Goal: Task Accomplishment & Management: Use online tool/utility

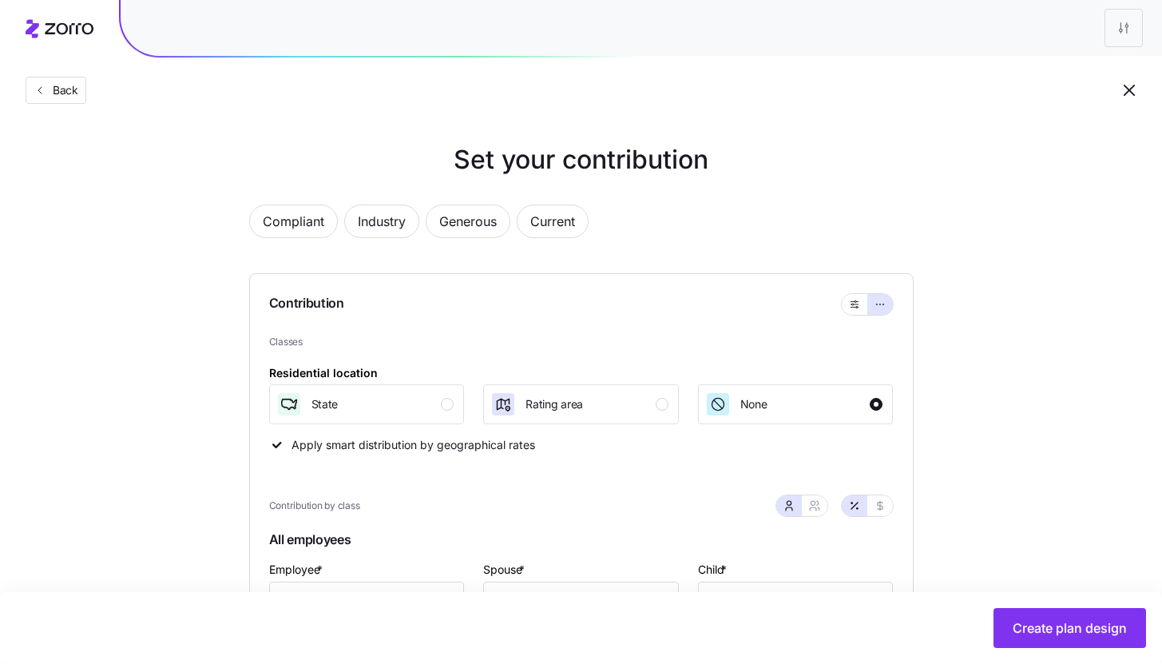
scroll to position [670, 0]
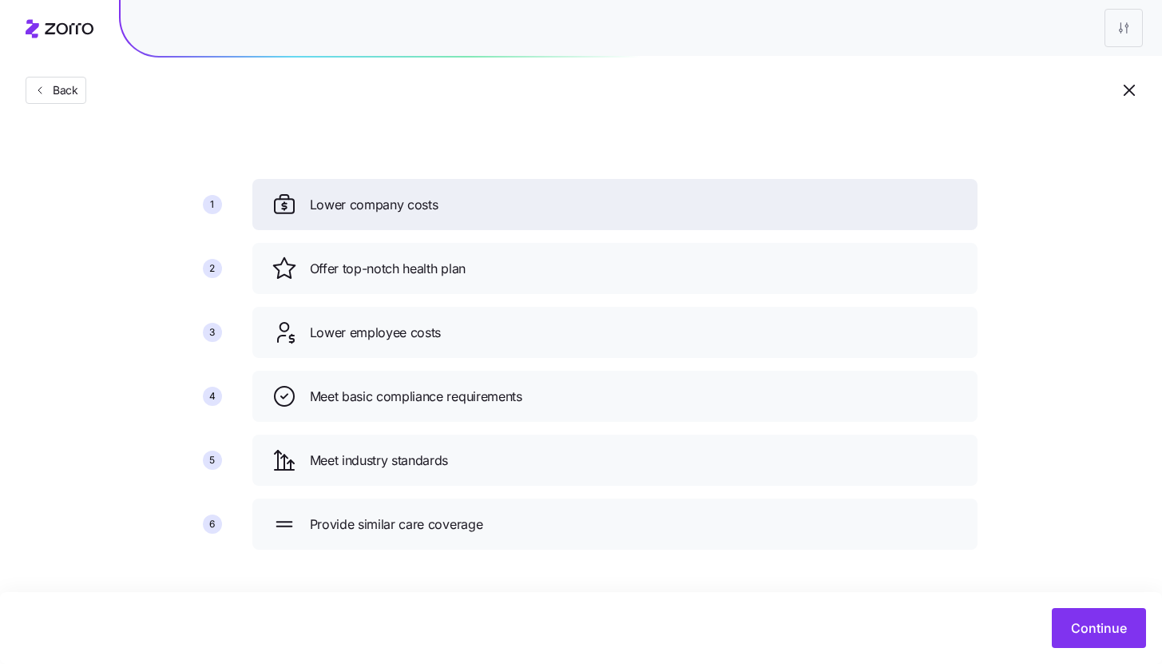
scroll to position [58, 0]
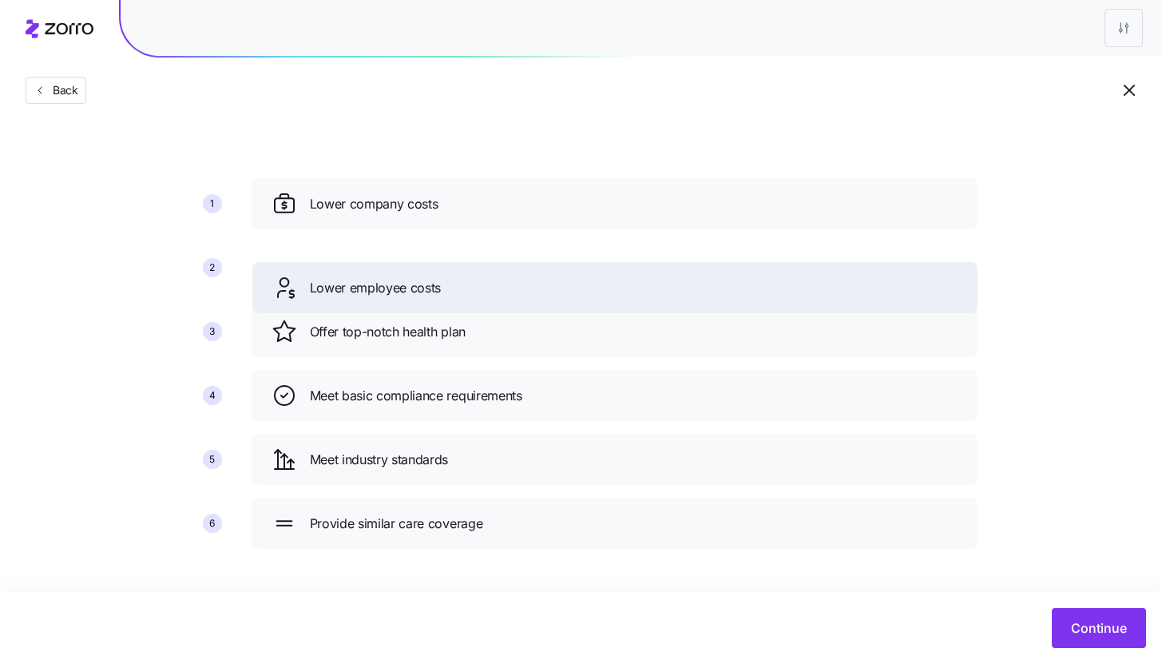
drag, startPoint x: 454, startPoint y: 343, endPoint x: 454, endPoint y: 256, distance: 86.3
click at [454, 275] on div "Lower employee costs" at bounding box center [615, 288] width 687 height 26
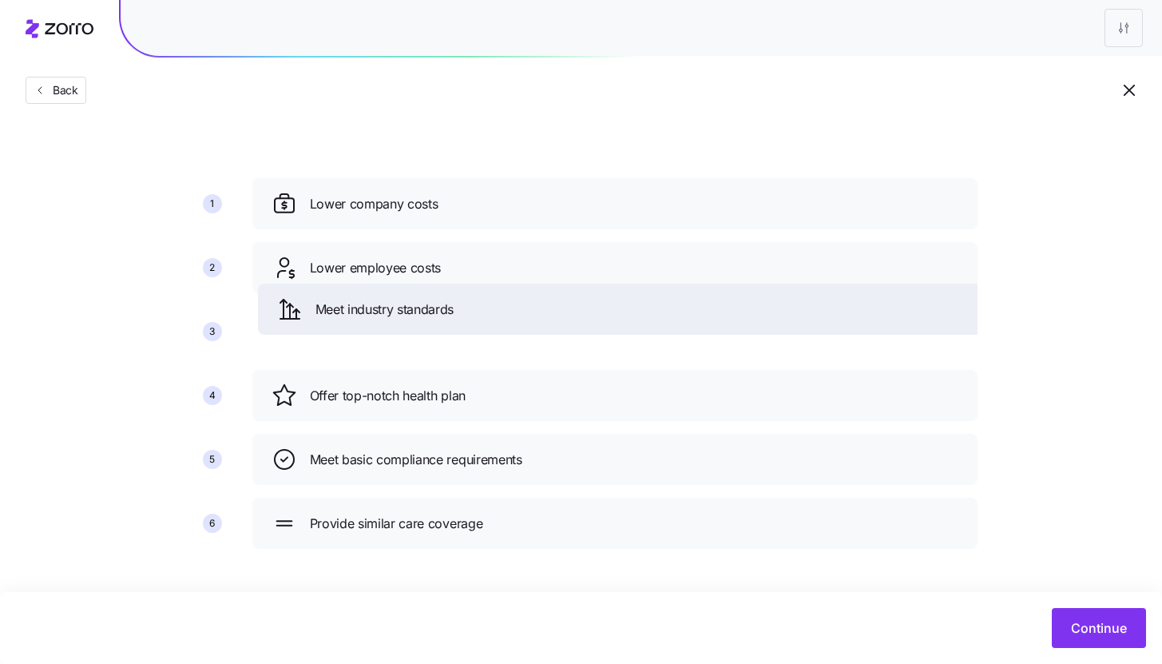
drag, startPoint x: 433, startPoint y: 469, endPoint x: 438, endPoint y: 320, distance: 148.6
click at [438, 320] on div "Meet industry standards" at bounding box center [620, 309] width 687 height 26
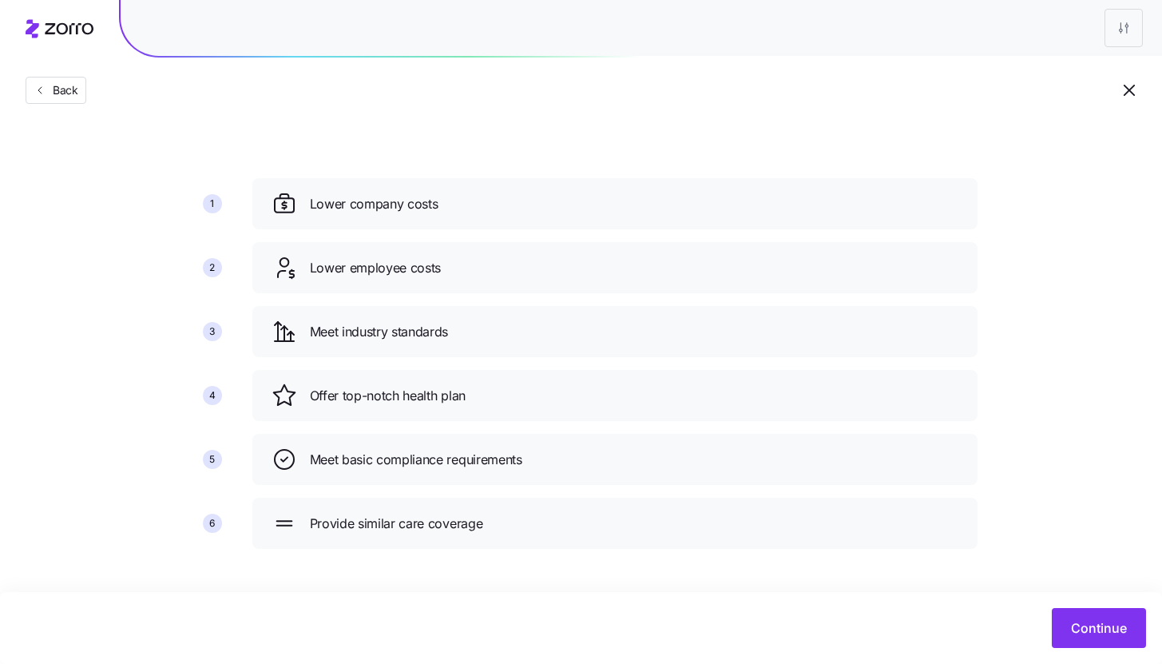
click at [1068, 333] on div "Set your priorities 1 2 3 4 5 6 Lower company costs Lower employee costs Meet i…" at bounding box center [581, 321] width 1162 height 479
click at [1109, 639] on button "Continue" at bounding box center [1099, 628] width 94 height 40
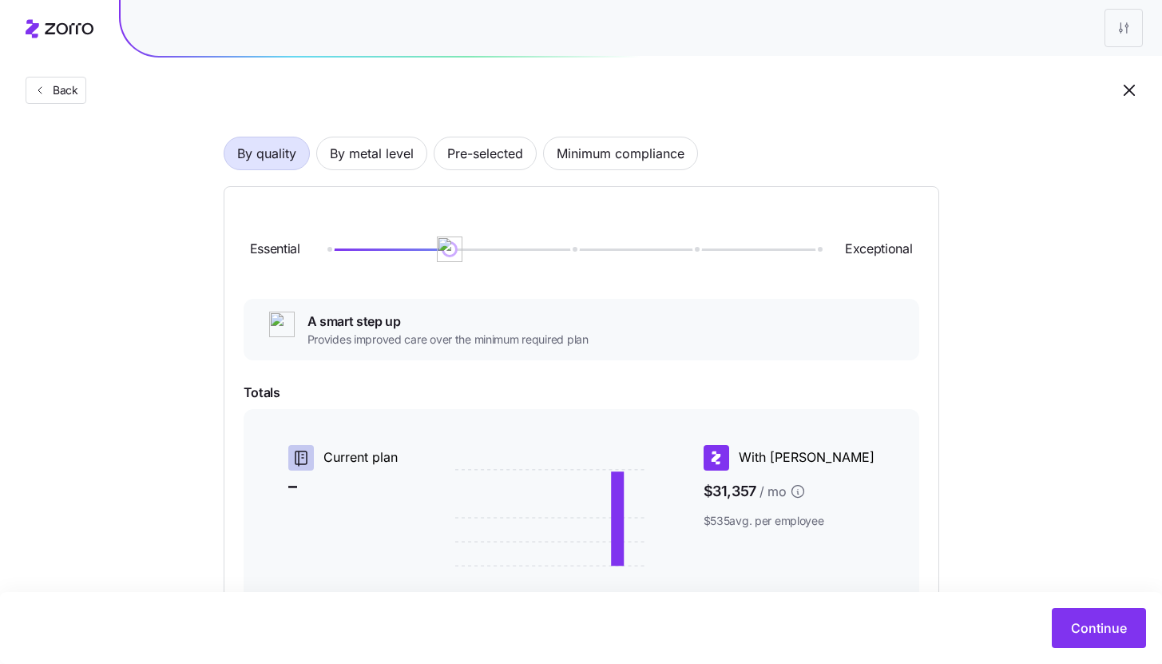
scroll to position [112, 0]
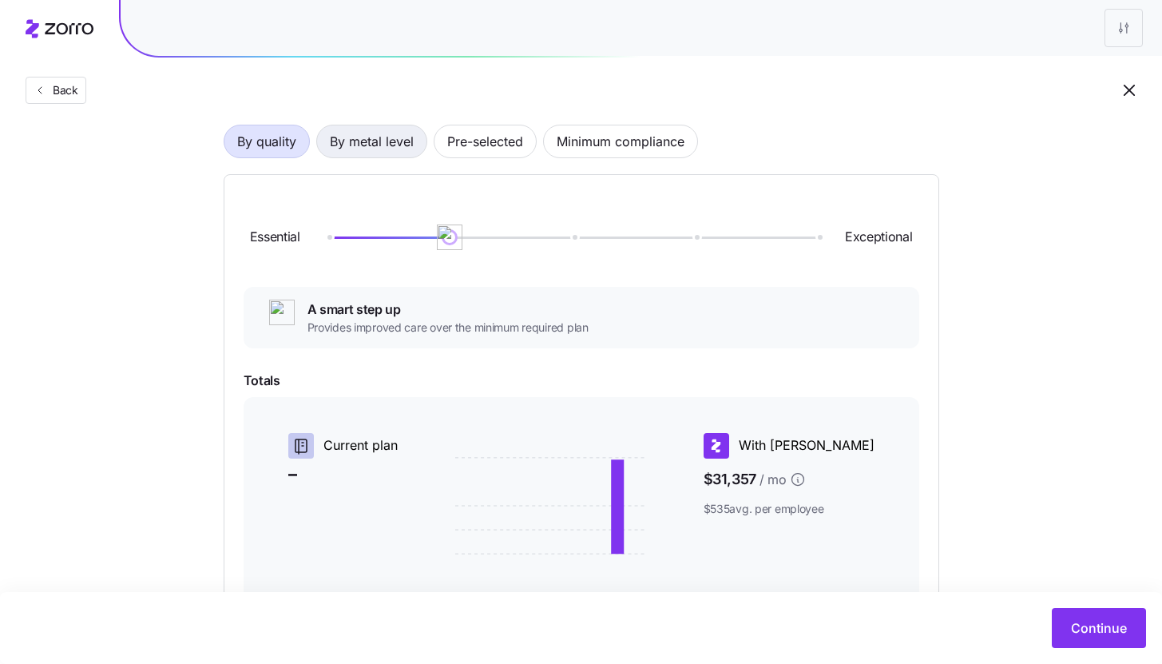
click at [359, 149] on span "By metal level" at bounding box center [372, 141] width 84 height 32
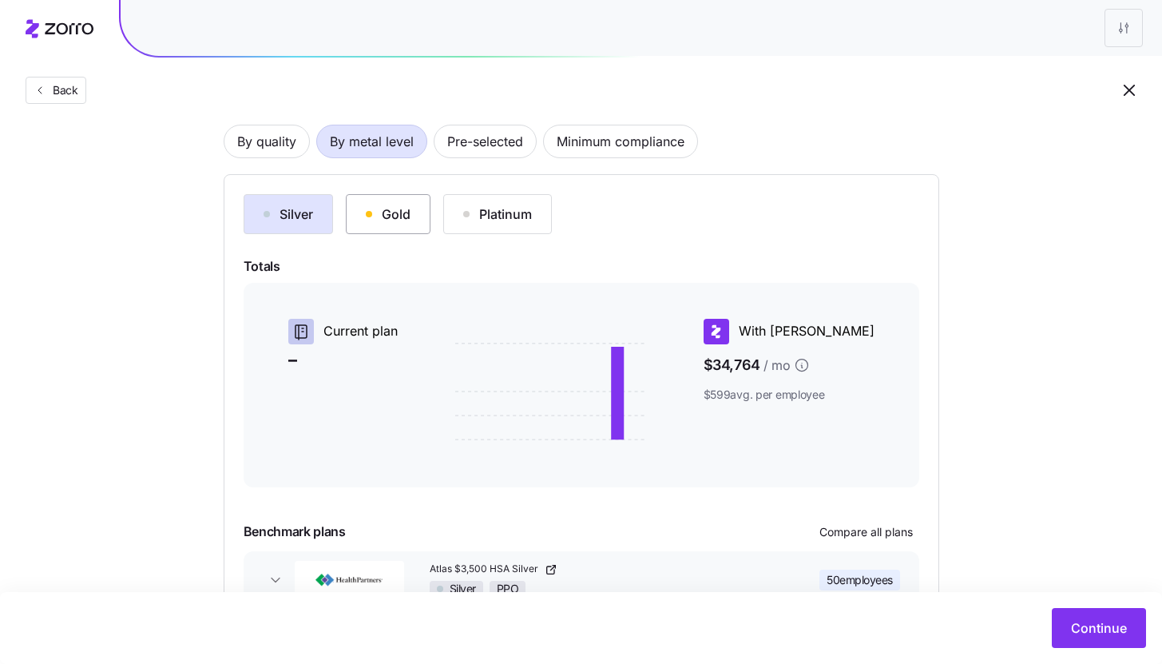
click at [405, 213] on div "Gold" at bounding box center [388, 213] width 45 height 19
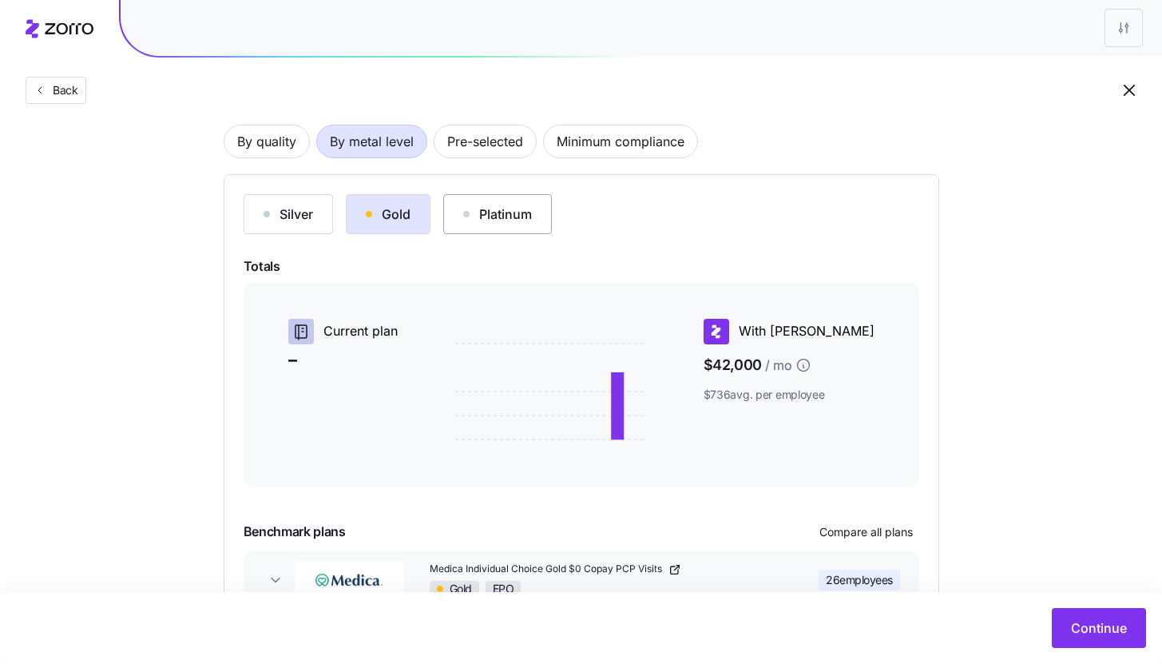
click at [518, 219] on div "Platinum" at bounding box center [497, 213] width 69 height 19
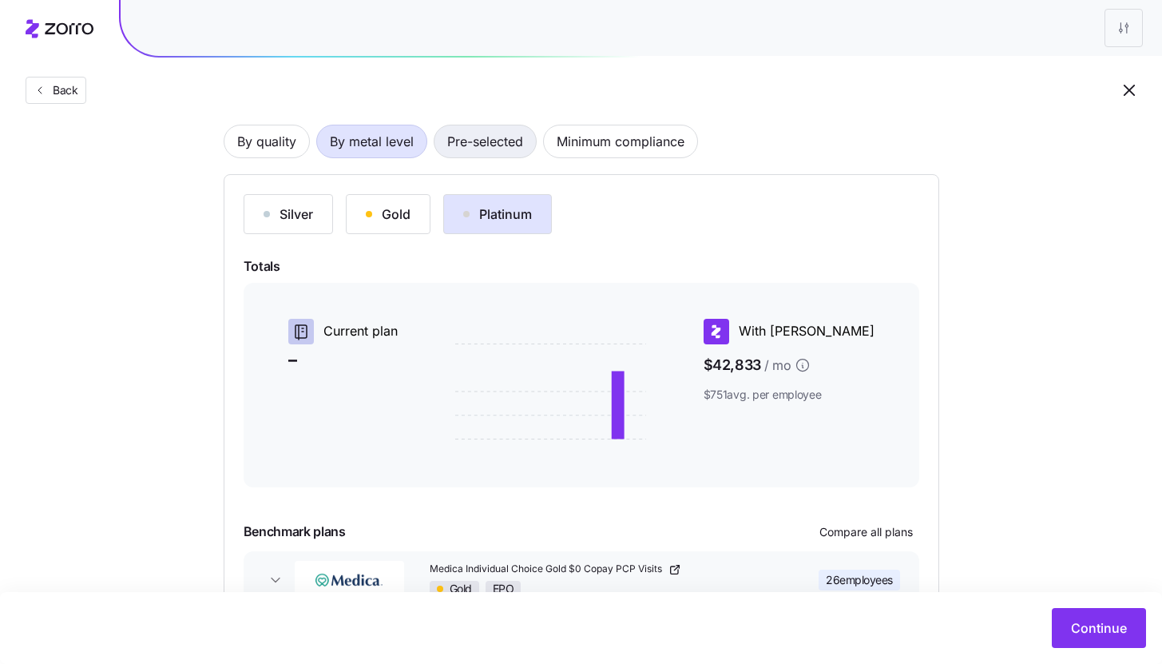
click at [496, 145] on span "Pre-selected" at bounding box center [485, 141] width 76 height 32
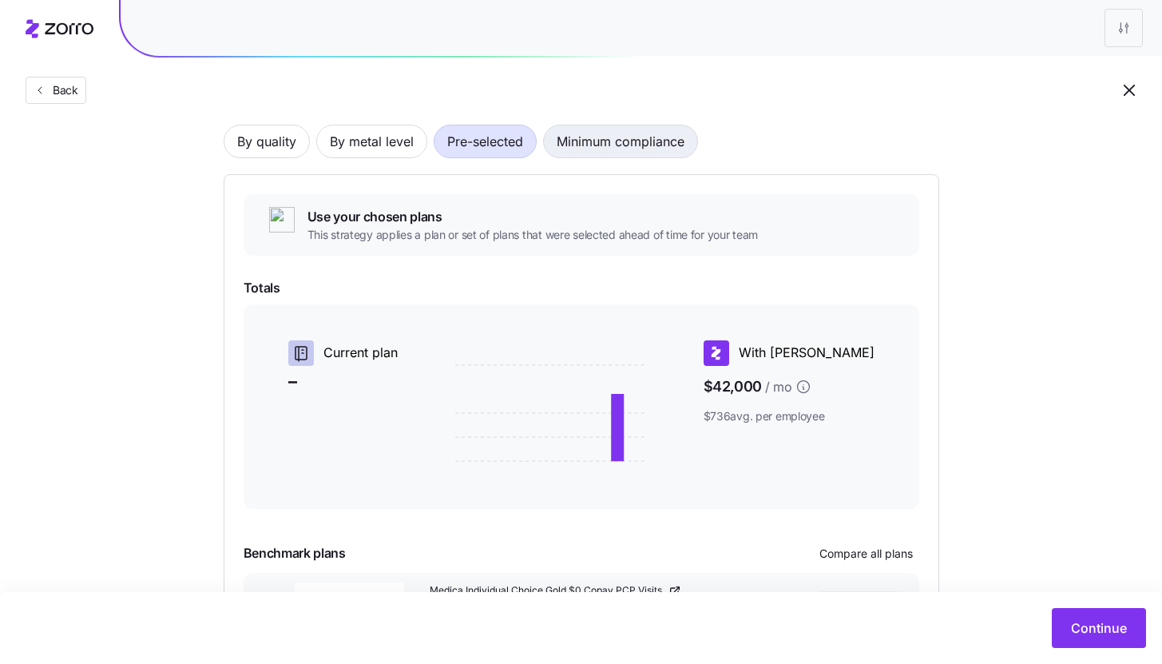
click at [637, 145] on span "Minimum compliance" at bounding box center [621, 141] width 128 height 32
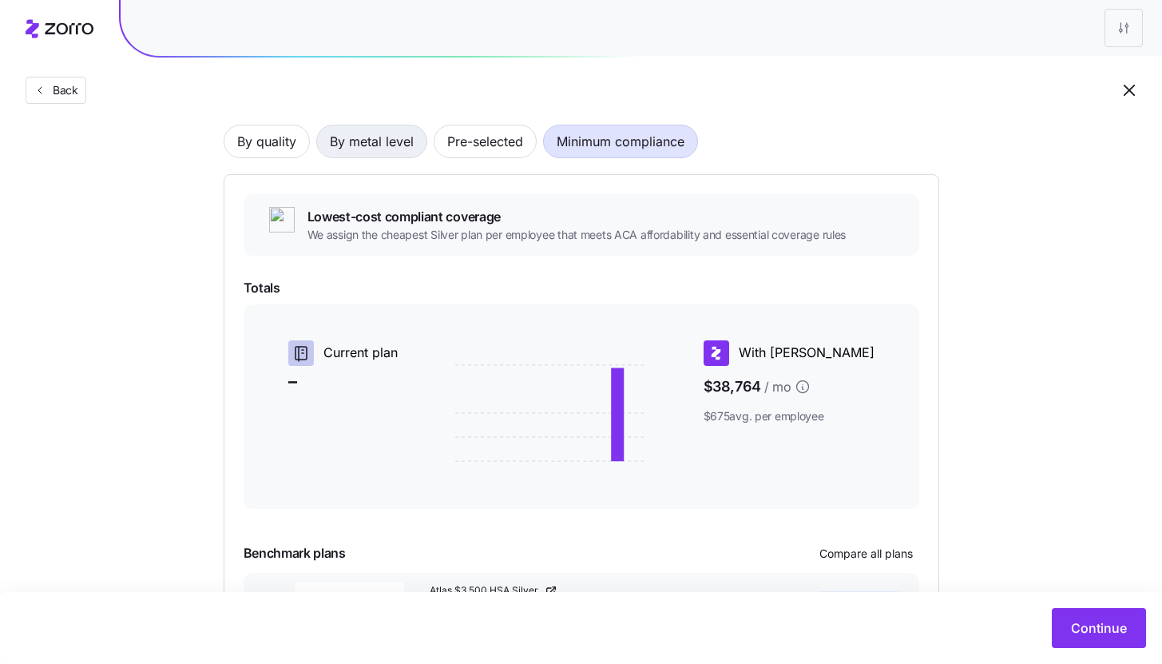
click at [363, 132] on span "By metal level" at bounding box center [372, 141] width 84 height 32
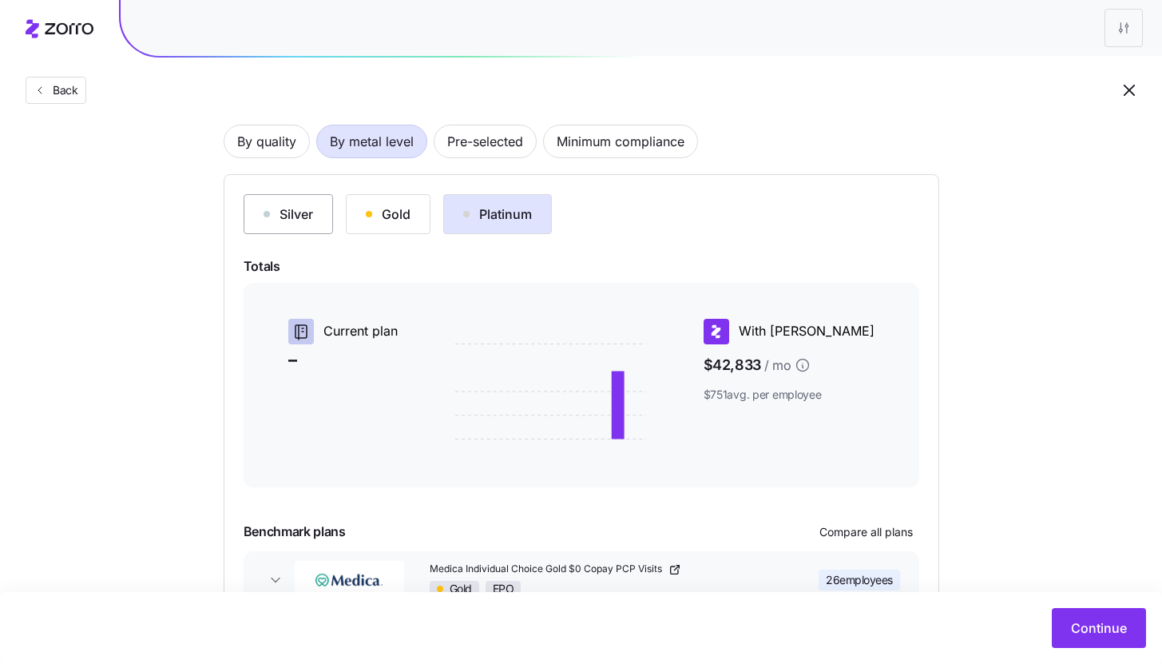
click at [274, 224] on button "Silver" at bounding box center [288, 214] width 89 height 40
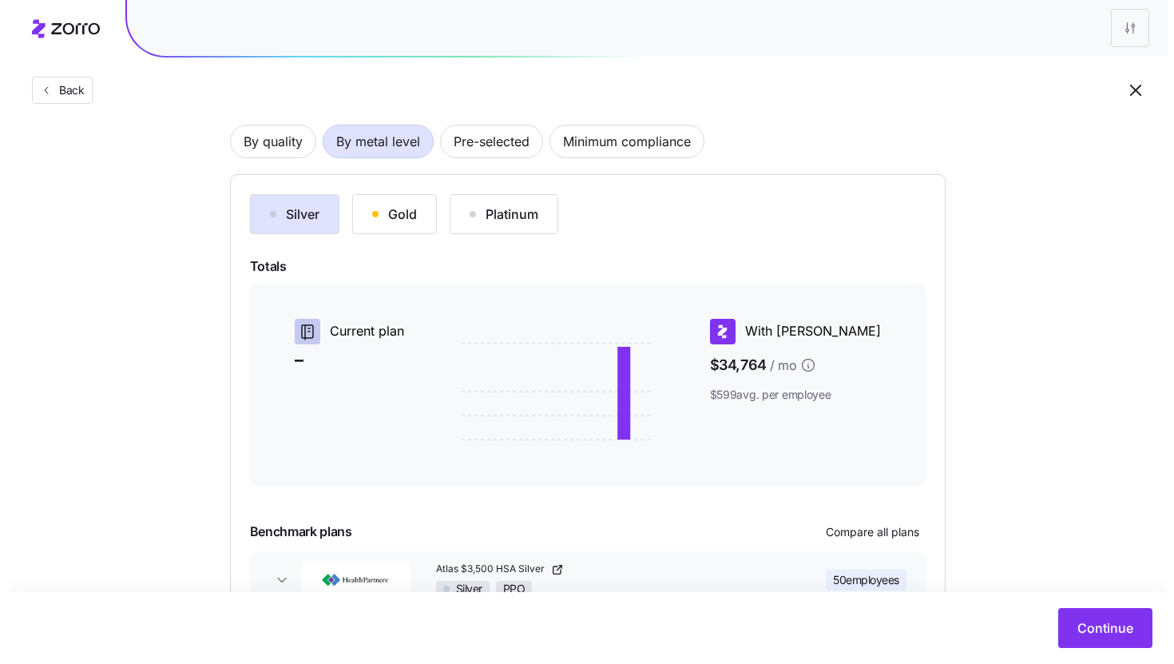
scroll to position [217, 0]
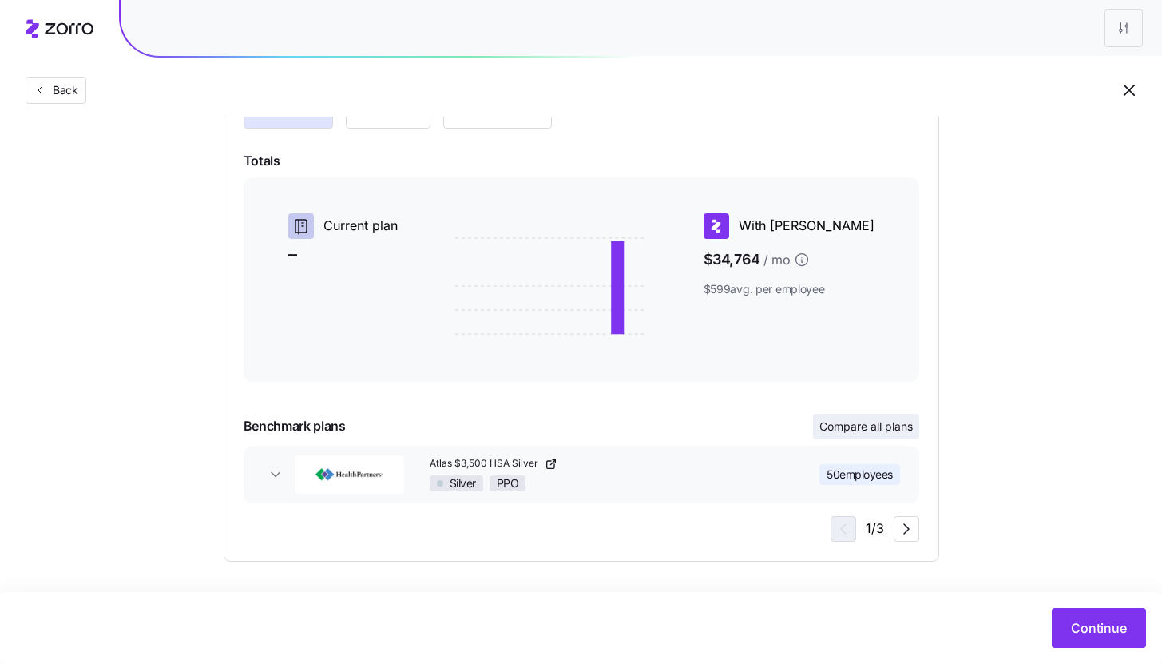
click at [873, 429] on span "Compare all plans" at bounding box center [866, 427] width 93 height 16
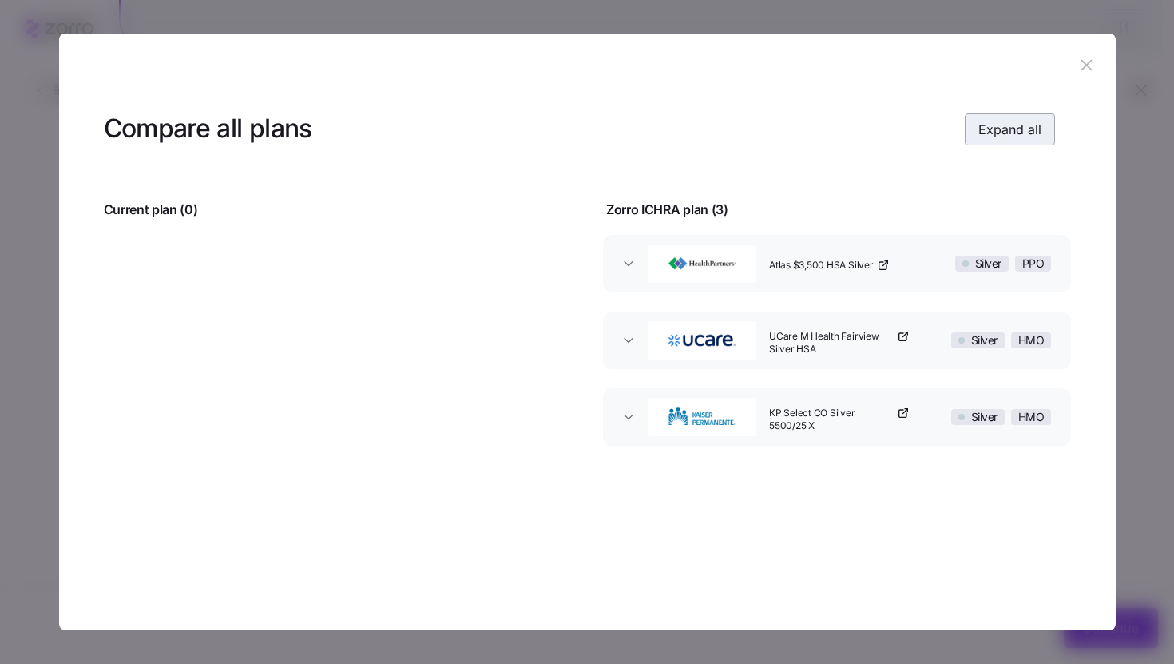
click at [986, 132] on span "Expand all" at bounding box center [1009, 129] width 63 height 19
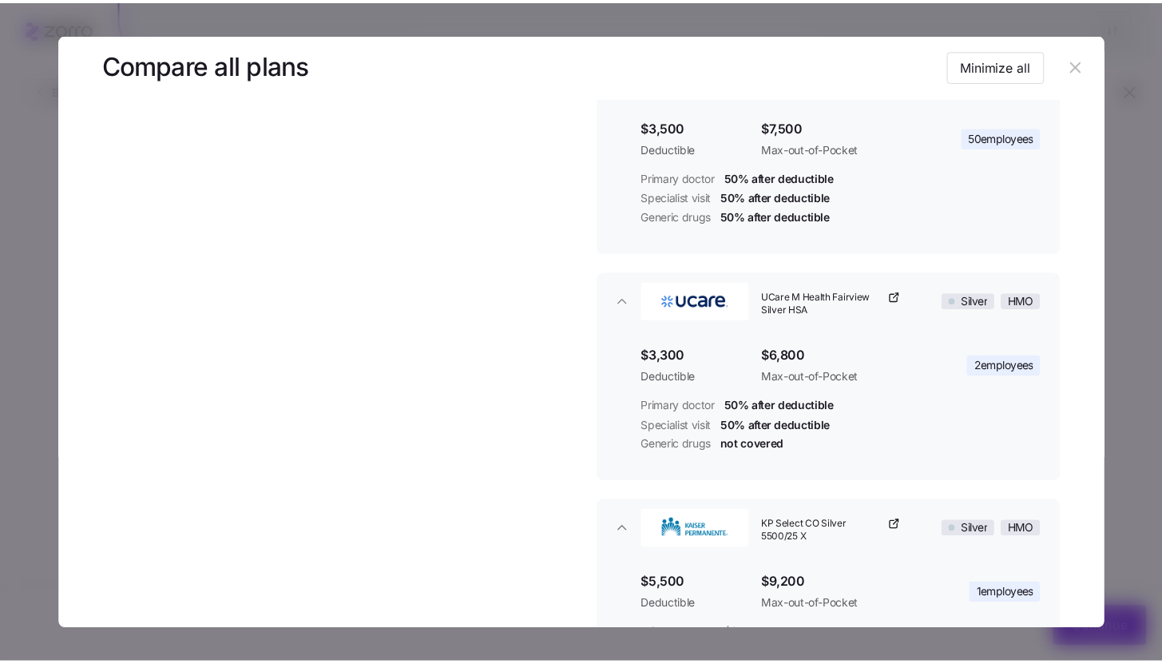
scroll to position [370, 0]
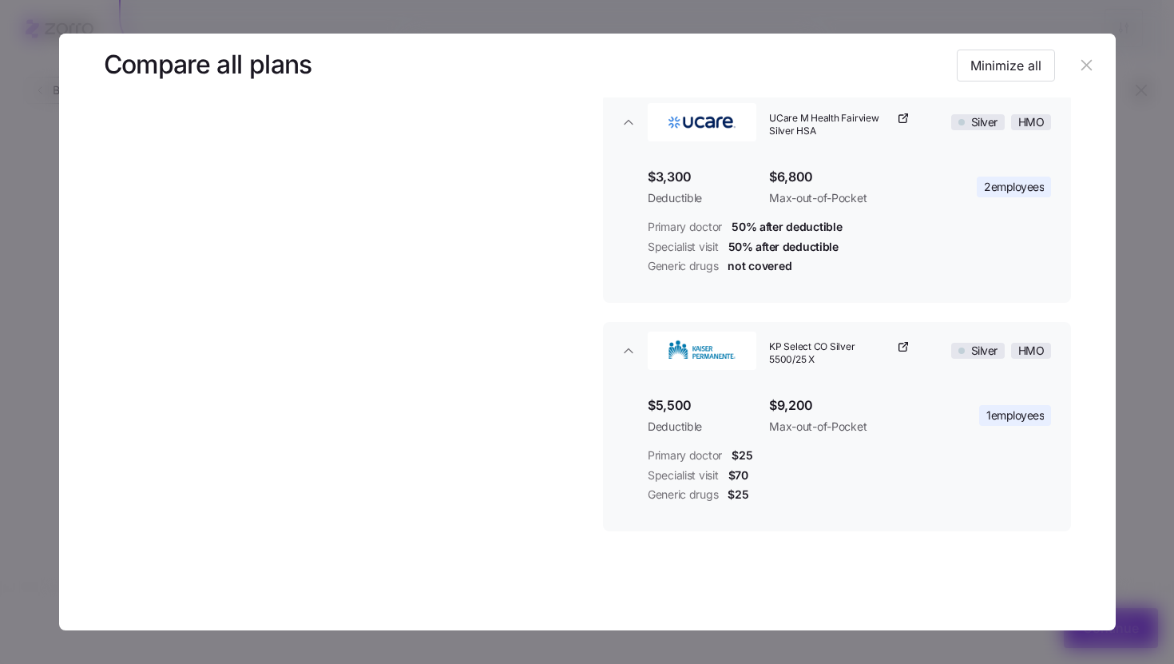
click at [1083, 71] on icon "button" at bounding box center [1087, 65] width 18 height 18
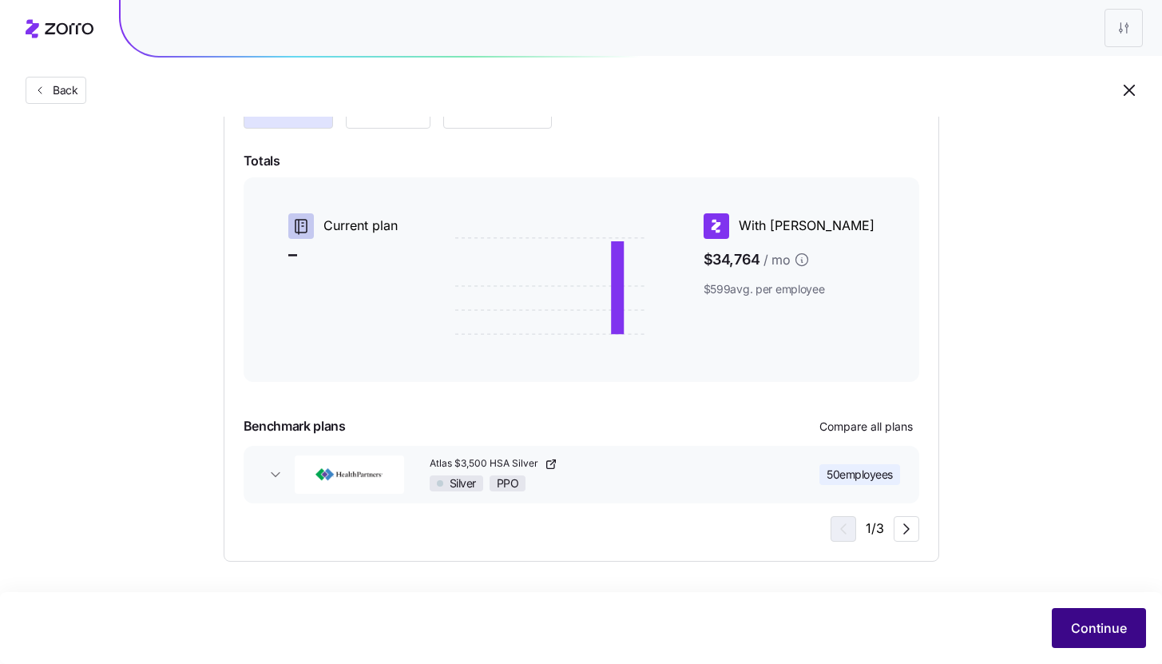
click at [1087, 633] on span "Continue" at bounding box center [1099, 627] width 56 height 19
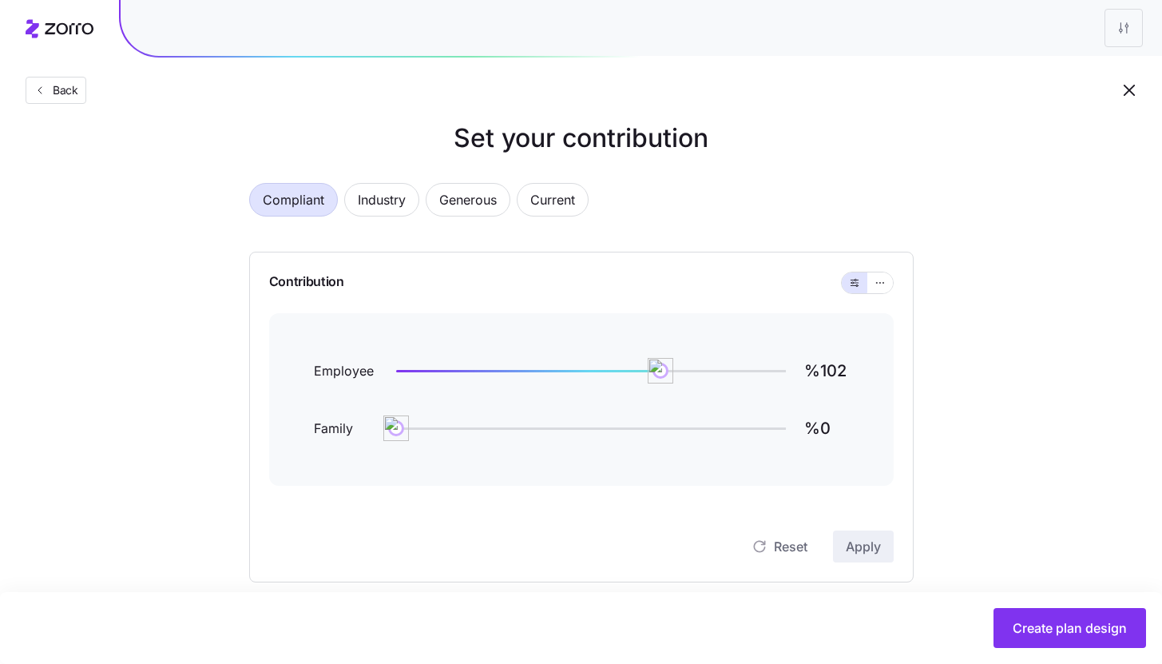
scroll to position [26, 0]
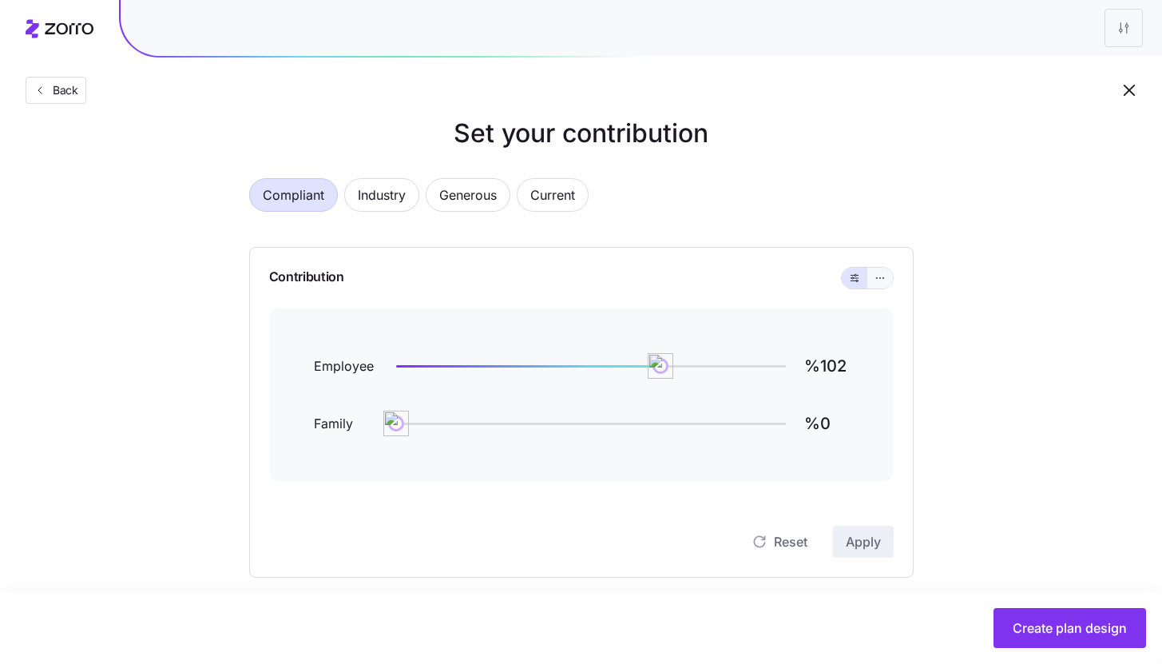
click at [889, 280] on button "button" at bounding box center [880, 278] width 26 height 21
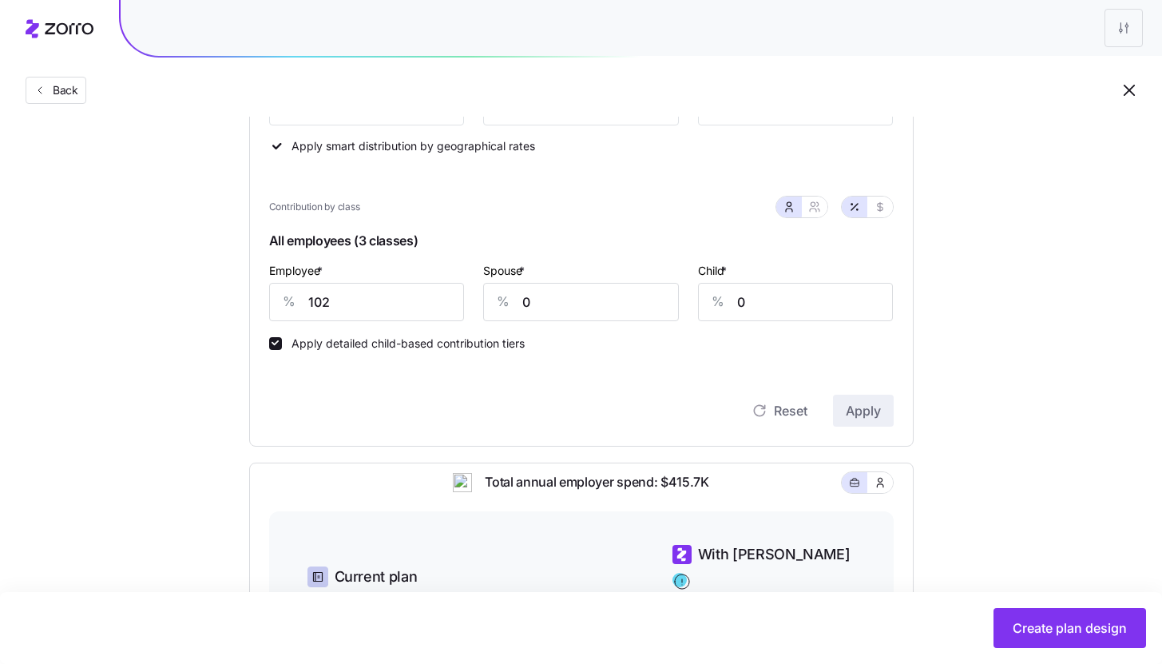
scroll to position [307, 0]
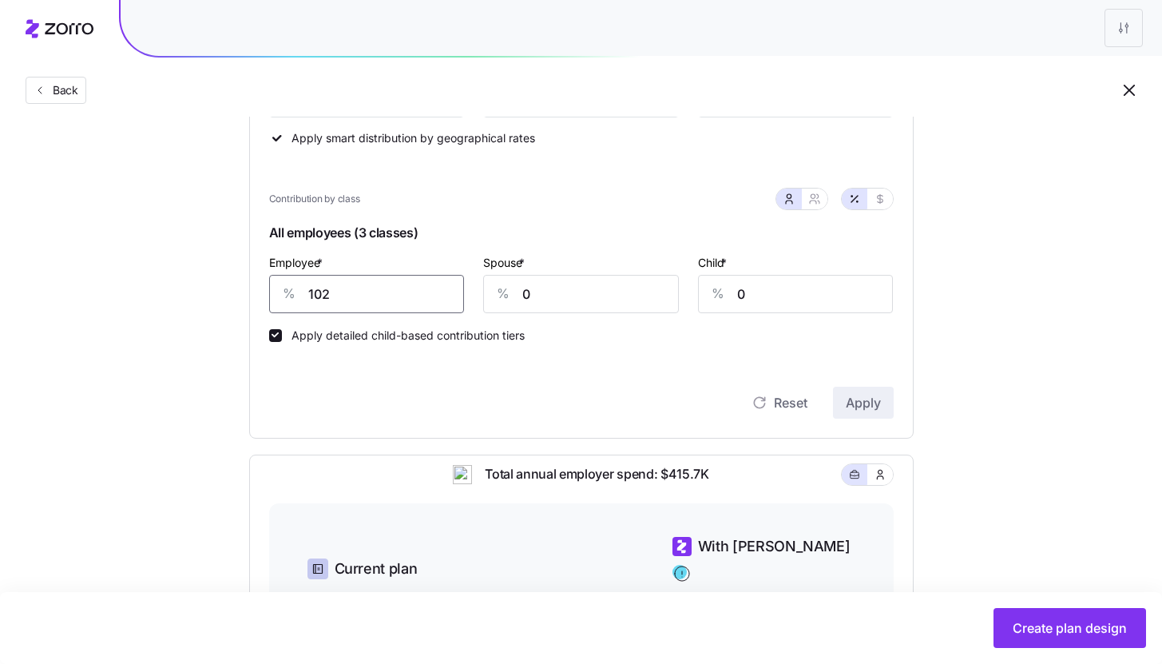
click at [359, 292] on input "102" at bounding box center [367, 294] width 196 height 38
type input "85"
type input "50"
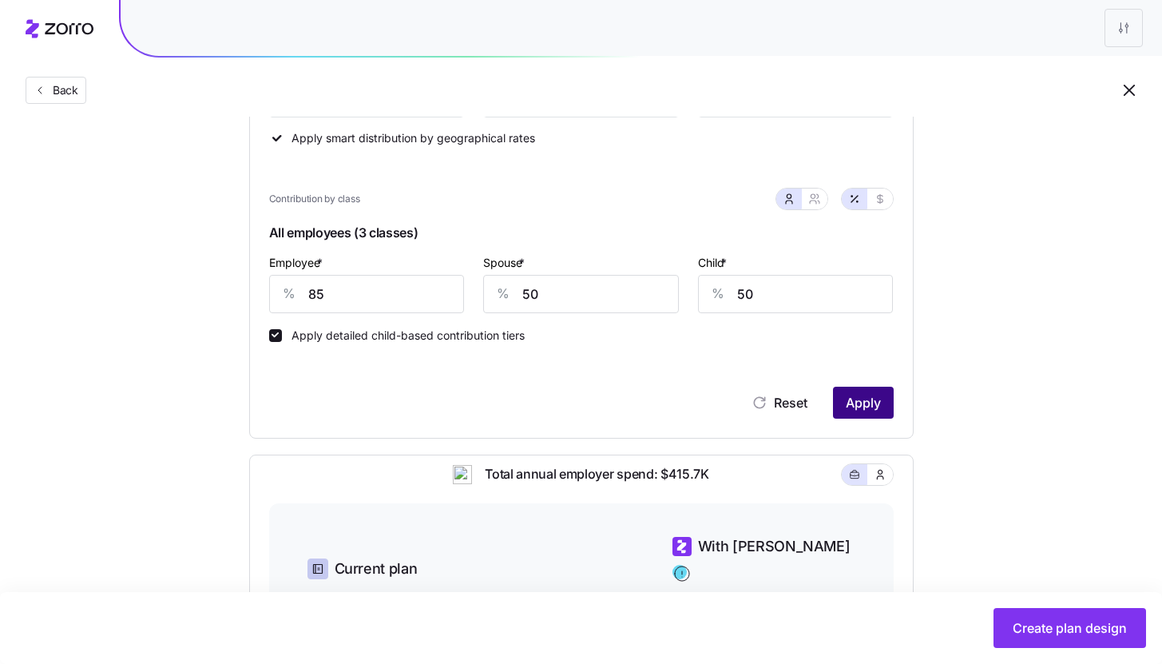
click at [877, 398] on span "Apply" at bounding box center [863, 402] width 35 height 19
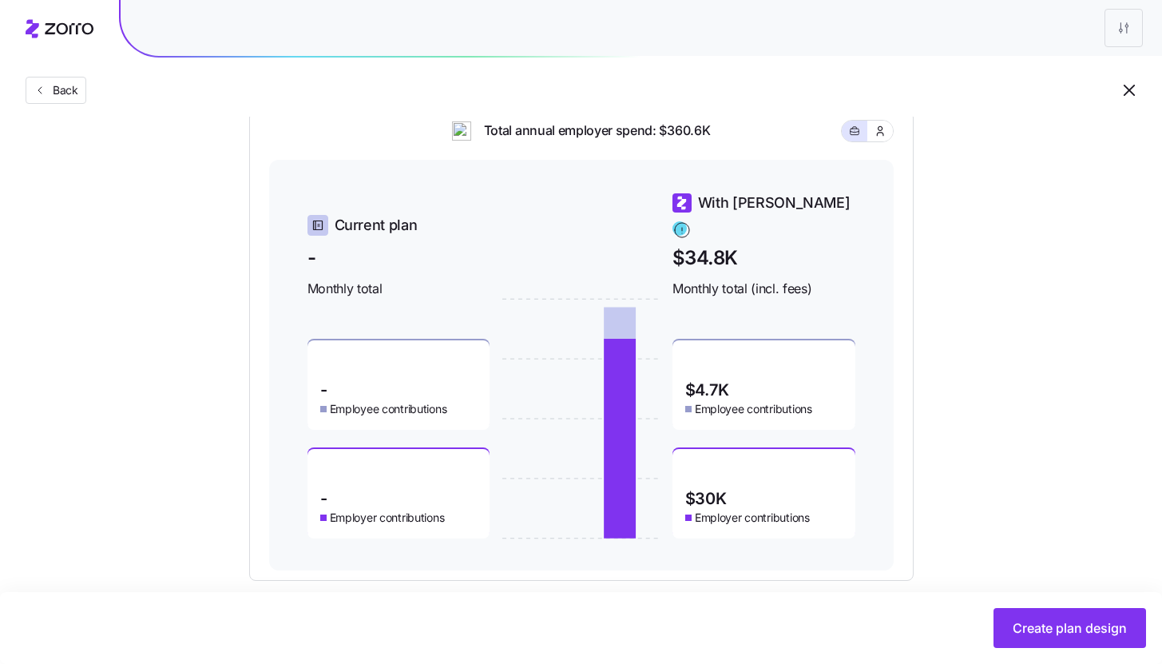
scroll to position [670, 0]
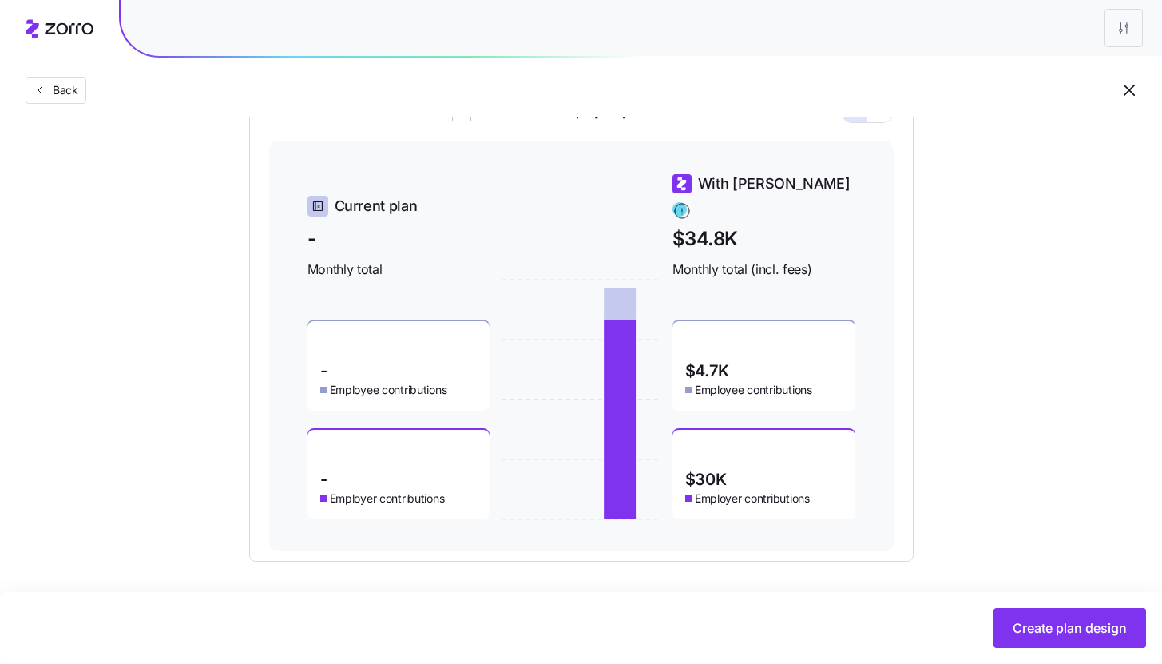
click at [1034, 349] on div "Set your contribution Compliant Industry Generous Current Contribution Classes …" at bounding box center [581, 16] width 1162 height 1090
click at [1037, 294] on div "Set your contribution Compliant Industry Generous Current Contribution Classes …" at bounding box center [581, 16] width 1162 height 1090
click at [1032, 284] on div "Set your contribution Compliant Industry Generous Current Contribution Classes …" at bounding box center [581, 16] width 1162 height 1090
click at [1062, 295] on div "Set your contribution Compliant Industry Generous Current Contribution Classes …" at bounding box center [581, 16] width 1162 height 1090
click at [1058, 630] on span "Create plan design" at bounding box center [1070, 627] width 114 height 19
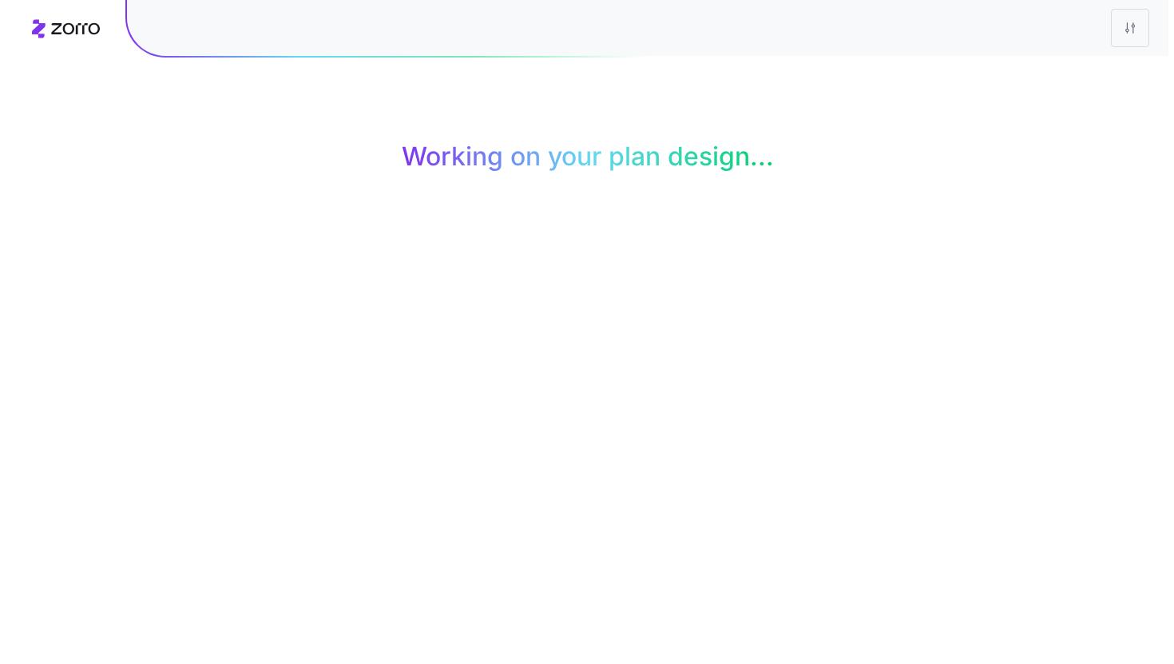
scroll to position [0, 0]
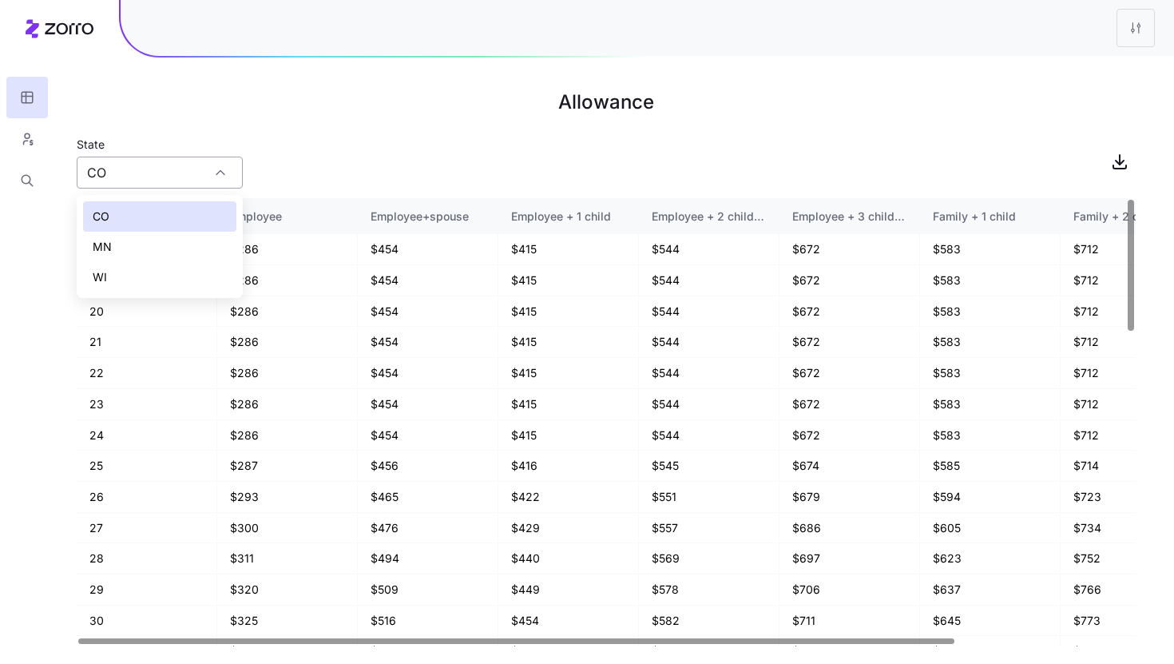
click at [121, 172] on input "CO" at bounding box center [160, 173] width 166 height 32
click at [317, 97] on h1 "Allowance" at bounding box center [606, 102] width 1059 height 38
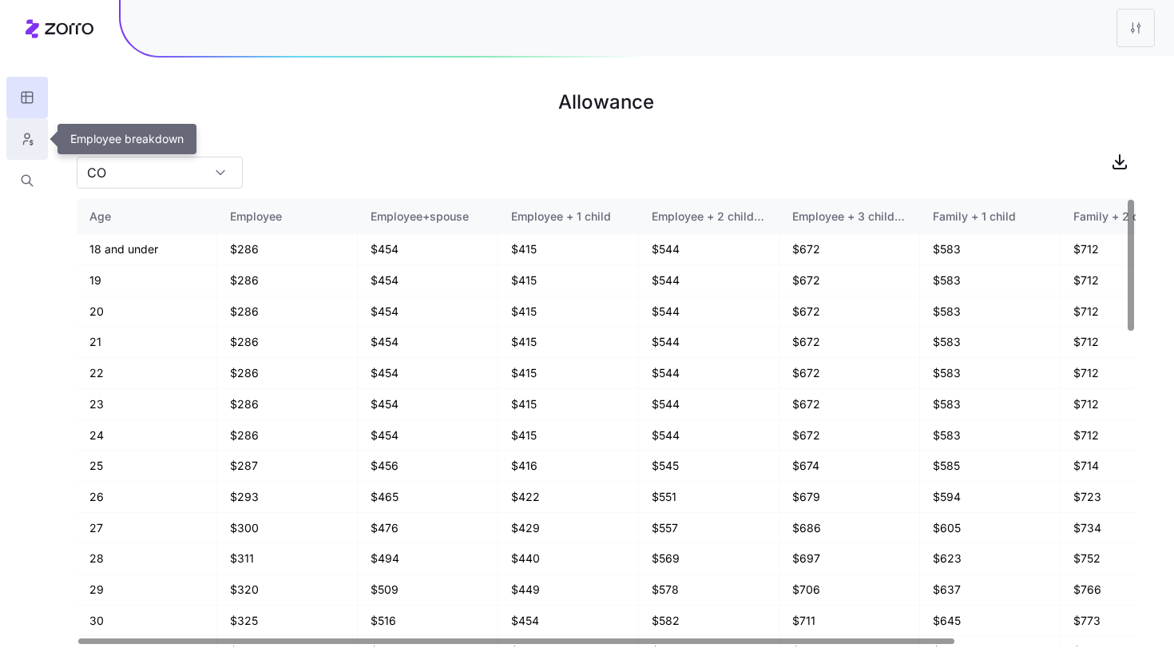
click at [31, 143] on icon "button" at bounding box center [27, 139] width 14 height 16
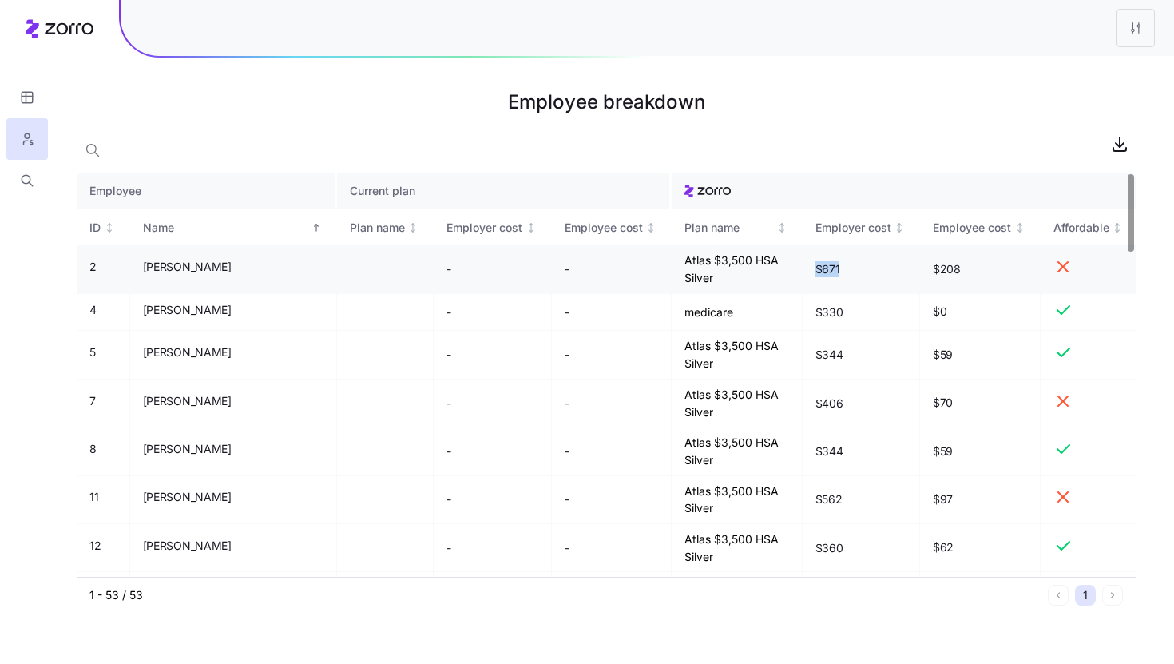
drag, startPoint x: 816, startPoint y: 264, endPoint x: 845, endPoint y: 267, distance: 28.9
click at [846, 267] on td "$671" at bounding box center [862, 269] width 118 height 48
click at [862, 264] on td "$671" at bounding box center [862, 269] width 118 height 48
click at [1133, 235] on div at bounding box center [1131, 213] width 6 height 77
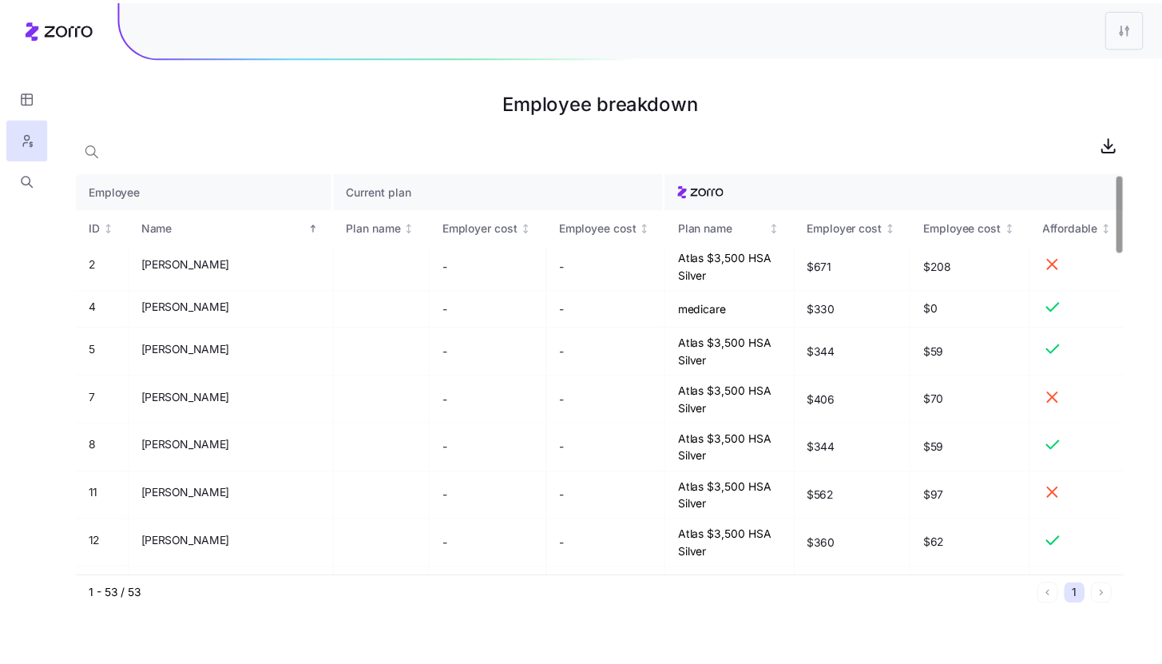
scroll to position [0, 0]
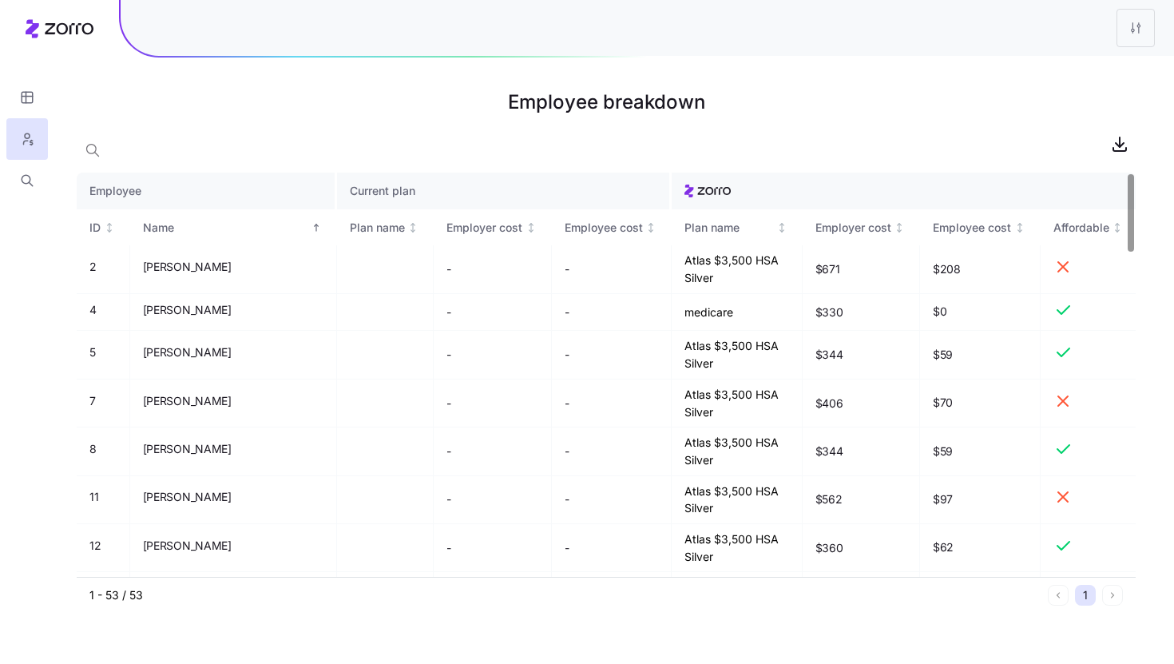
click at [1131, 193] on div at bounding box center [1131, 212] width 6 height 77
click at [93, 139] on span "button" at bounding box center [92, 150] width 30 height 30
click at [182, 137] on input at bounding box center [237, 147] width 320 height 26
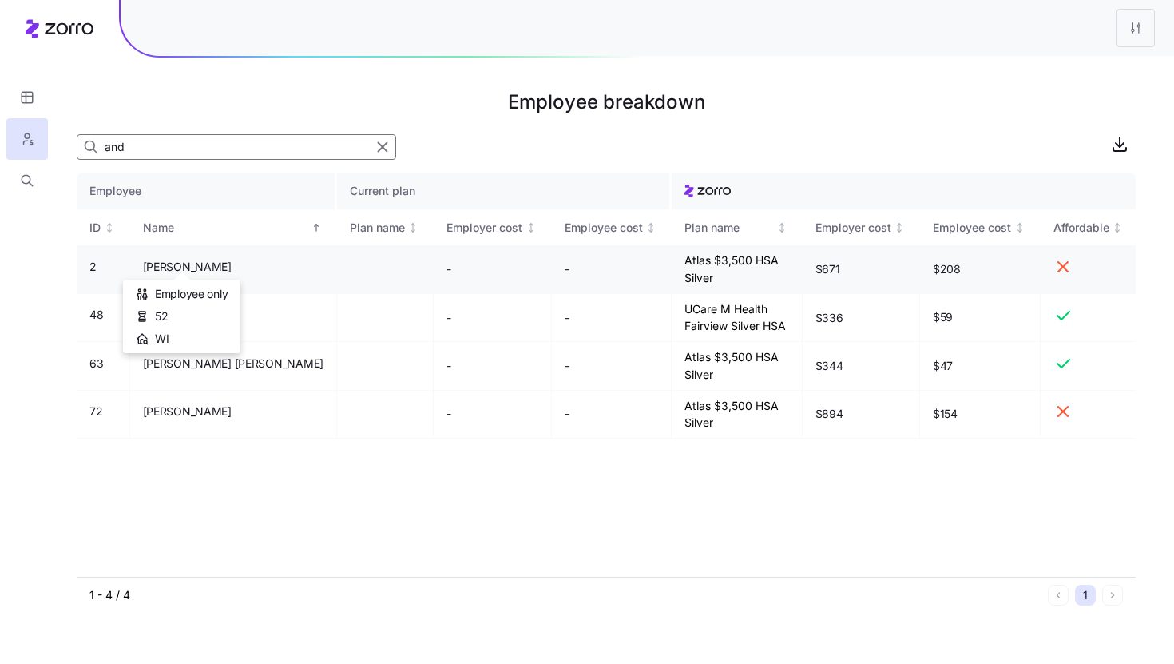
type input "and"
click at [189, 264] on span "Andrea Scott W" at bounding box center [187, 267] width 89 height 16
click at [54, 190] on main "Employee breakdown and Employee Current plan ID Name Plan name Employer cost Em…" at bounding box center [587, 332] width 1174 height 664
click at [30, 184] on icon "button" at bounding box center [27, 181] width 14 height 16
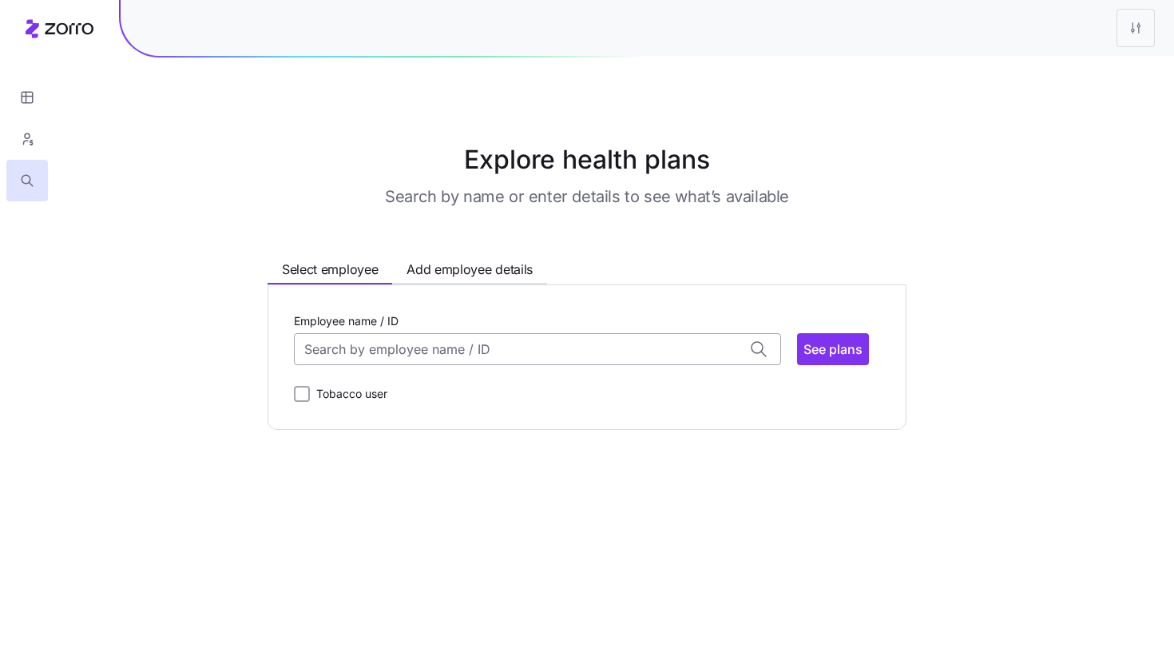
click at [358, 357] on input "Employee name / ID" at bounding box center [537, 349] width 487 height 32
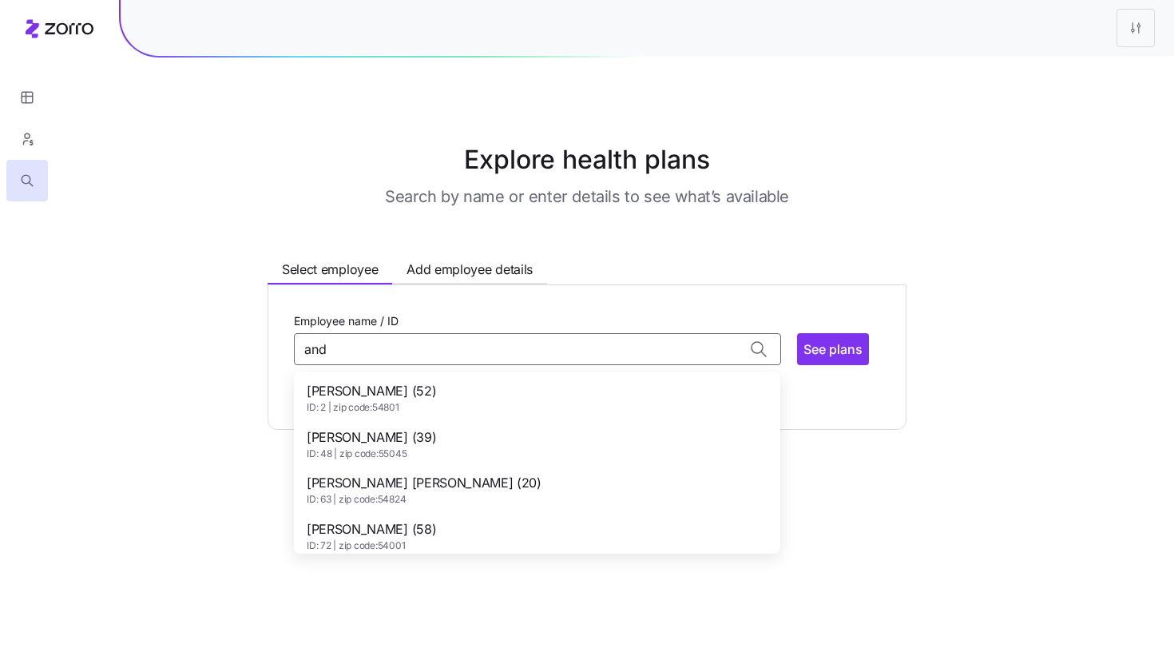
click at [431, 392] on div "Andrea Scott W (52) ID: 2 | zip code: 54801" at bounding box center [537, 398] width 480 height 46
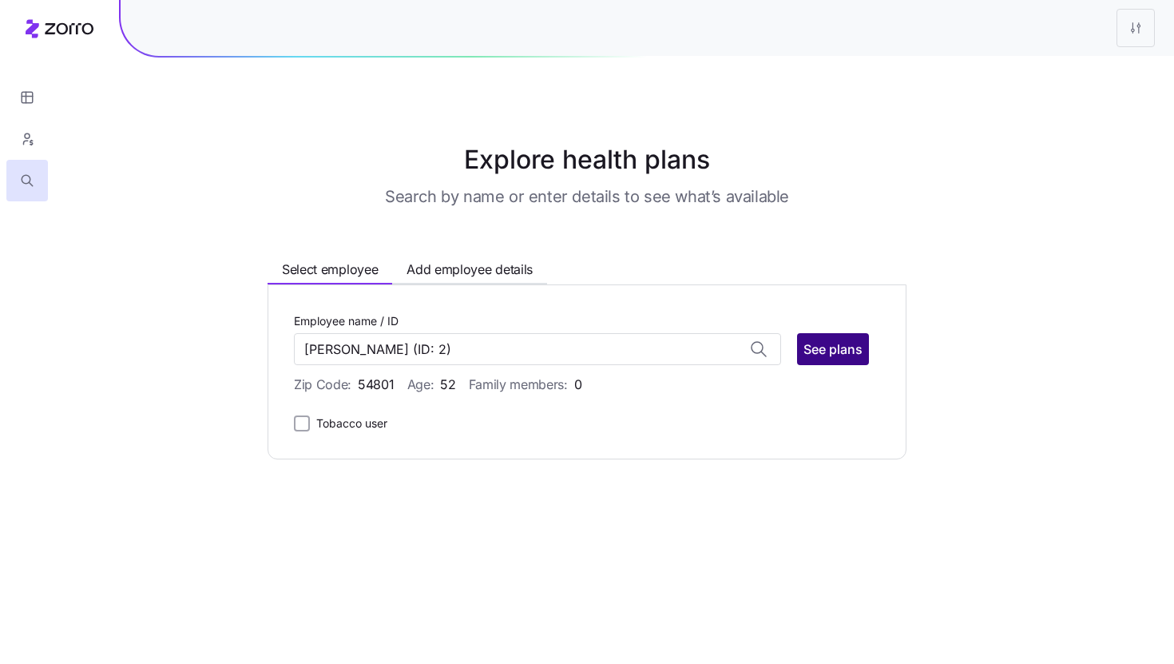
type input "Andrea Scott W"
click at [847, 349] on span "See plans" at bounding box center [833, 348] width 59 height 19
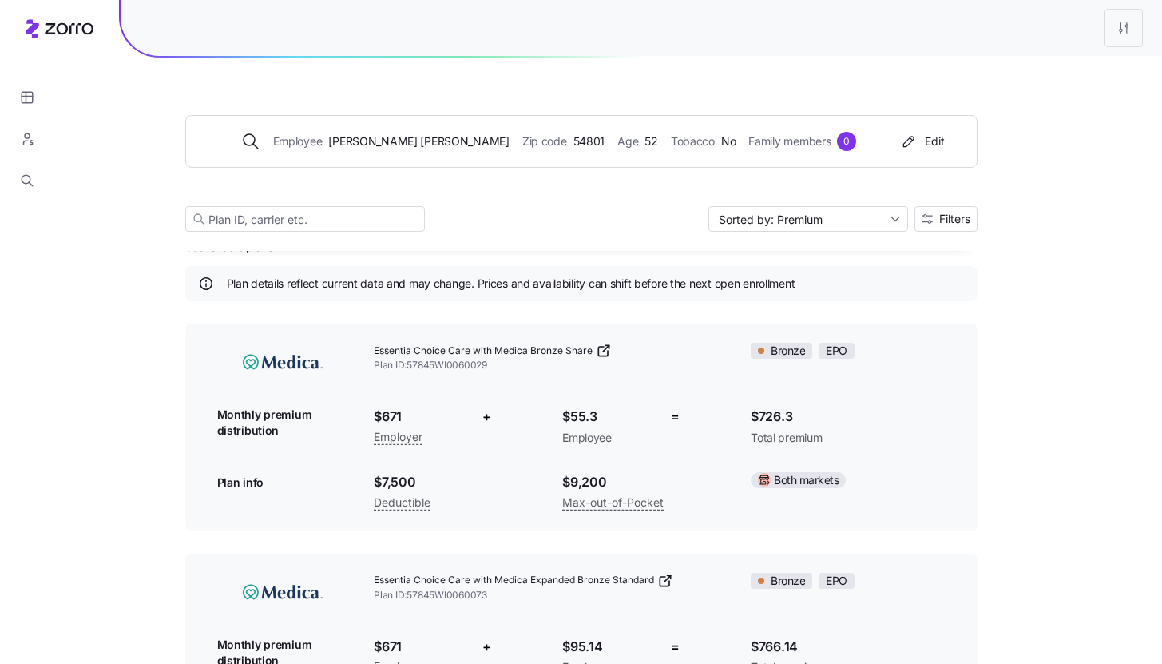
scroll to position [54, 0]
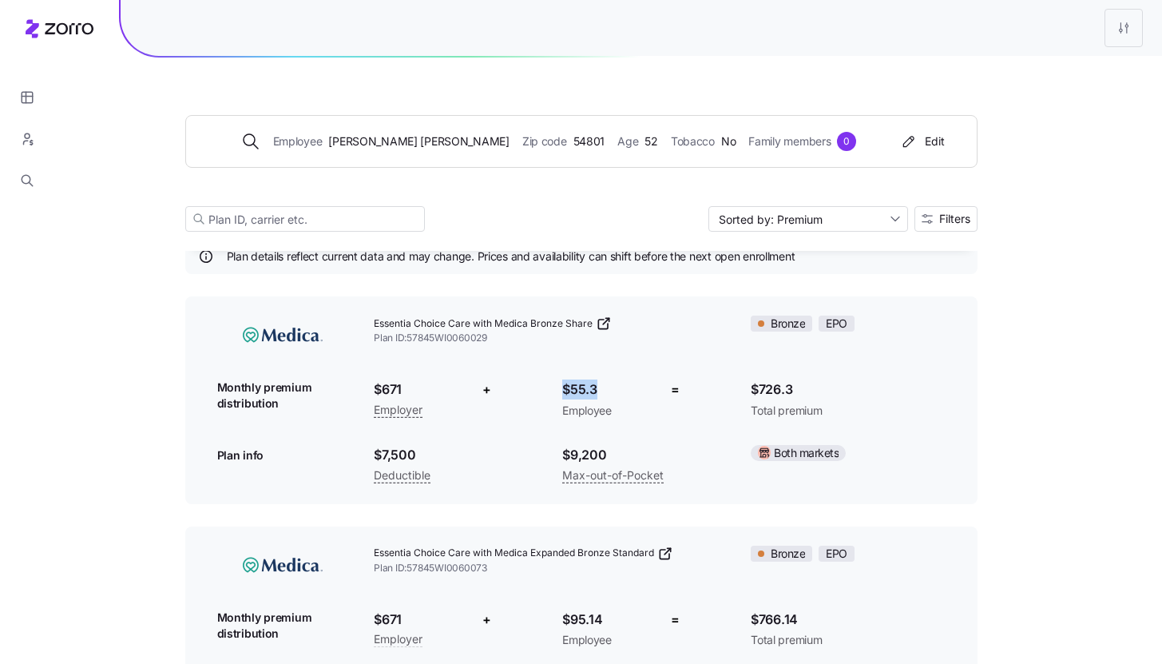
drag, startPoint x: 564, startPoint y: 387, endPoint x: 600, endPoint y: 387, distance: 36.0
click at [600, 387] on span "$55.3" at bounding box center [604, 389] width 85 height 20
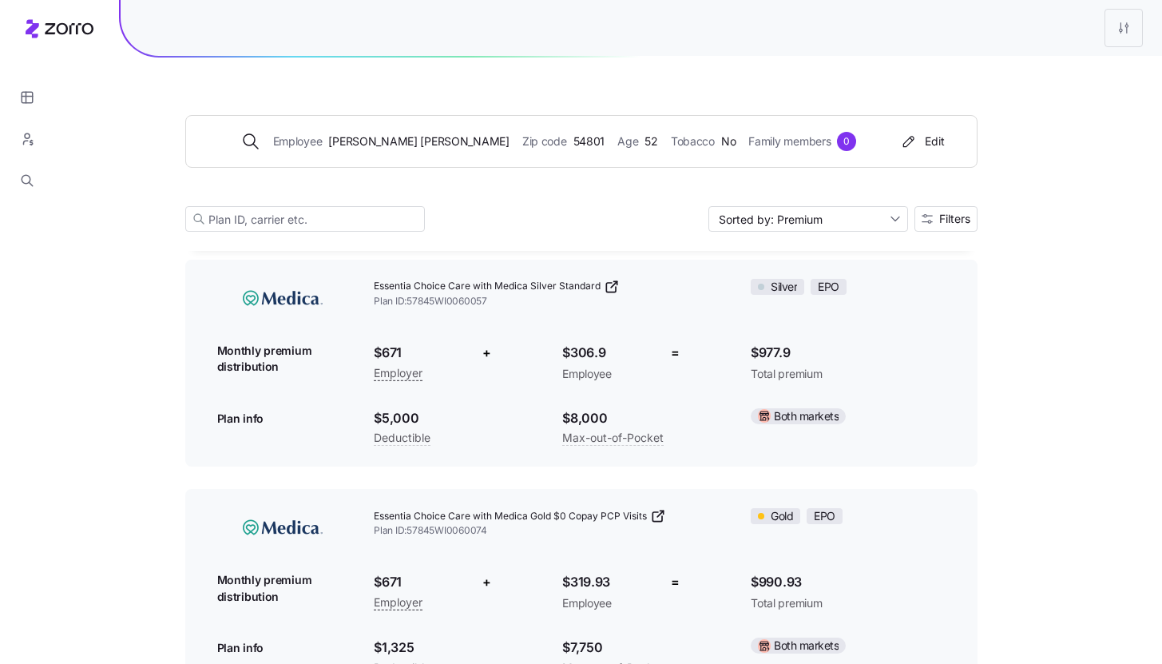
scroll to position [1930, 0]
drag, startPoint x: 554, startPoint y: 359, endPoint x: 602, endPoint y: 357, distance: 48.0
click at [604, 358] on div "$306.9 Employee" at bounding box center [605, 361] width 110 height 65
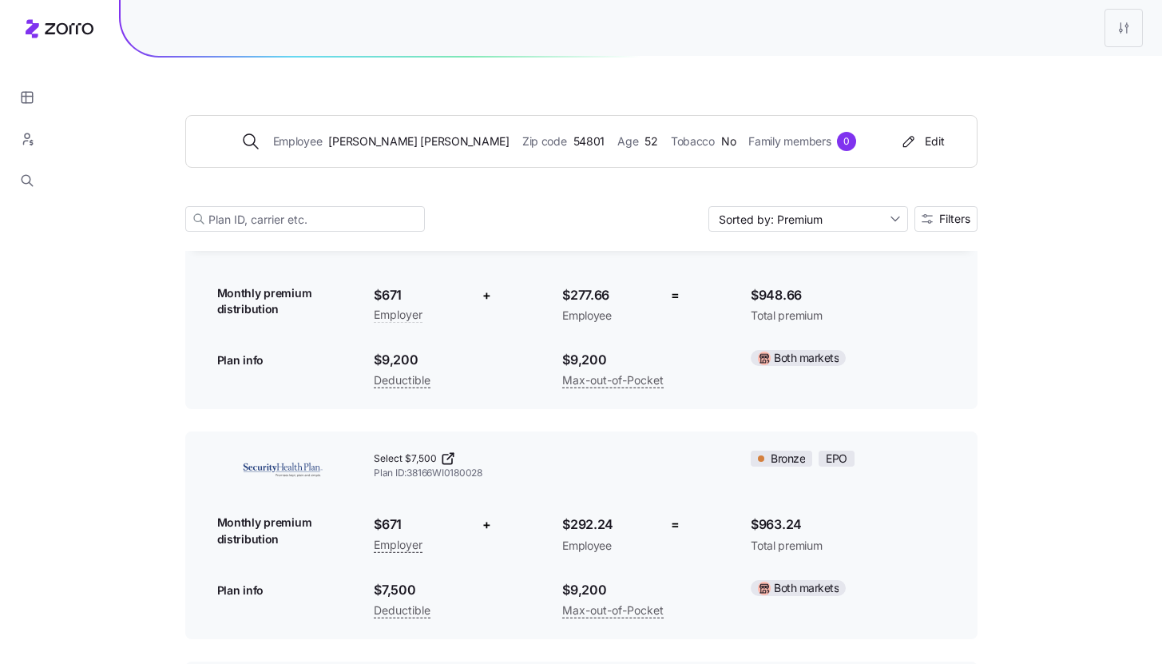
scroll to position [1384, 0]
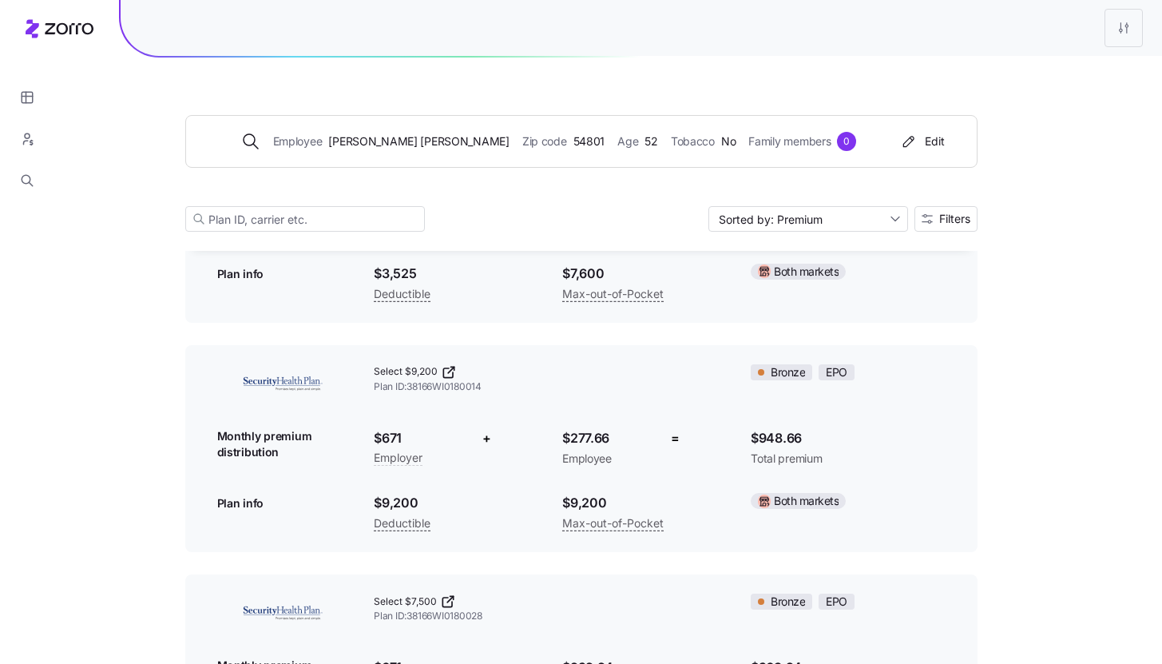
click at [54, 386] on nav at bounding box center [27, 332] width 54 height 664
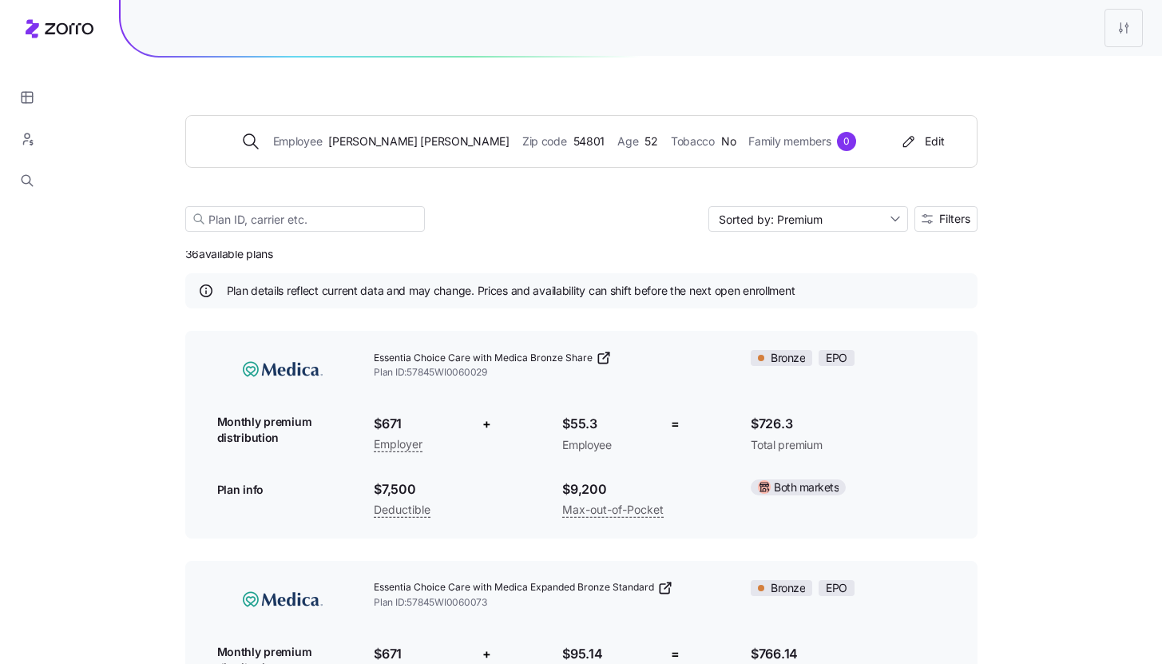
scroll to position [0, 0]
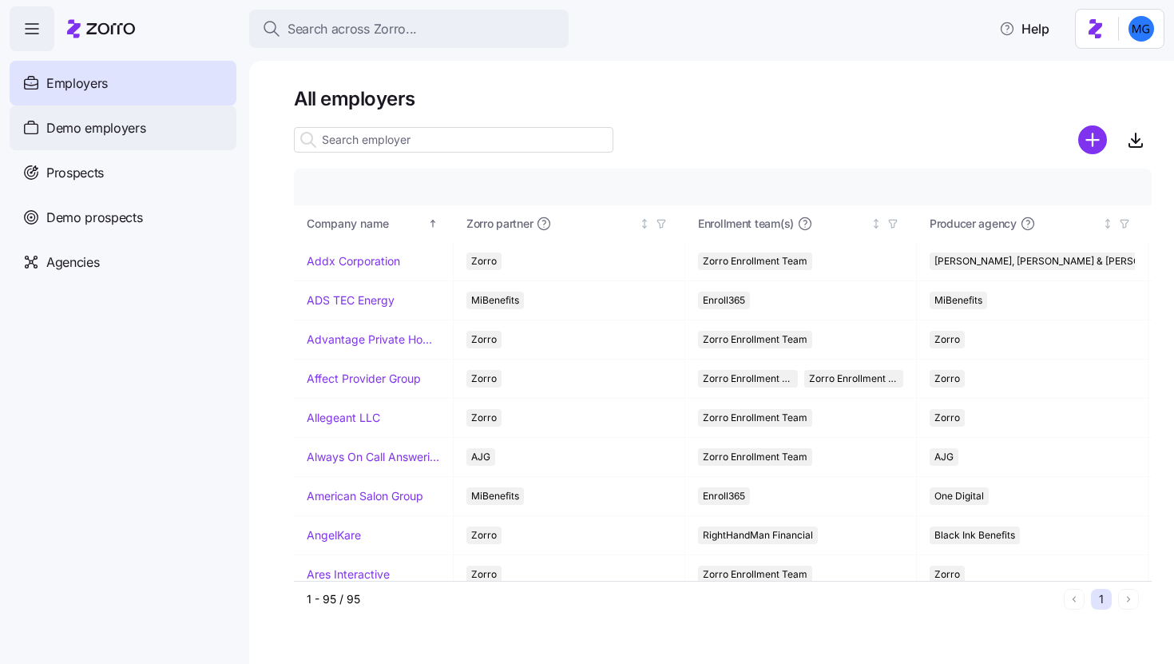
click at [147, 136] on div "Demo employers" at bounding box center [123, 127] width 227 height 45
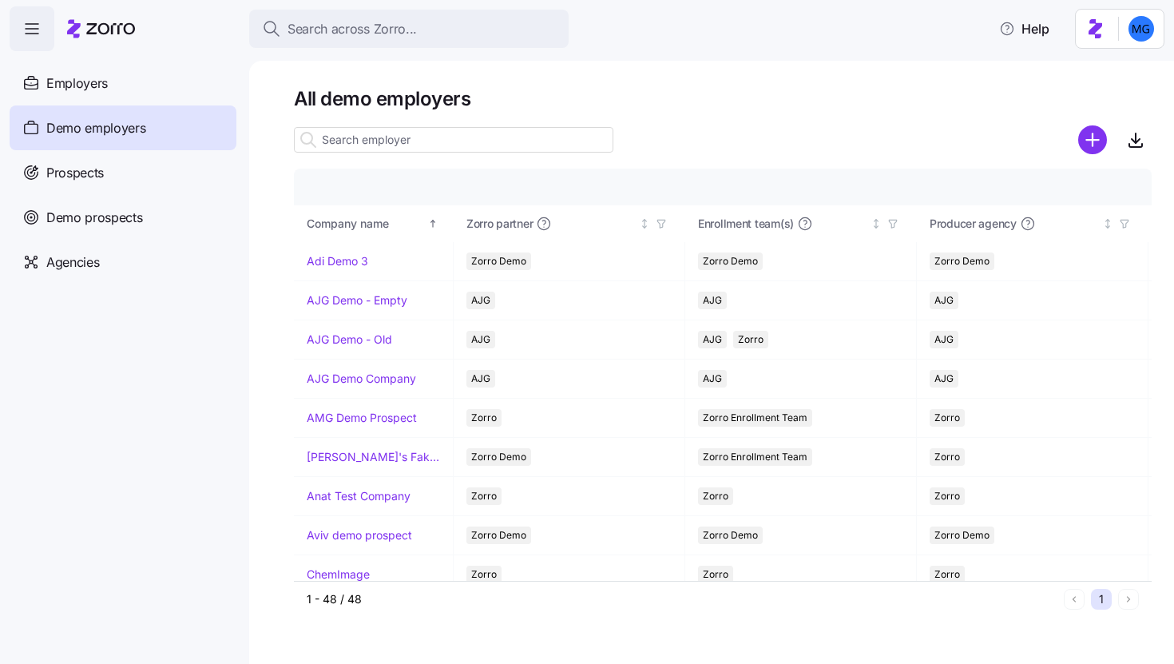
click at [437, 141] on input at bounding box center [454, 140] width 320 height 26
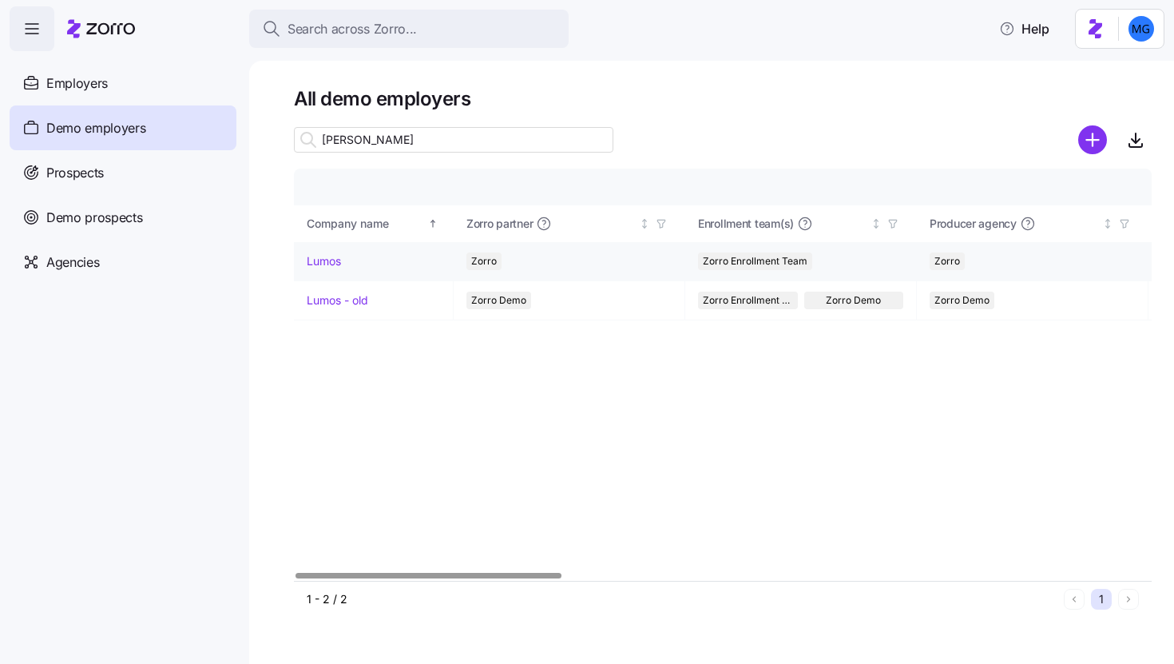
type input "lum"
click at [332, 257] on link "Lumos" at bounding box center [324, 261] width 34 height 16
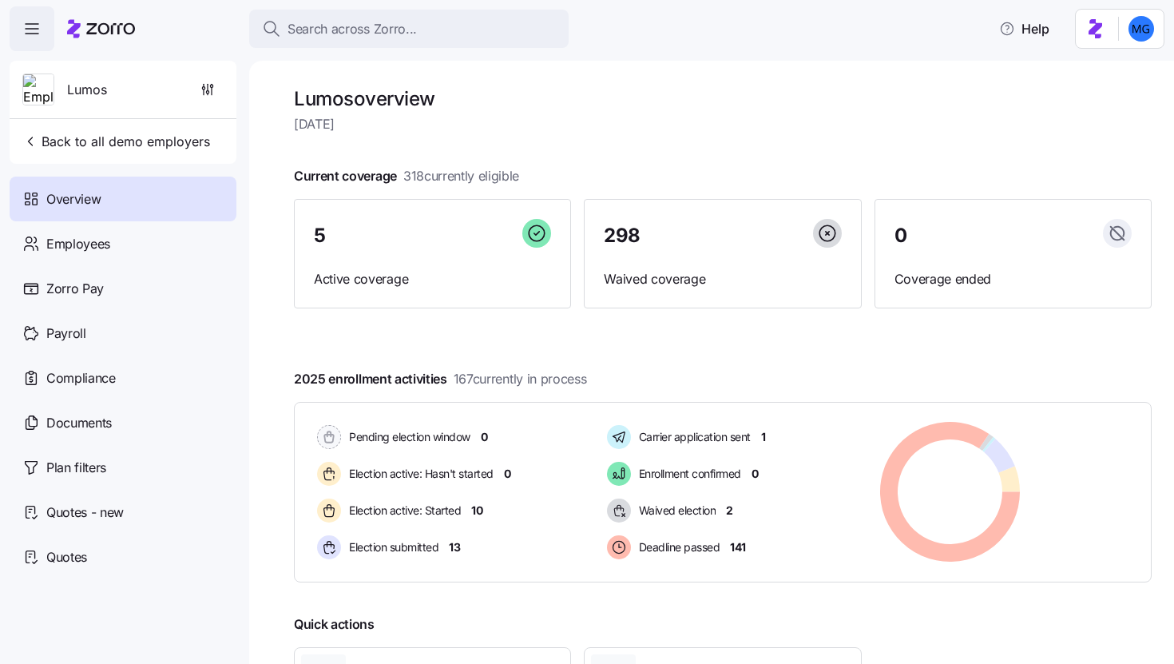
scroll to position [153, 0]
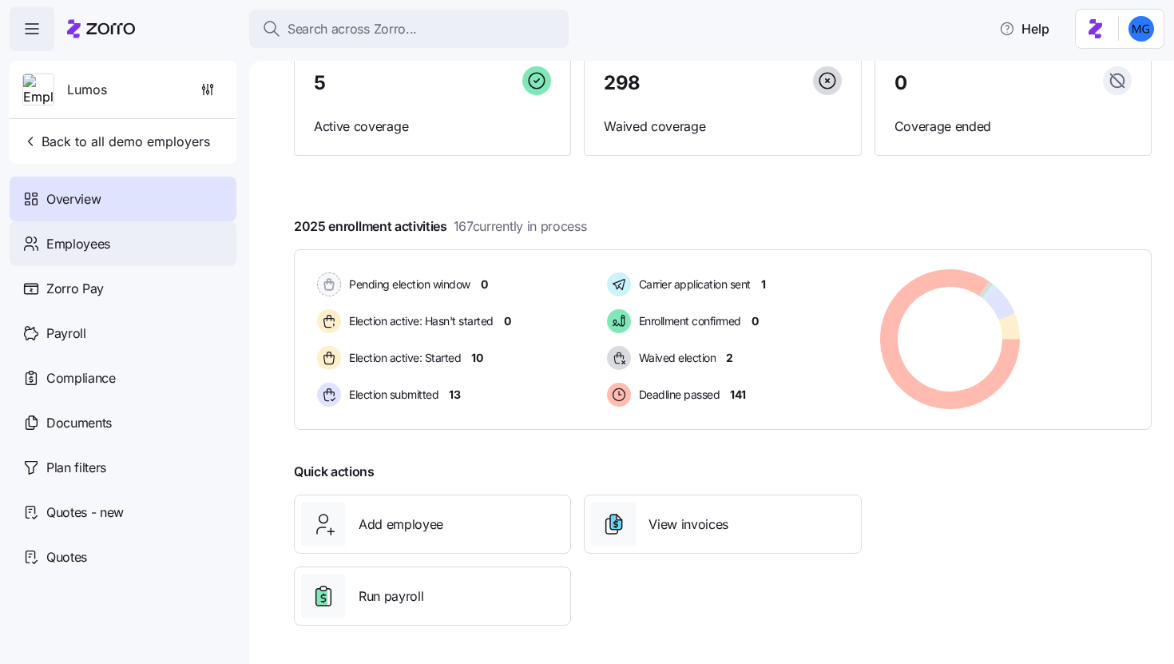
click at [121, 241] on div "Employees" at bounding box center [123, 243] width 227 height 45
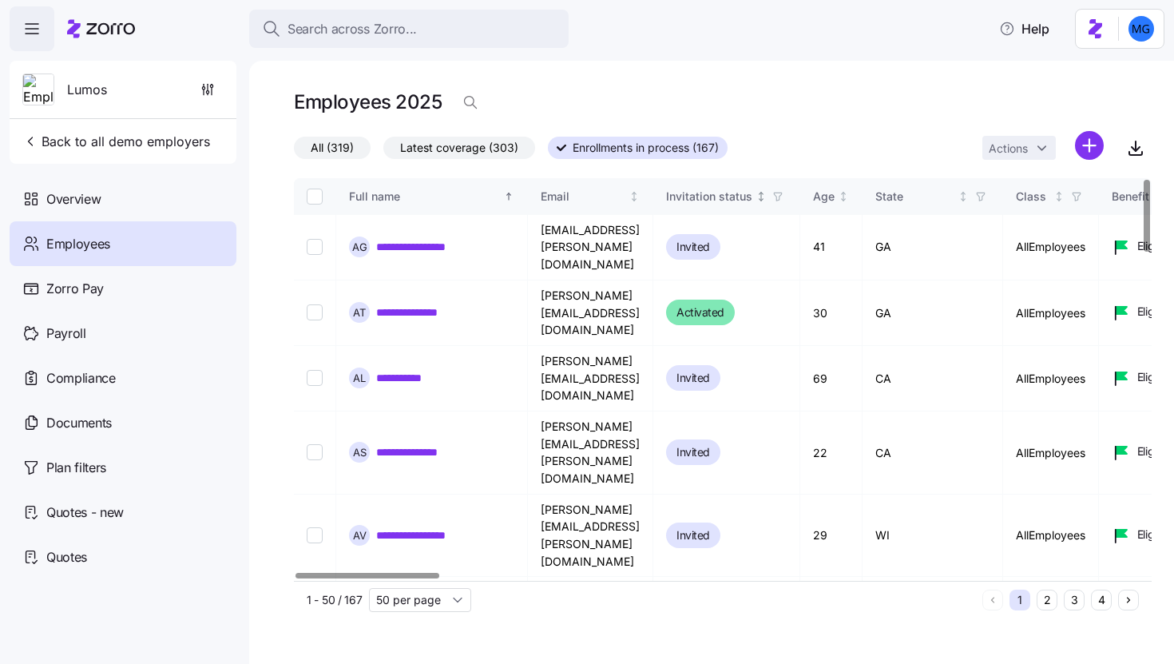
click at [784, 196] on icon "button" at bounding box center [777, 196] width 11 height 11
click at [876, 167] on div at bounding box center [723, 171] width 858 height 13
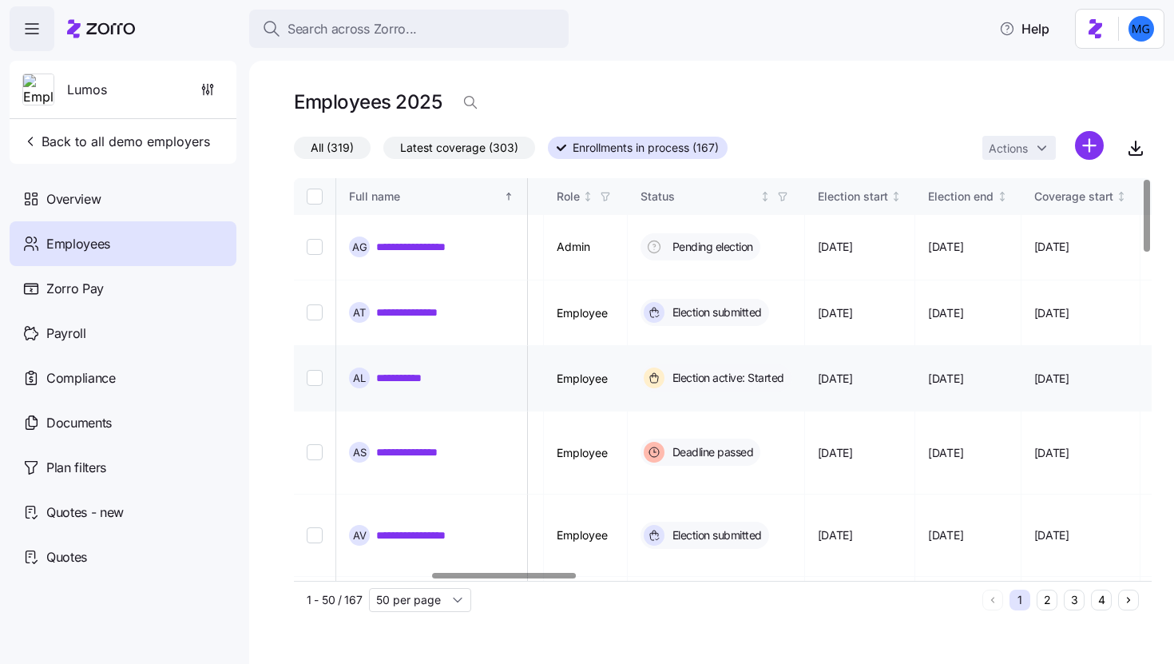
scroll to position [0, 837]
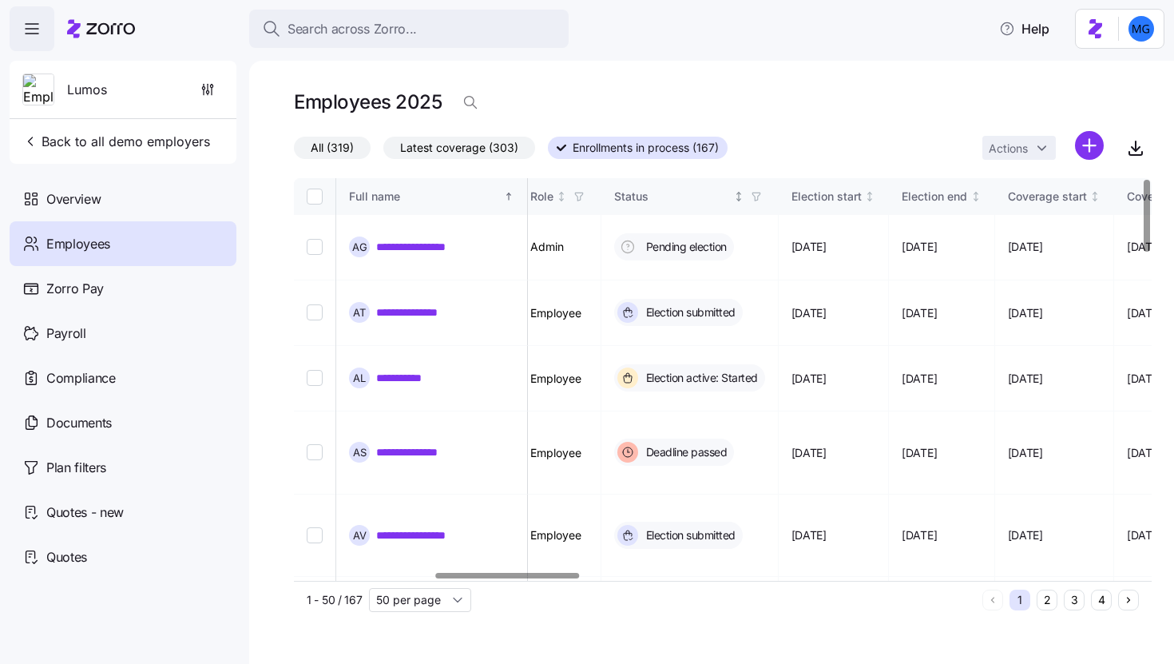
click at [765, 197] on span "button" at bounding box center [757, 197] width 18 height 18
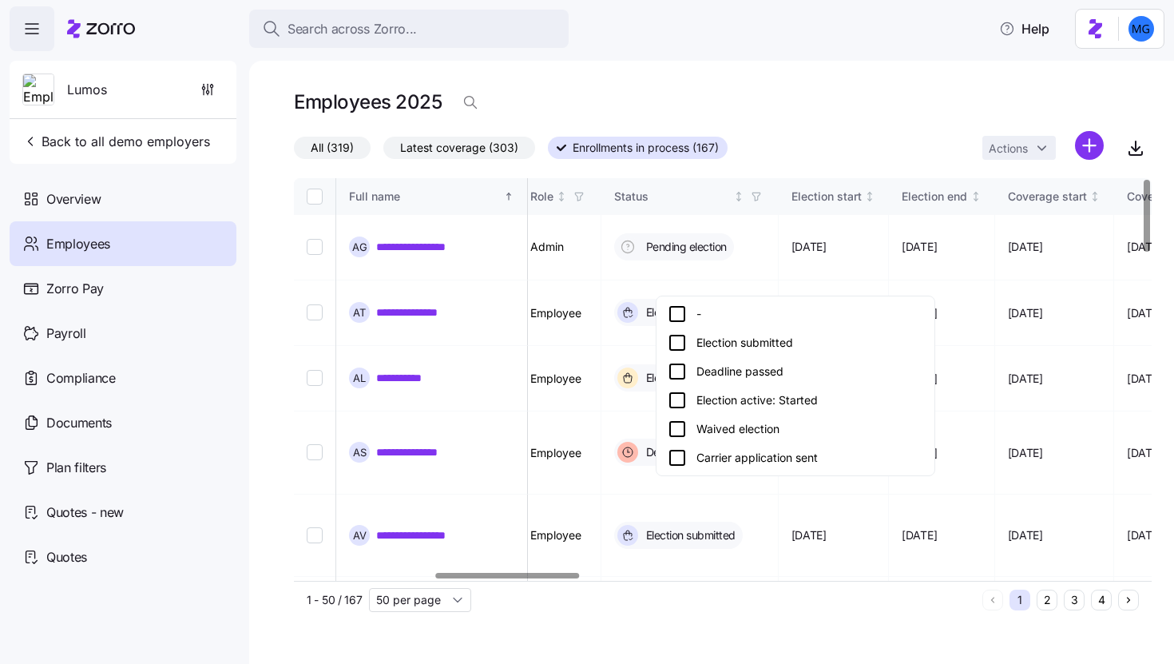
click at [768, 388] on div "Election active: Started" at bounding box center [796, 400] width 272 height 29
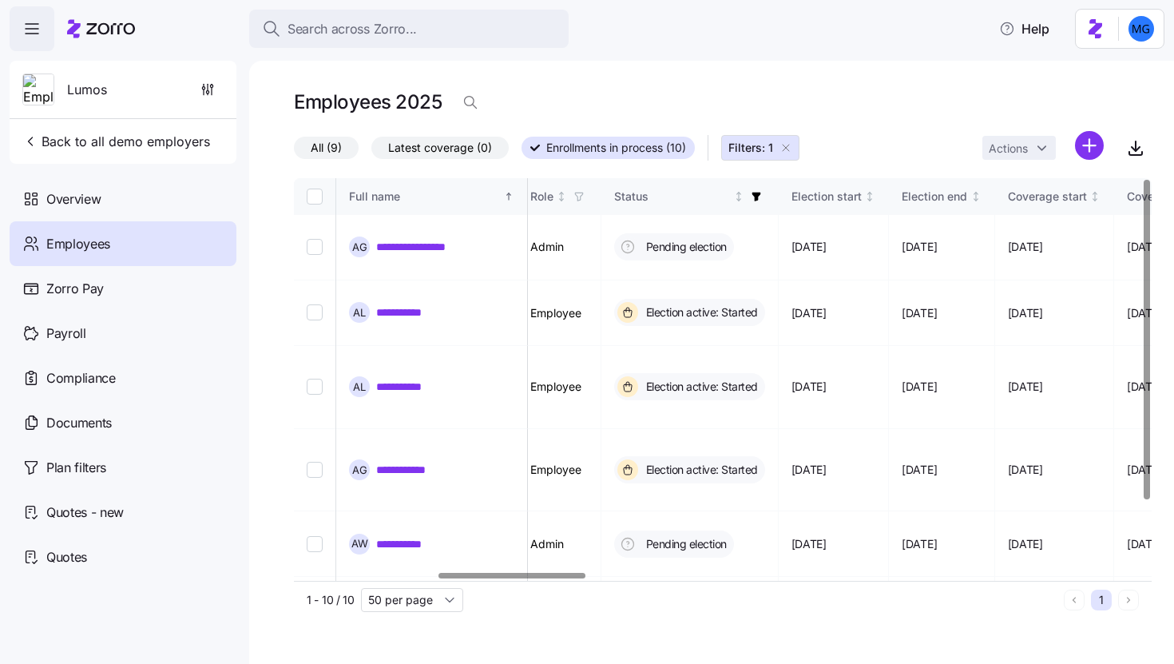
click at [314, 193] on input "Select all records" at bounding box center [315, 197] width 16 height 16
checkbox input "true"
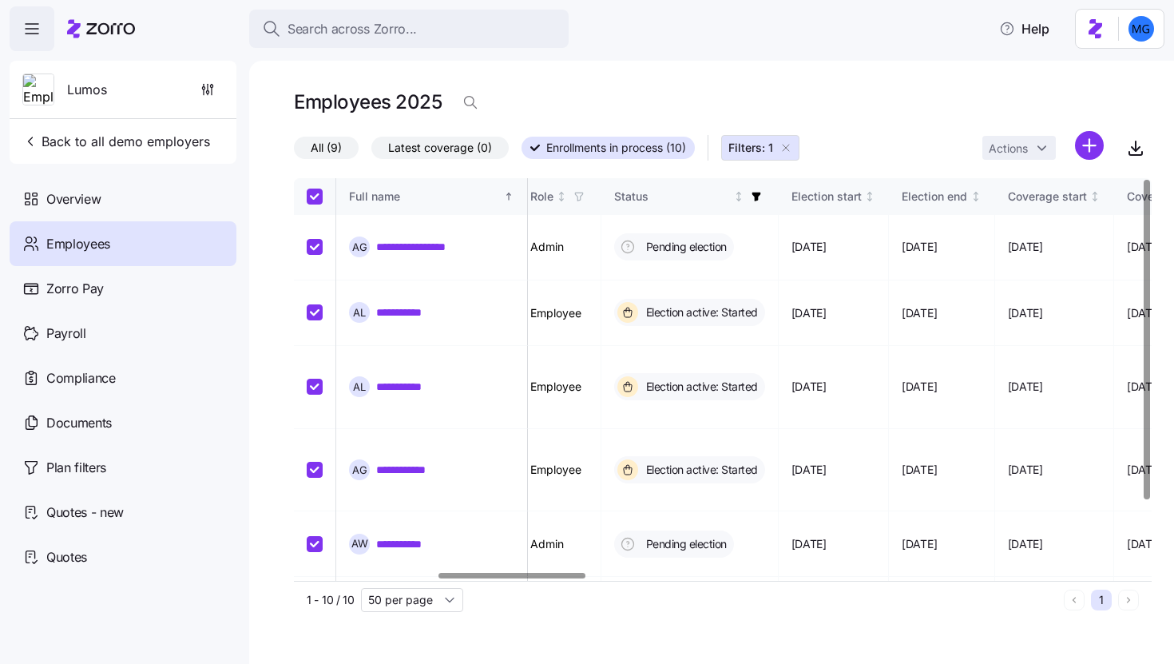
checkbox input "true"
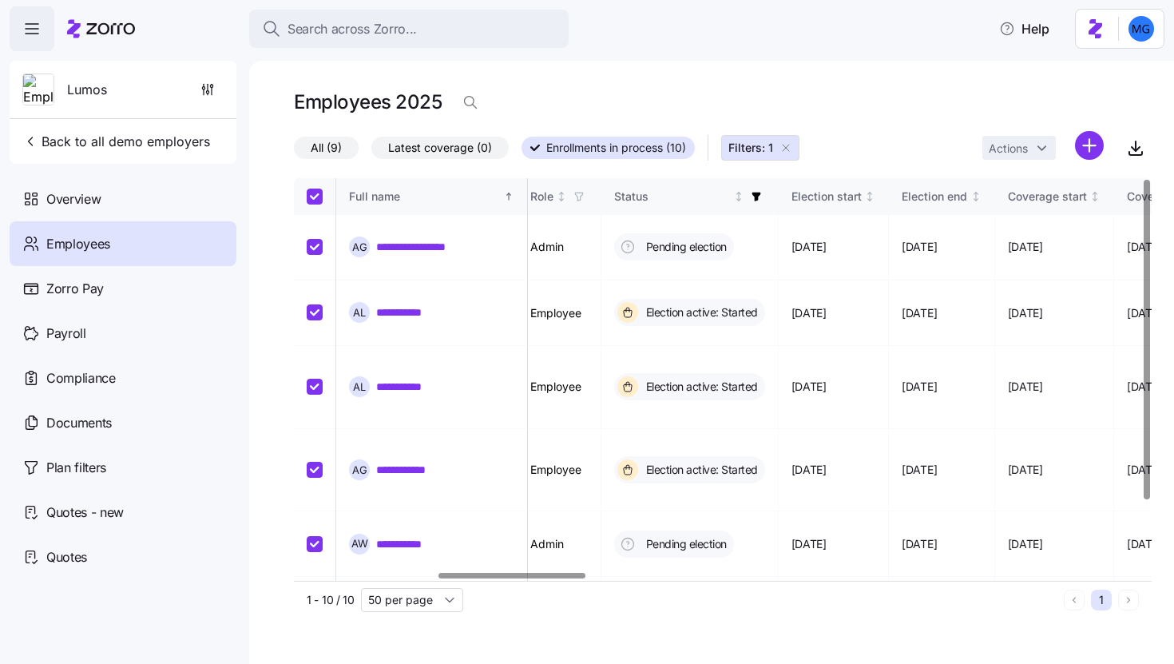
checkbox input "true"
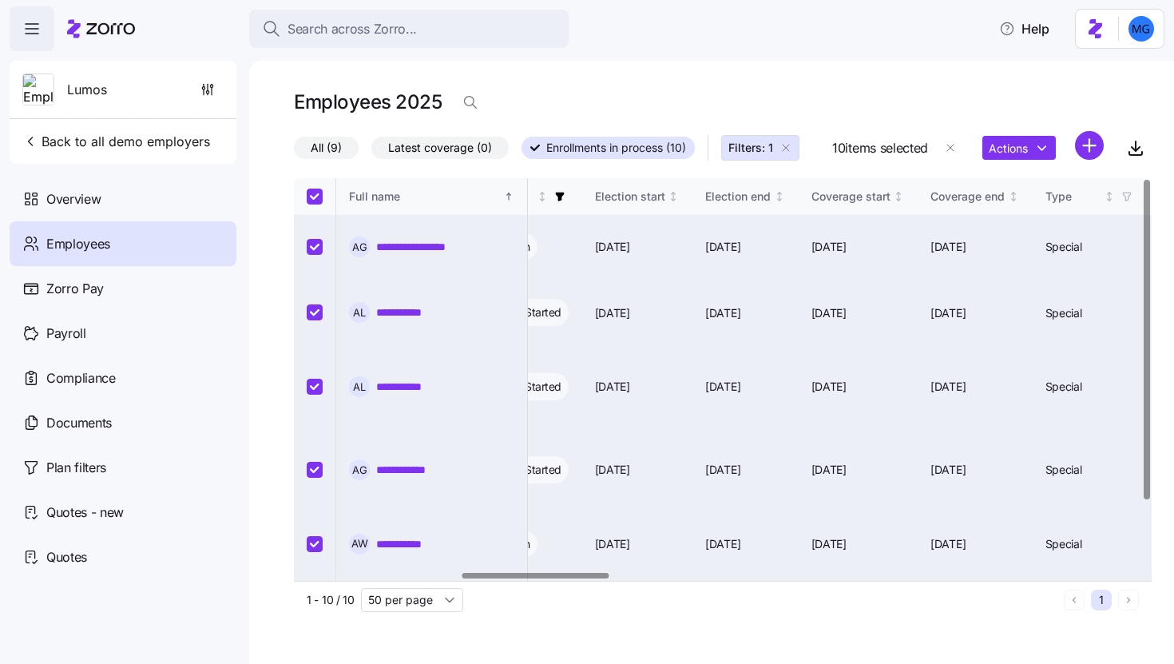
scroll to position [0, 1045]
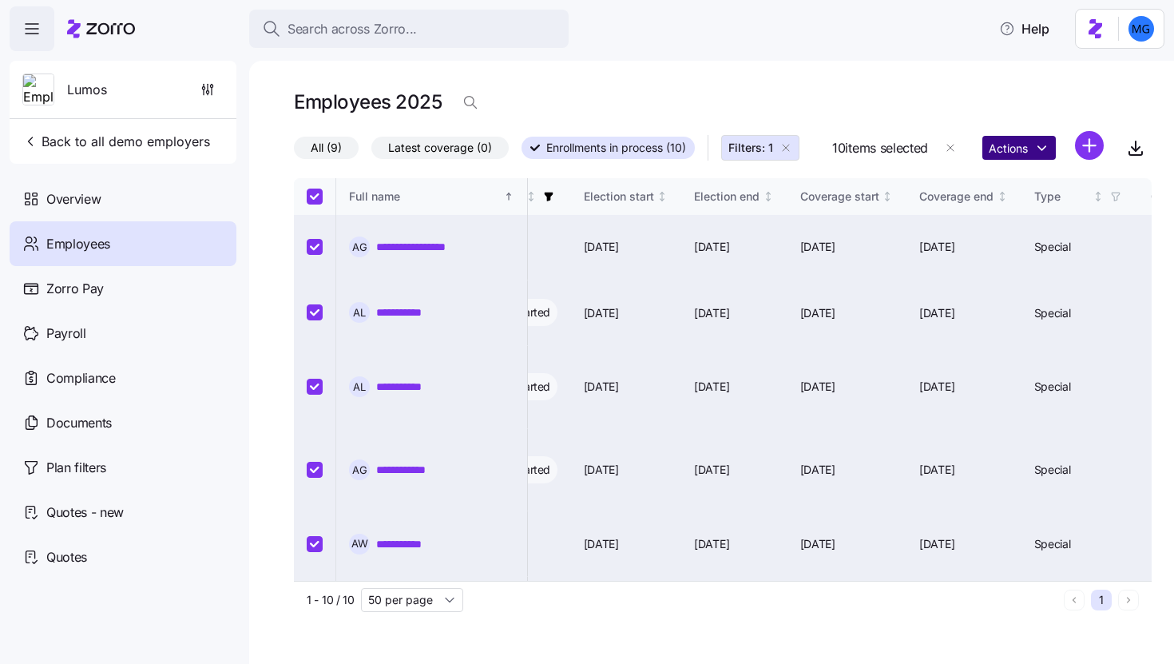
click at [1020, 147] on html "**********" at bounding box center [587, 327] width 1174 height 654
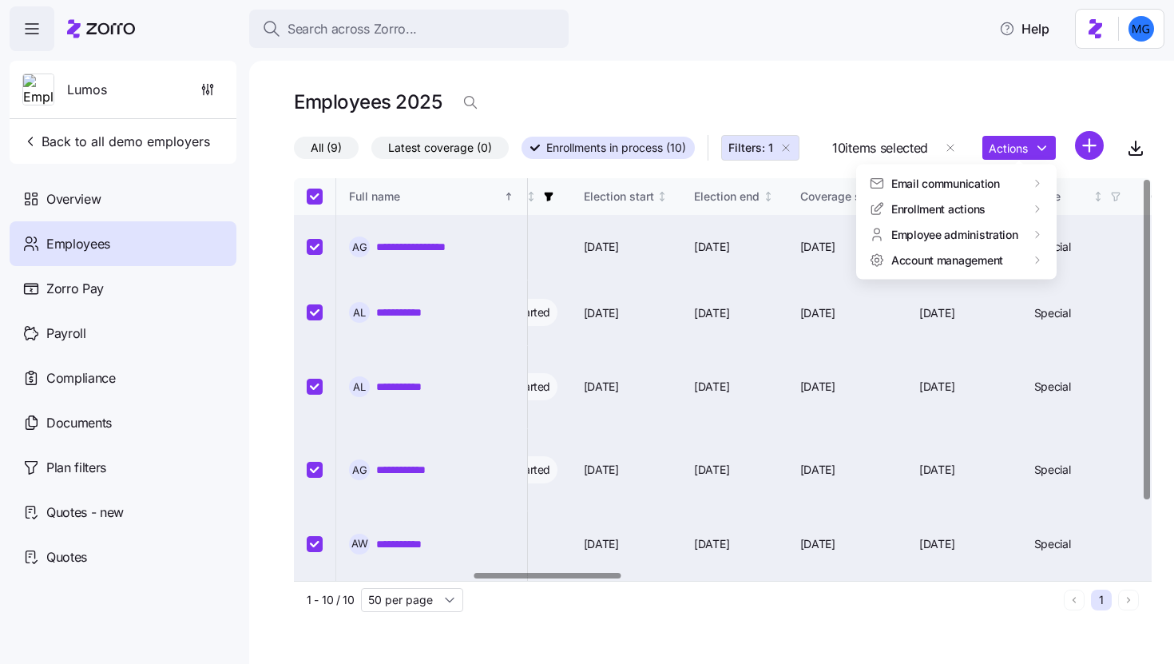
click at [915, 99] on html "**********" at bounding box center [587, 327] width 1174 height 654
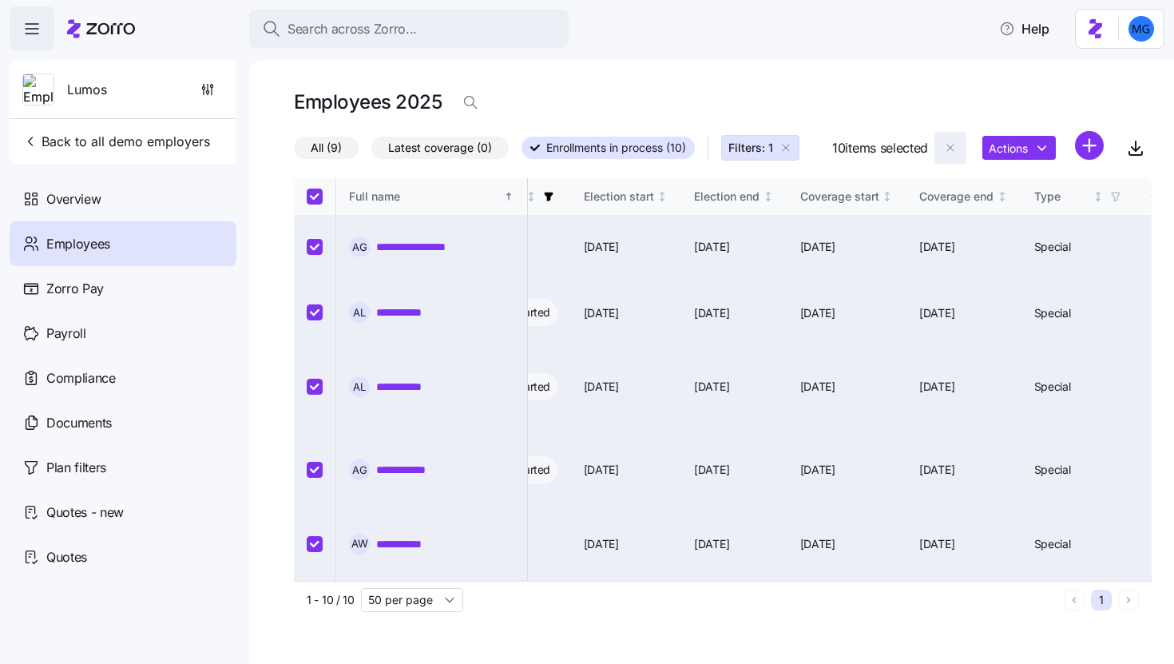
click at [955, 145] on icon "button" at bounding box center [950, 147] width 13 height 13
checkbox input "false"
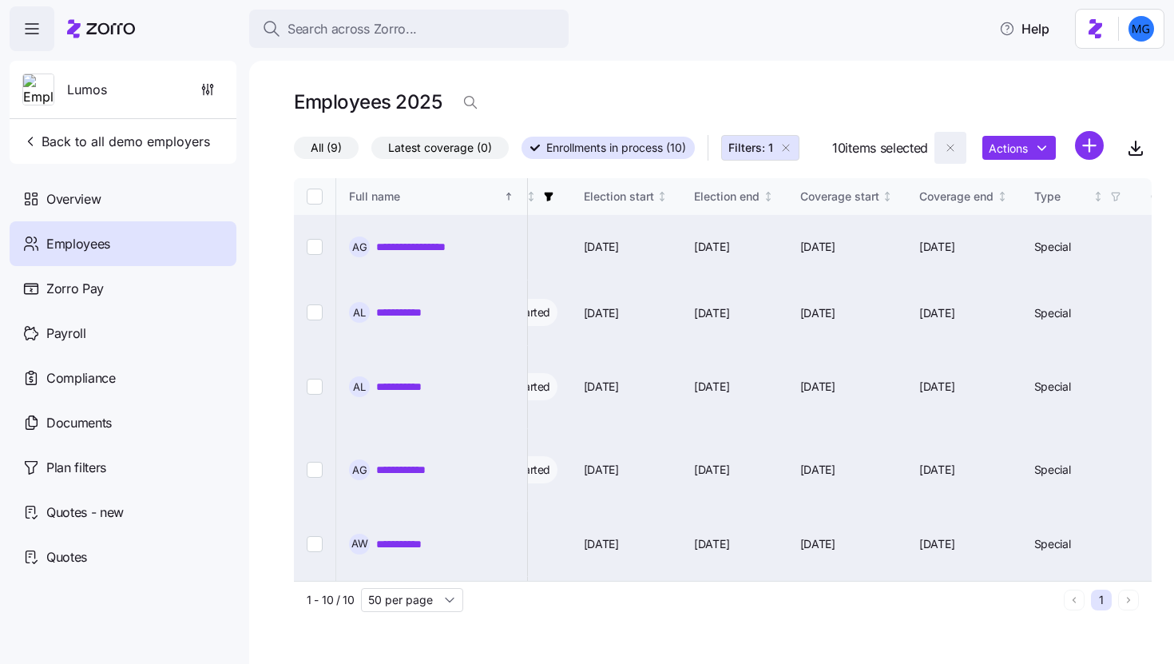
checkbox input "false"
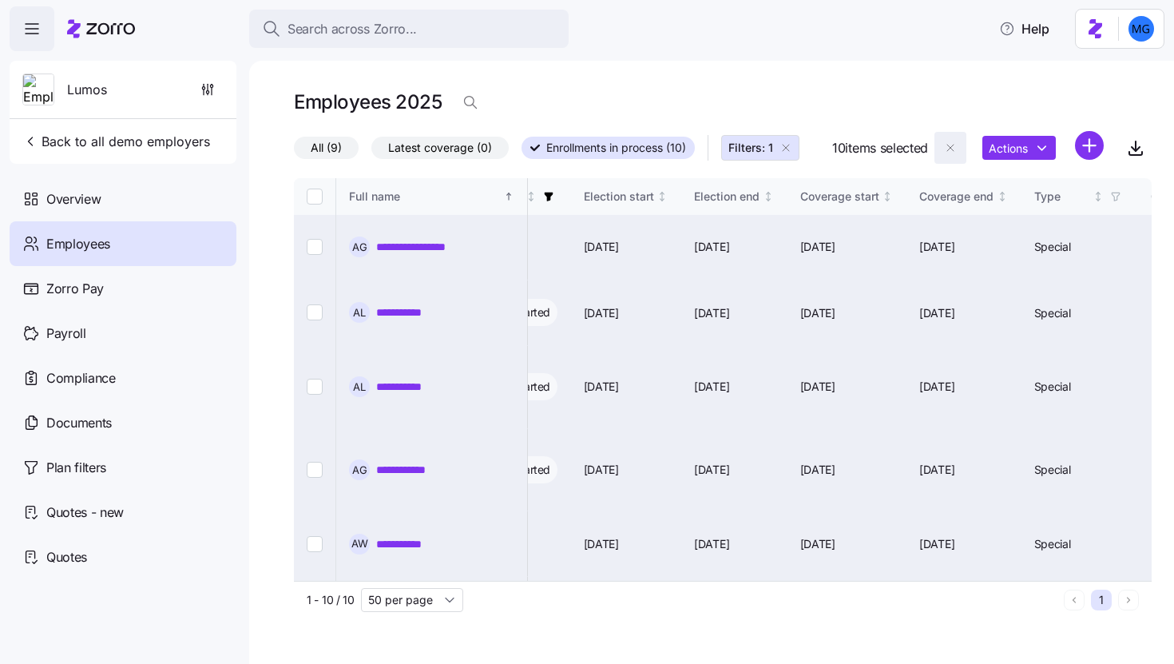
checkbox input "false"
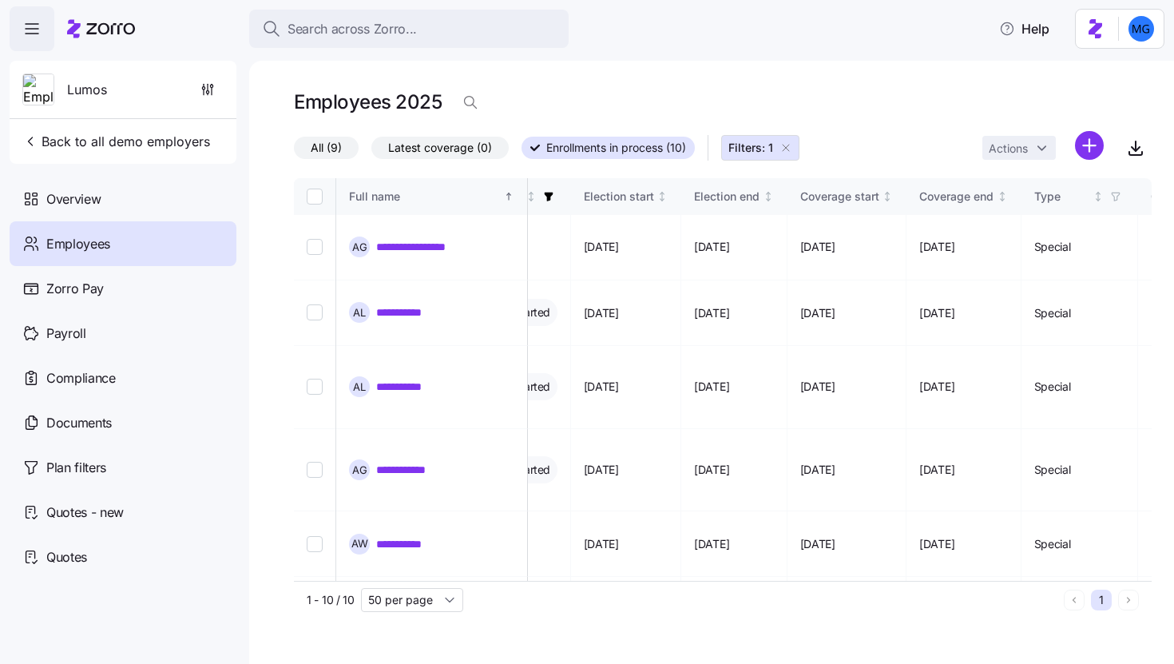
click at [792, 146] on icon "button" at bounding box center [786, 147] width 13 height 13
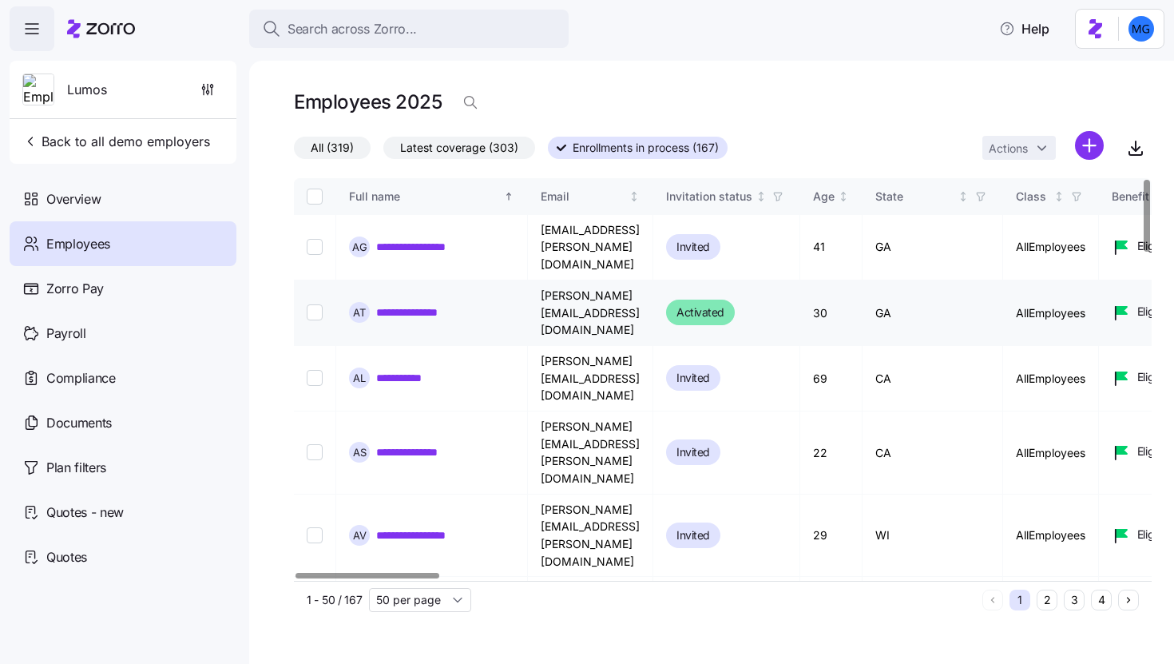
click at [403, 304] on link "**********" at bounding box center [410, 312] width 69 height 16
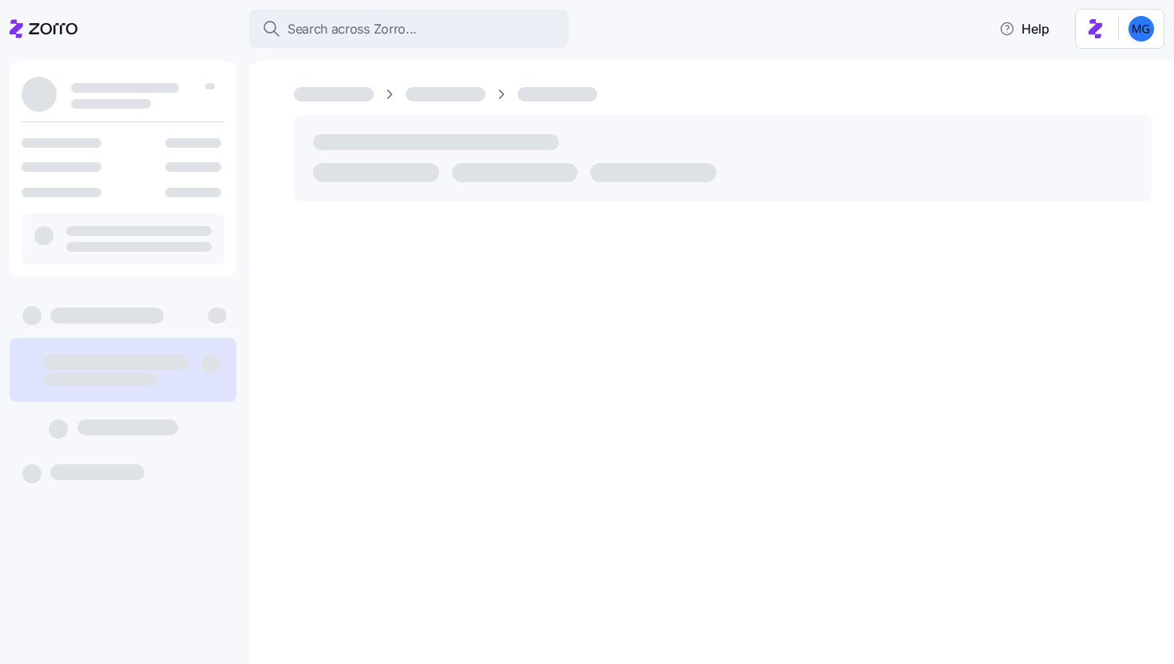
click at [409, 296] on div at bounding box center [711, 362] width 925 height 603
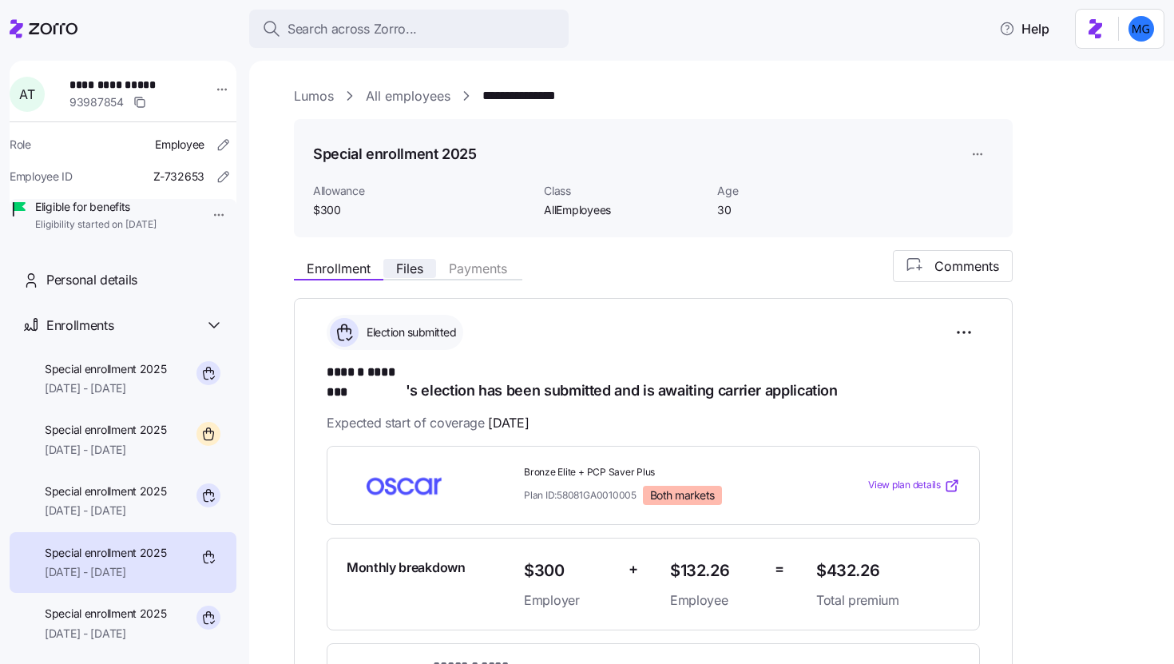
click at [412, 273] on span "Files" at bounding box center [409, 268] width 27 height 13
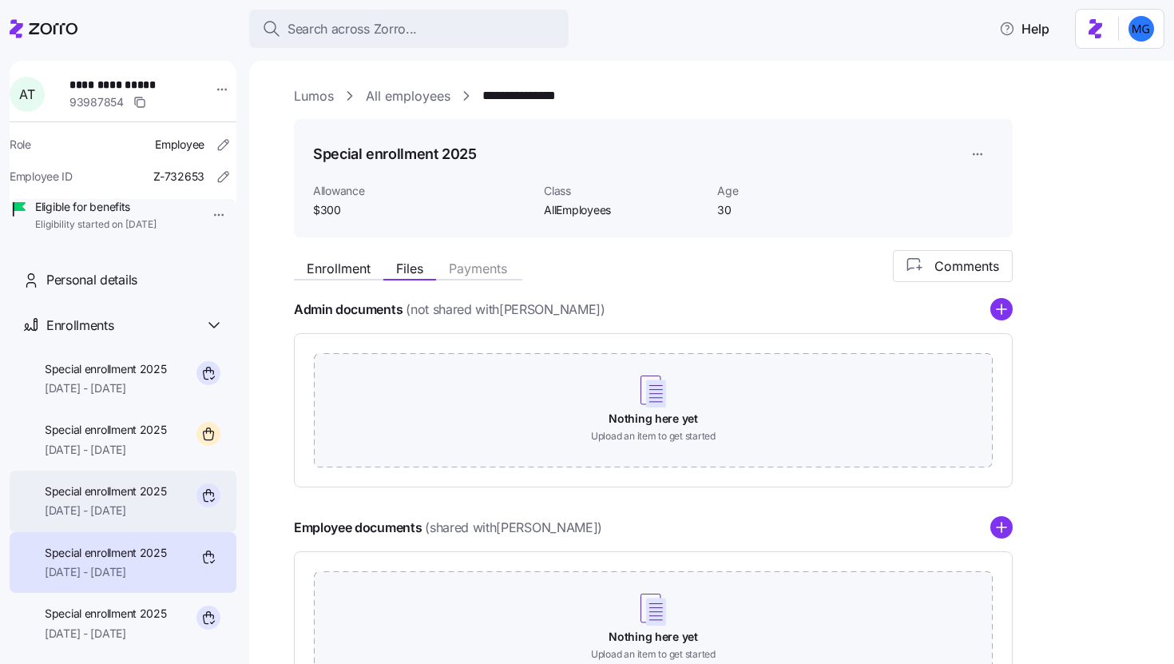
click at [114, 518] on span "09/01/2025 - 12/31/2025" at bounding box center [106, 510] width 122 height 16
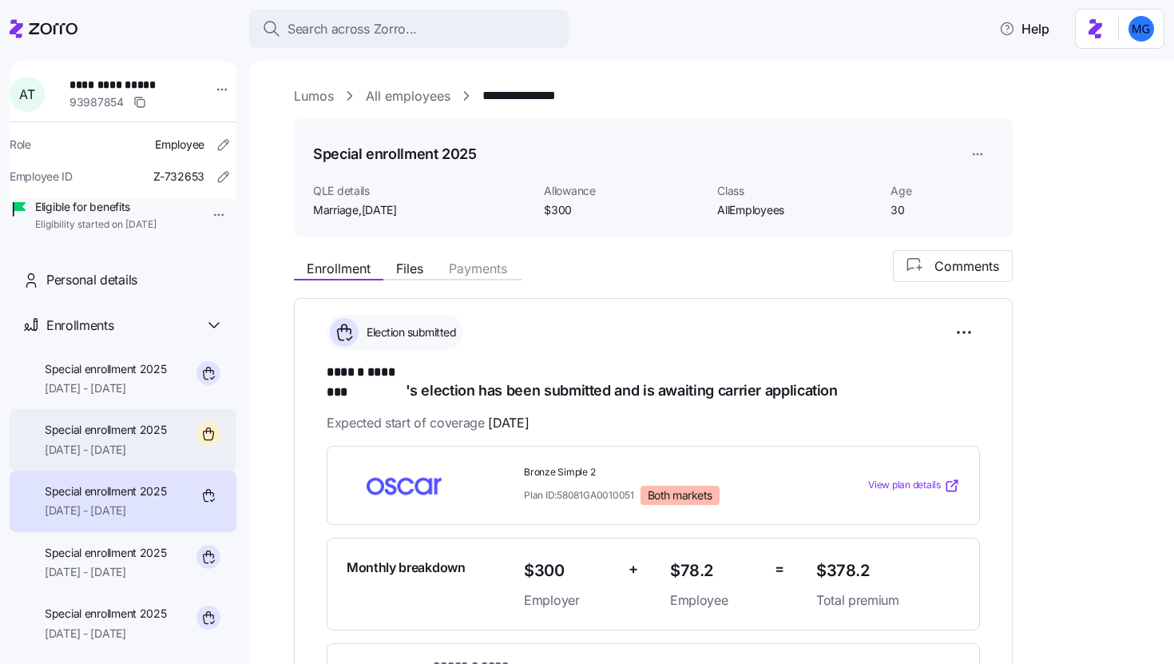
click at [106, 458] on span "10/01/2025 - 12/31/2025" at bounding box center [106, 450] width 122 height 16
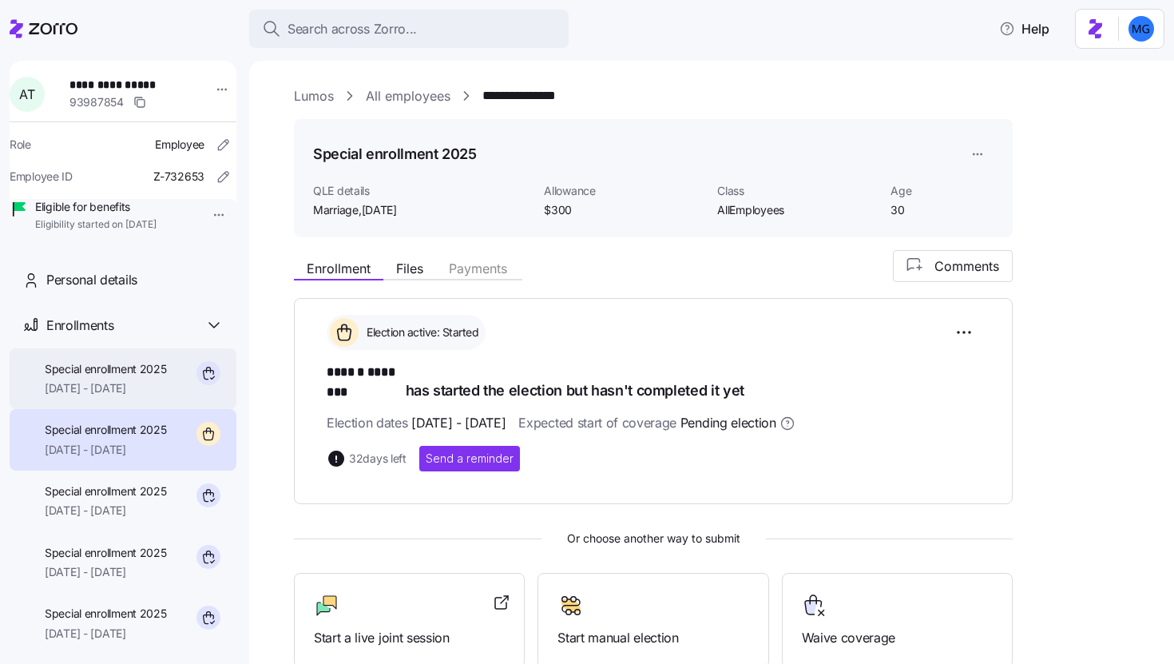
click at [125, 397] on div "Special enrollment 2025 10/01/2025 - 12/31/2025" at bounding box center [106, 379] width 122 height 36
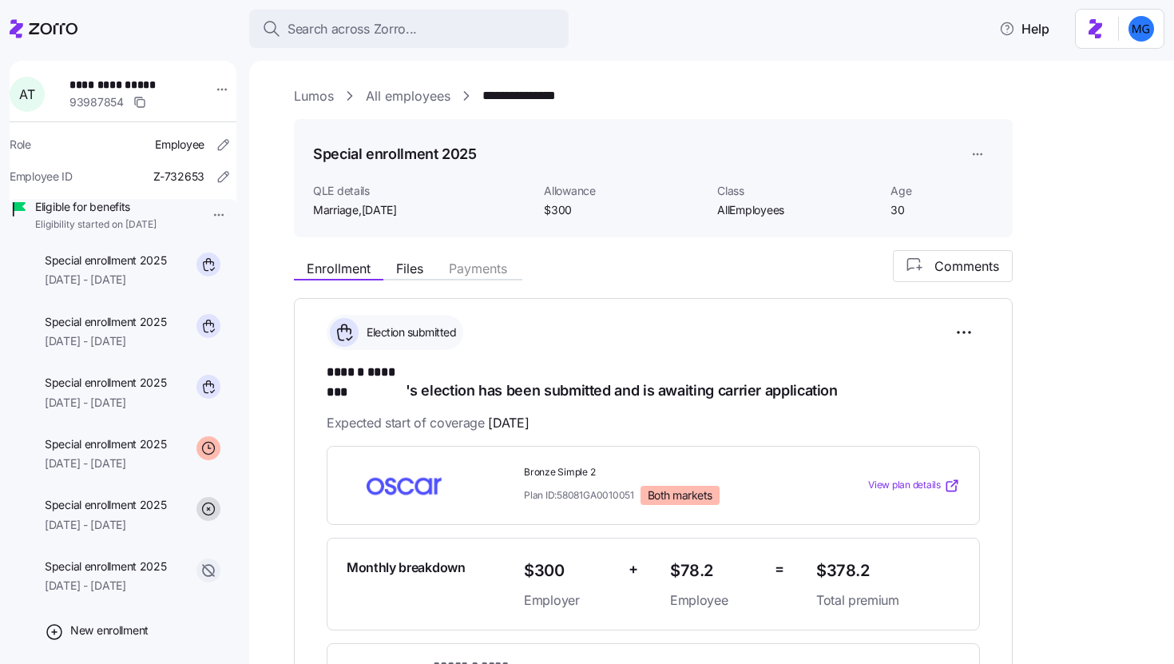
scroll to position [294, 0]
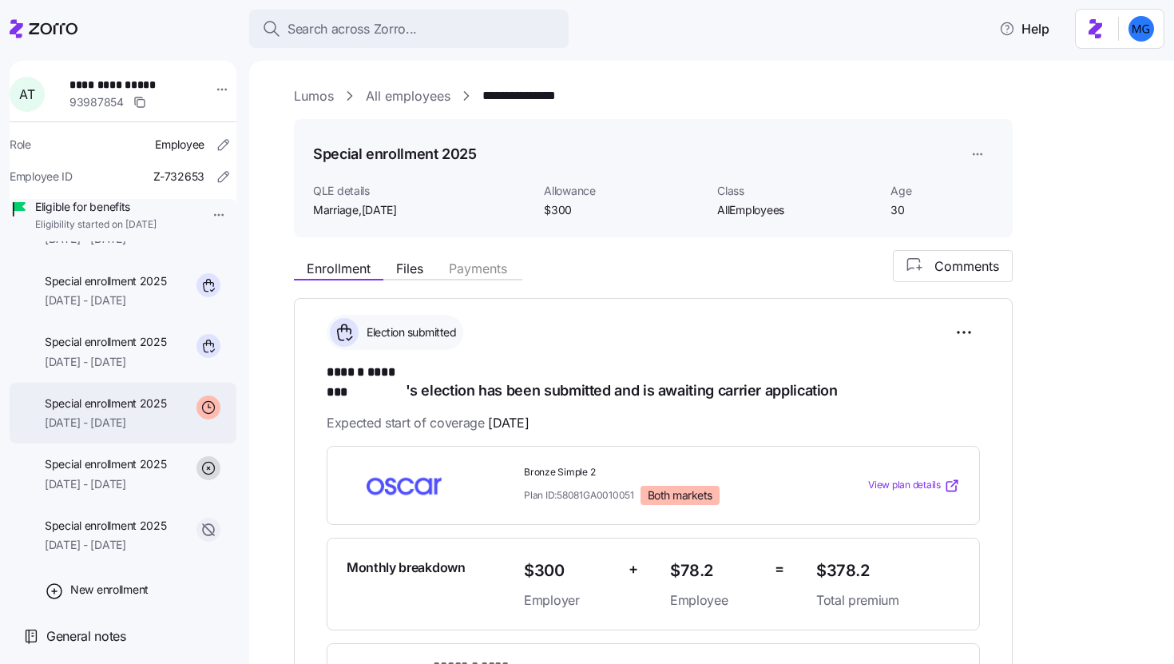
click at [112, 425] on span "08/01/2025 - 12/31/2025" at bounding box center [106, 423] width 122 height 16
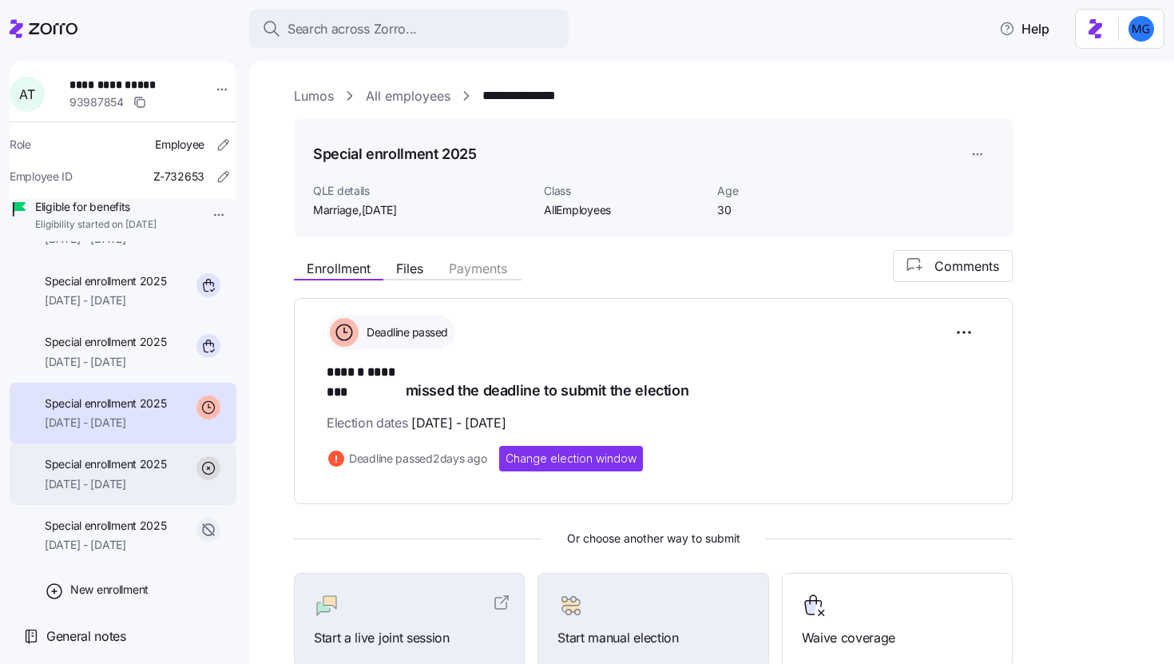
click at [109, 485] on span "08/01/2025 - 12/31/2025" at bounding box center [106, 484] width 122 height 16
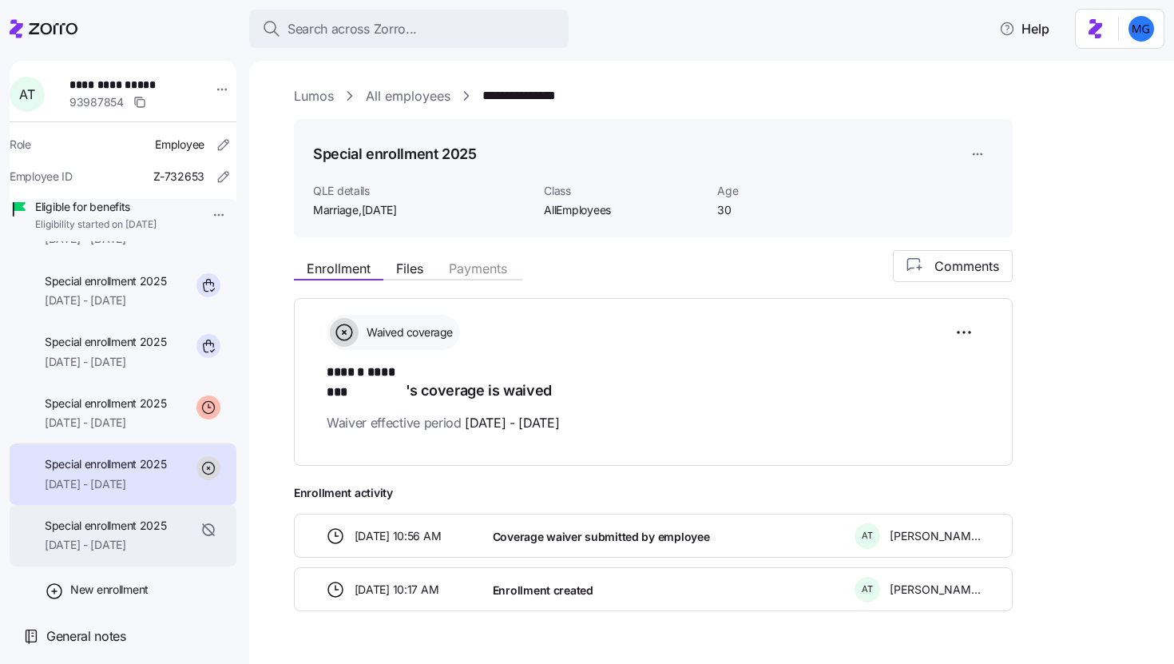
click at [111, 530] on span "Special enrollment 2025" at bounding box center [106, 526] width 122 height 16
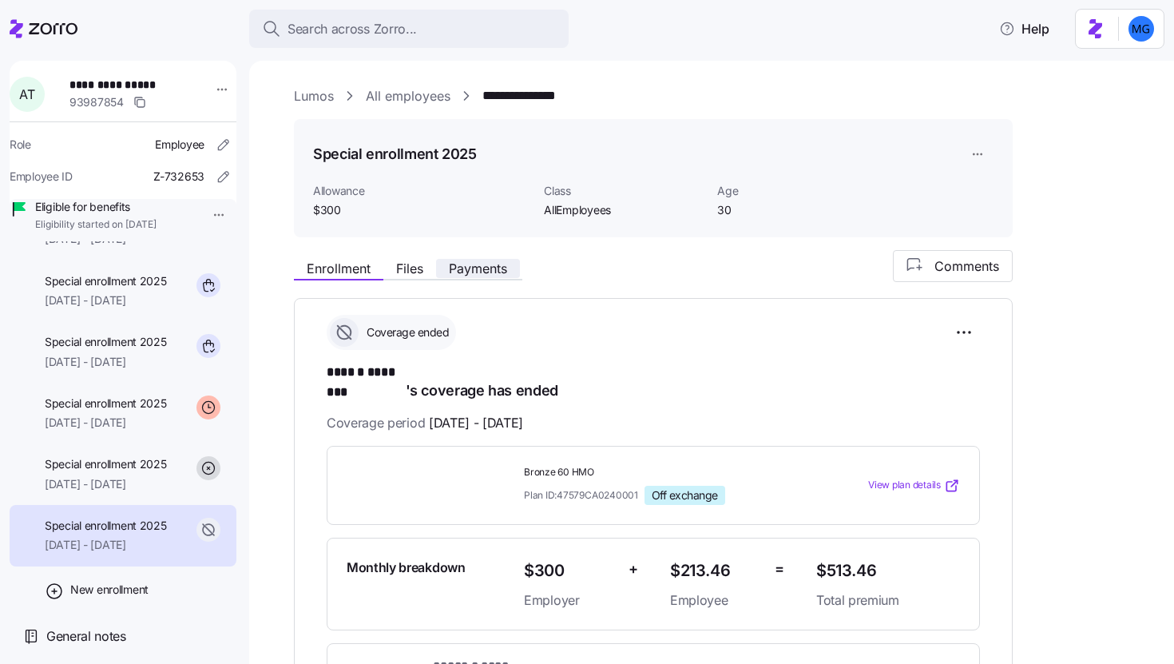
click at [494, 268] on span "Payments" at bounding box center [478, 268] width 58 height 13
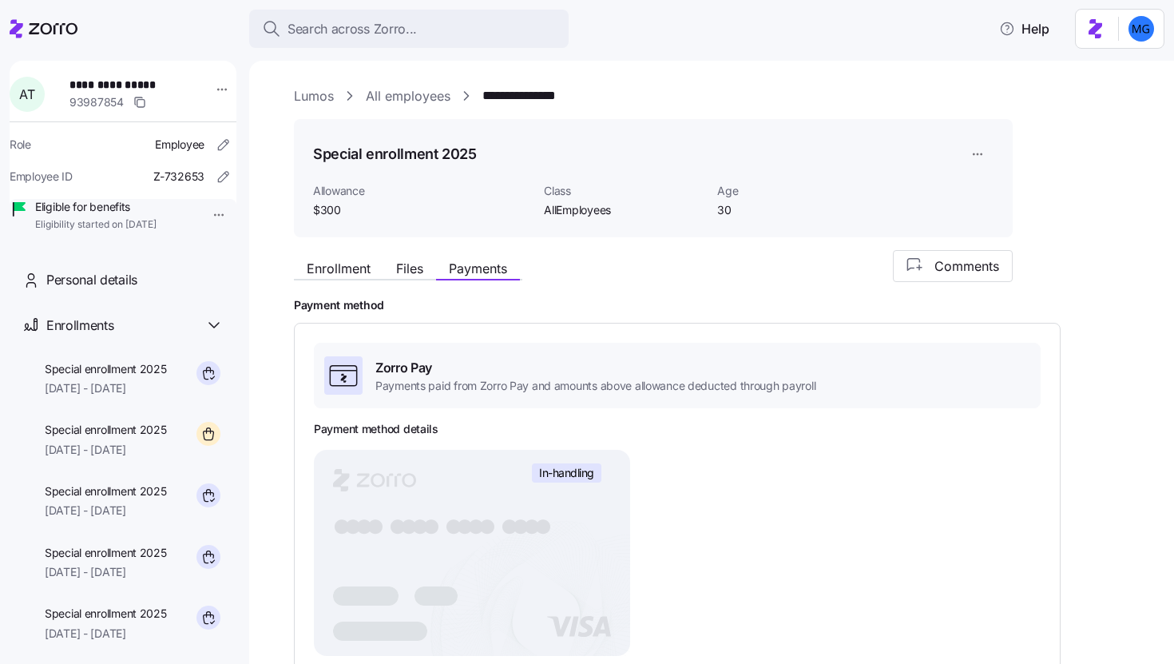
click at [320, 90] on link "Lumos" at bounding box center [314, 96] width 40 height 20
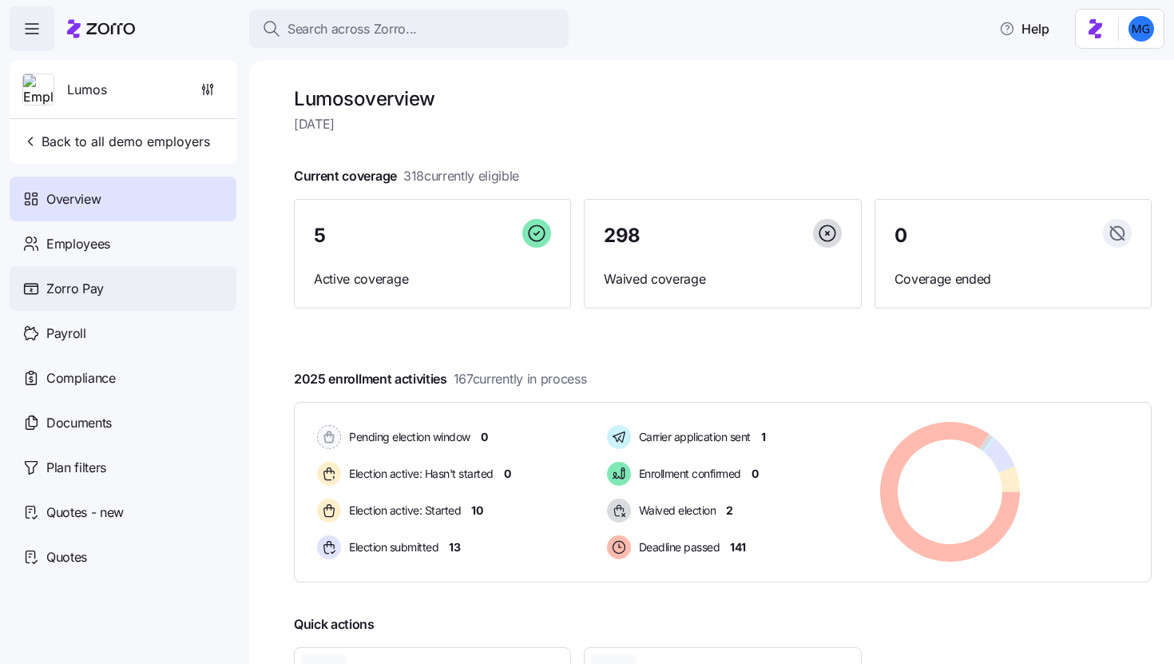
click at [165, 283] on div "Zorro Pay" at bounding box center [123, 288] width 227 height 45
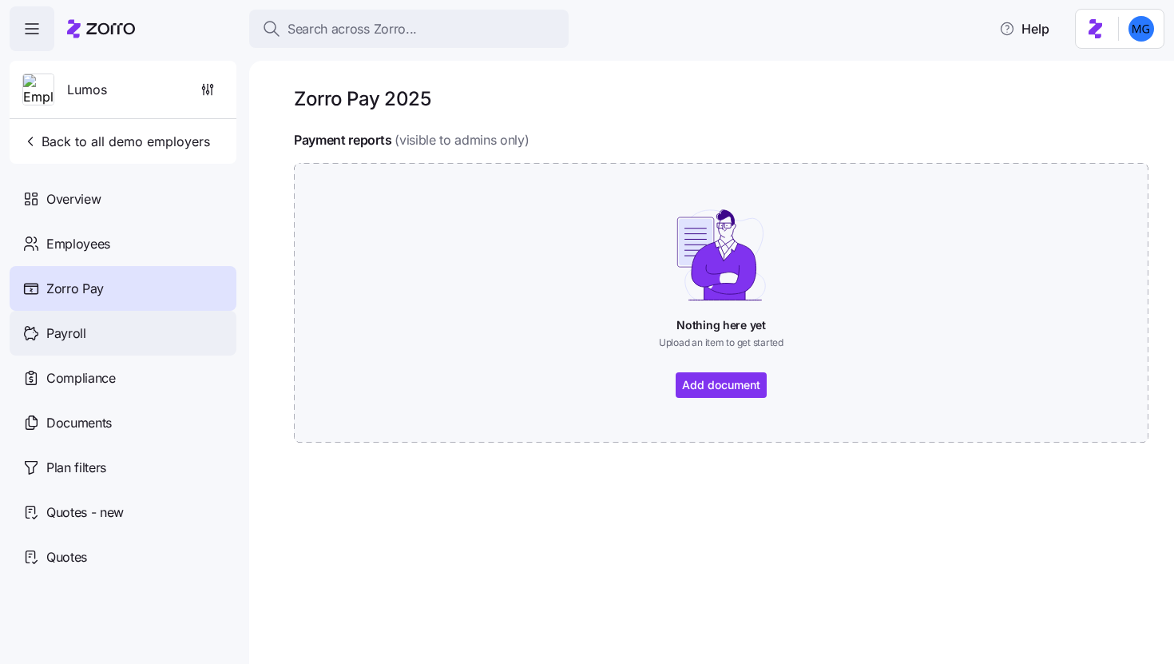
click at [154, 332] on div "Payroll" at bounding box center [123, 333] width 227 height 45
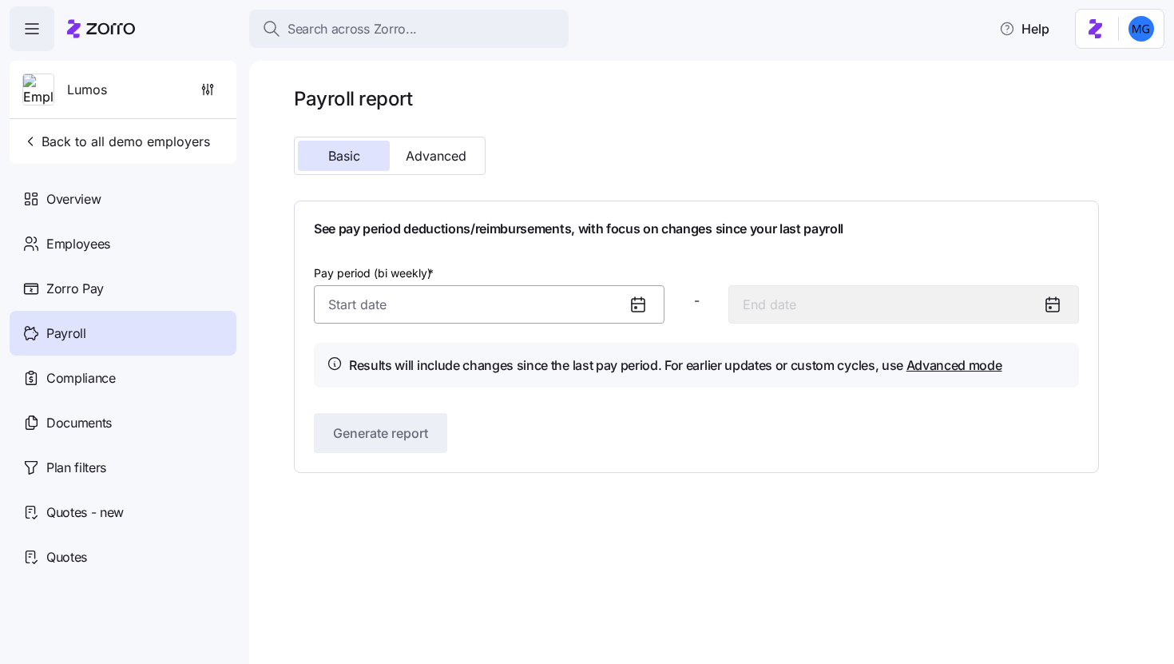
click at [474, 299] on input "Pay period (bi weekly) *" at bounding box center [489, 304] width 351 height 38
click at [639, 304] on icon at bounding box center [638, 304] width 13 height 0
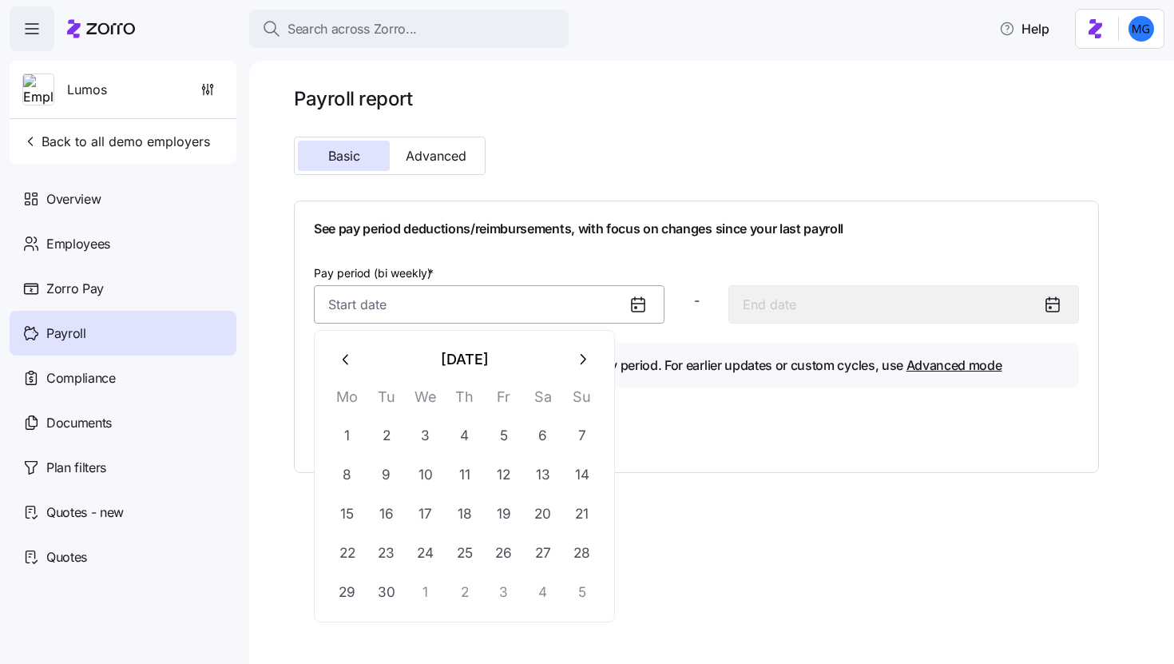
click at [511, 309] on input "Pay period (bi weekly) *" at bounding box center [489, 304] width 351 height 38
click at [351, 377] on button "button" at bounding box center [346, 359] width 38 height 38
click at [494, 435] on button "1" at bounding box center [504, 436] width 38 height 38
type input "August 1, 2025"
type input "August 14, 2025"
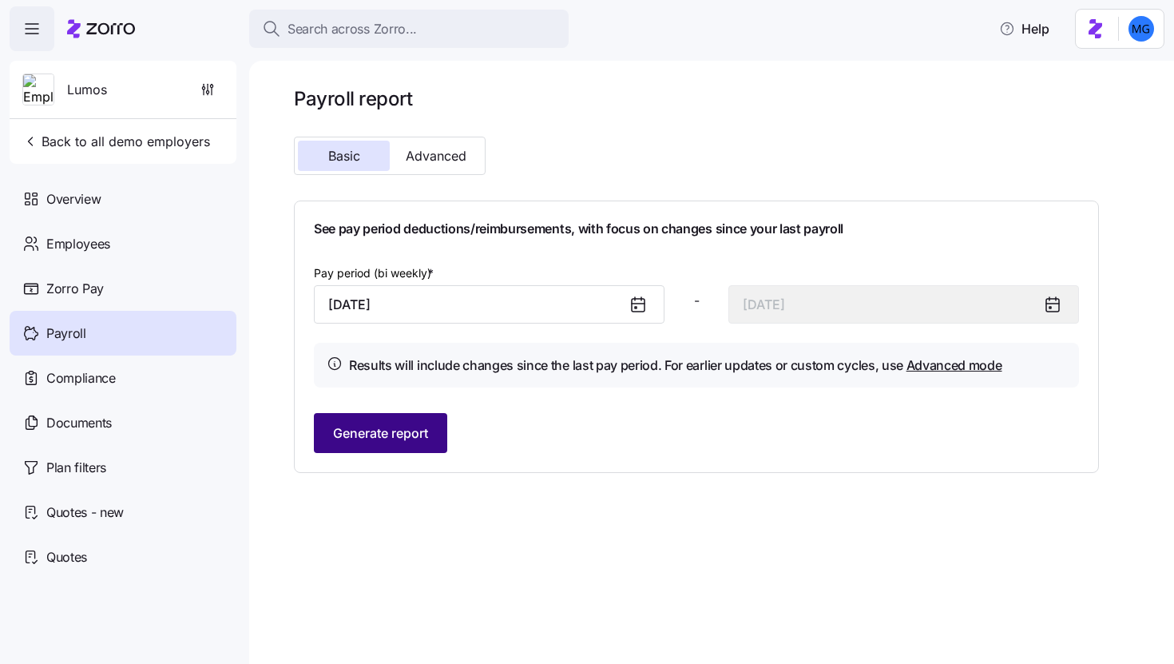
click at [395, 437] on span "Generate report" at bounding box center [380, 432] width 95 height 19
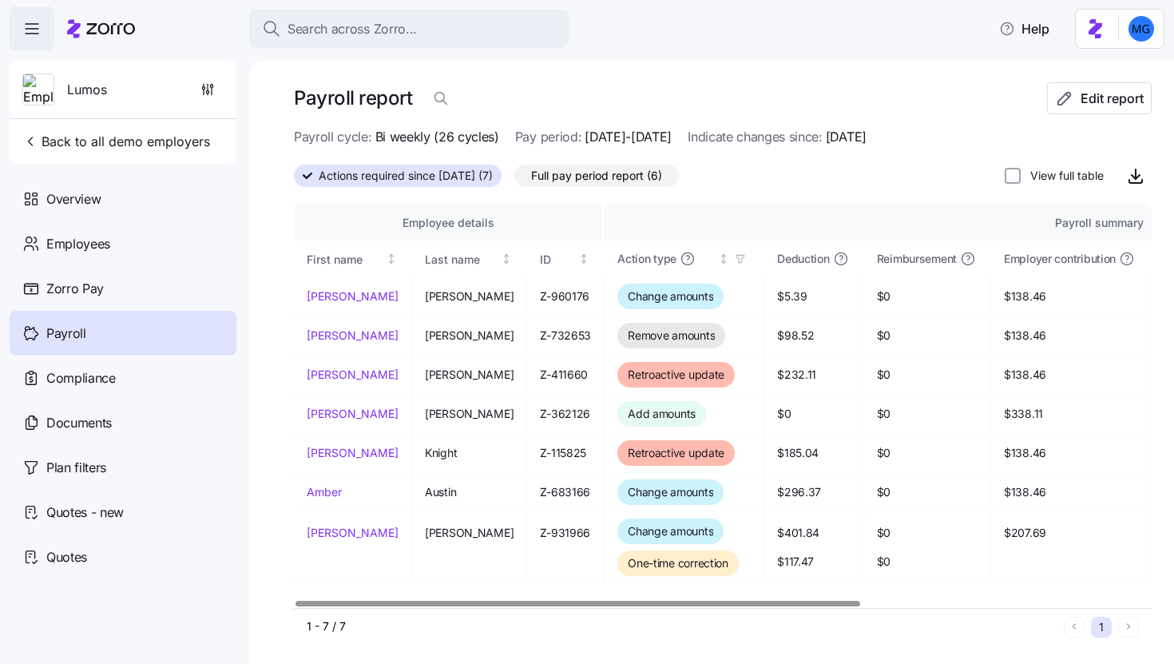
click at [144, 322] on div "Payroll" at bounding box center [123, 333] width 227 height 45
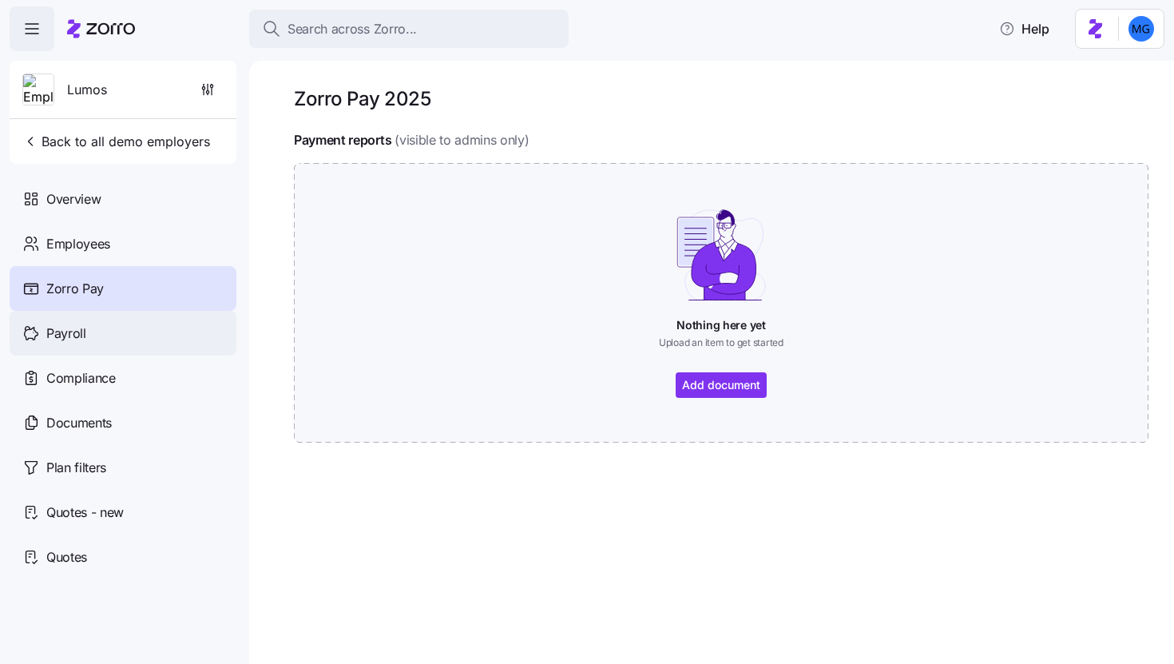
click at [156, 341] on div "Payroll" at bounding box center [123, 333] width 227 height 45
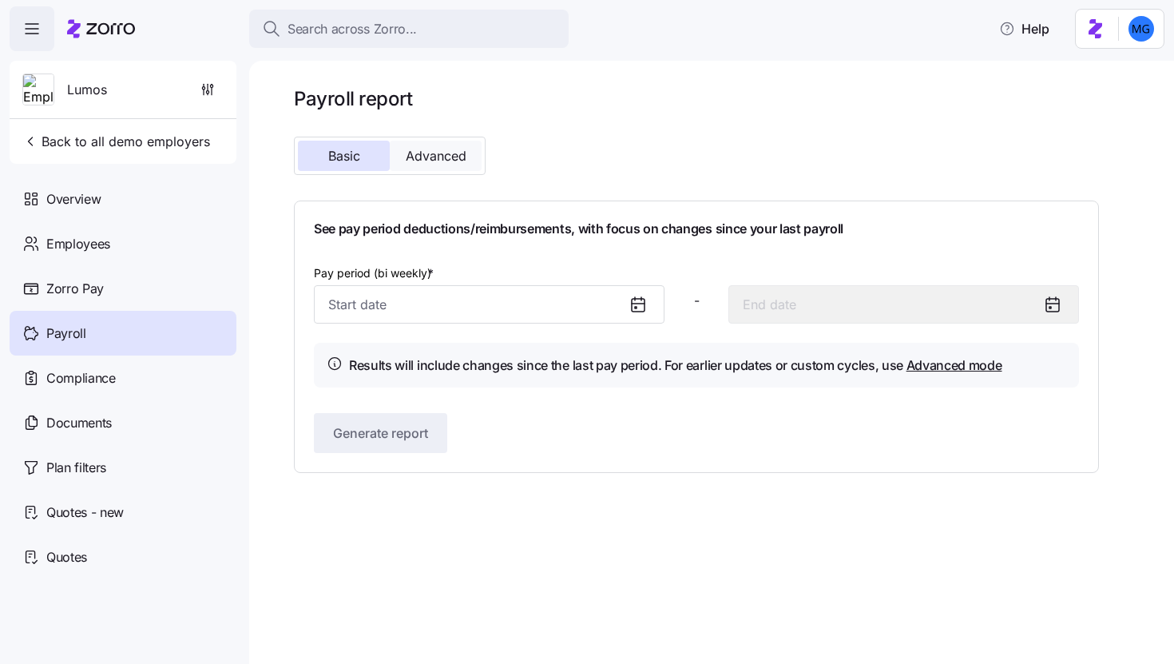
click at [454, 159] on span "Advanced" at bounding box center [436, 155] width 61 height 13
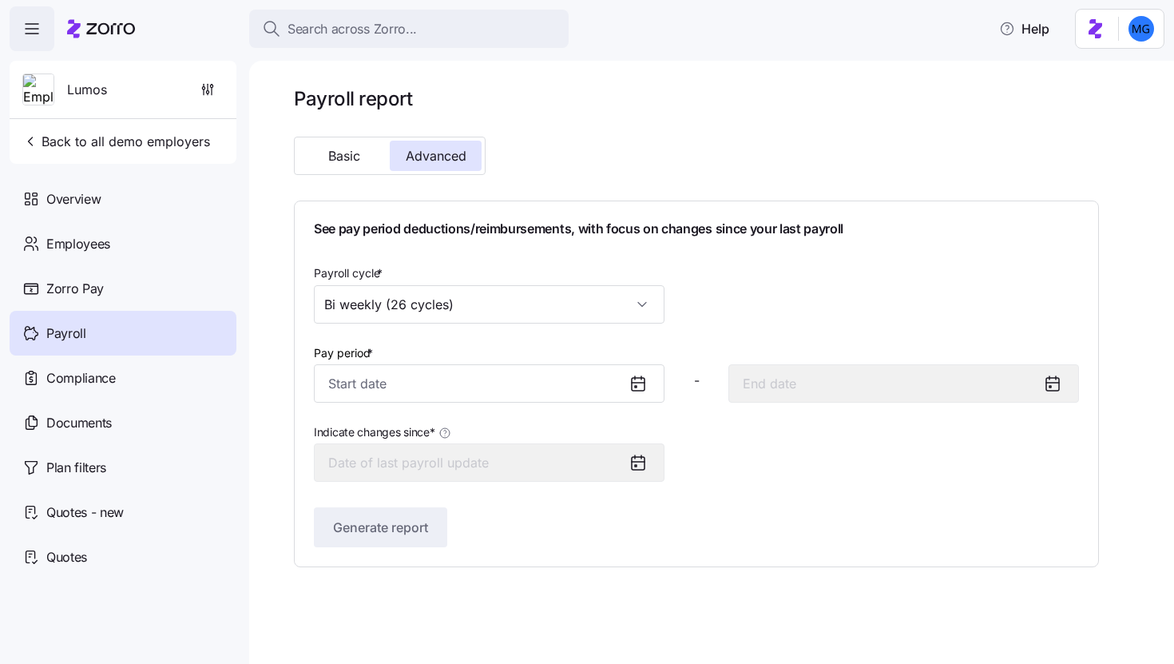
click at [589, 170] on div "Basic Advanced" at bounding box center [479, 155] width 382 height 51
click at [85, 376] on span "Compliance" at bounding box center [80, 378] width 69 height 20
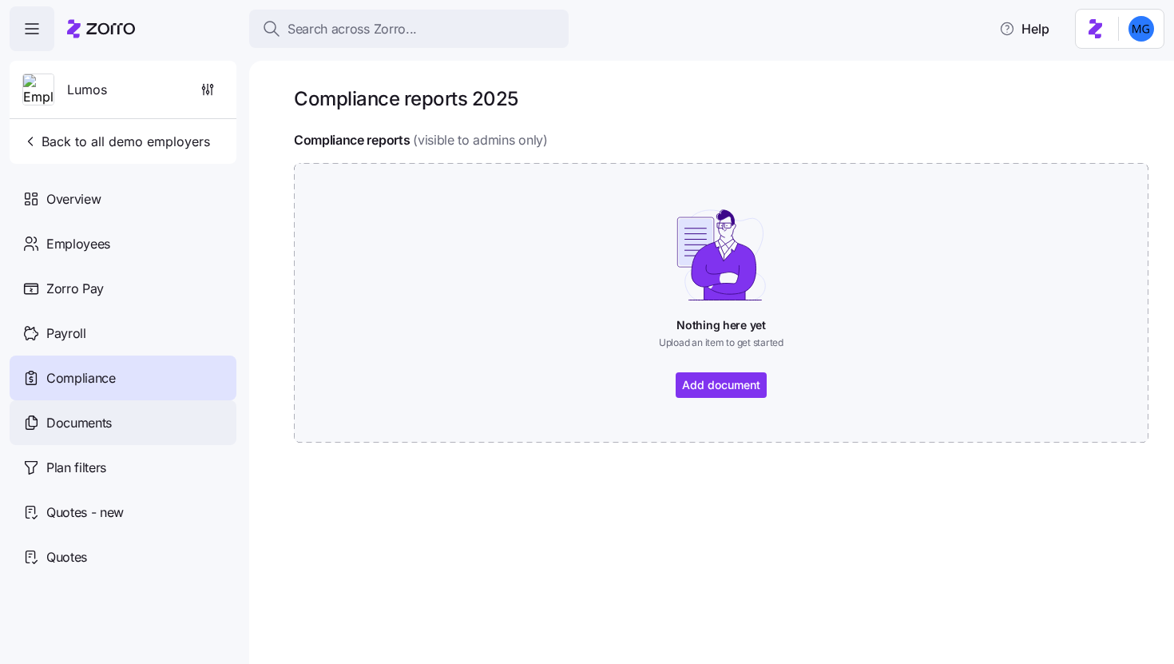
click at [116, 440] on div "Documents" at bounding box center [123, 422] width 227 height 45
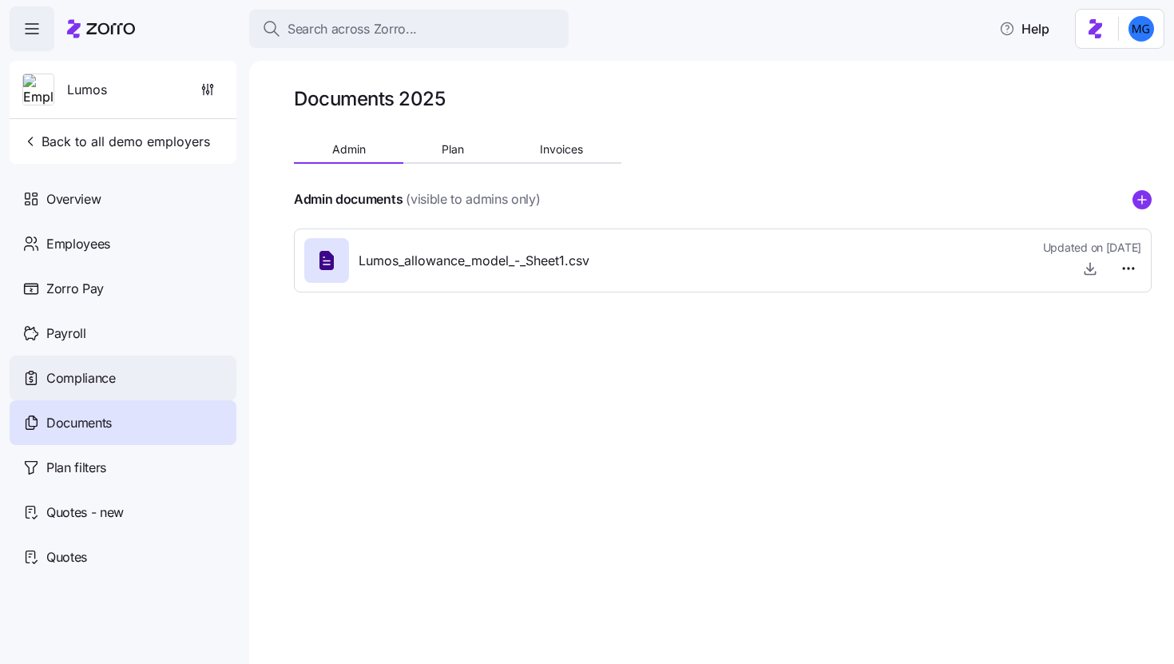
click at [167, 380] on div "Compliance" at bounding box center [123, 377] width 227 height 45
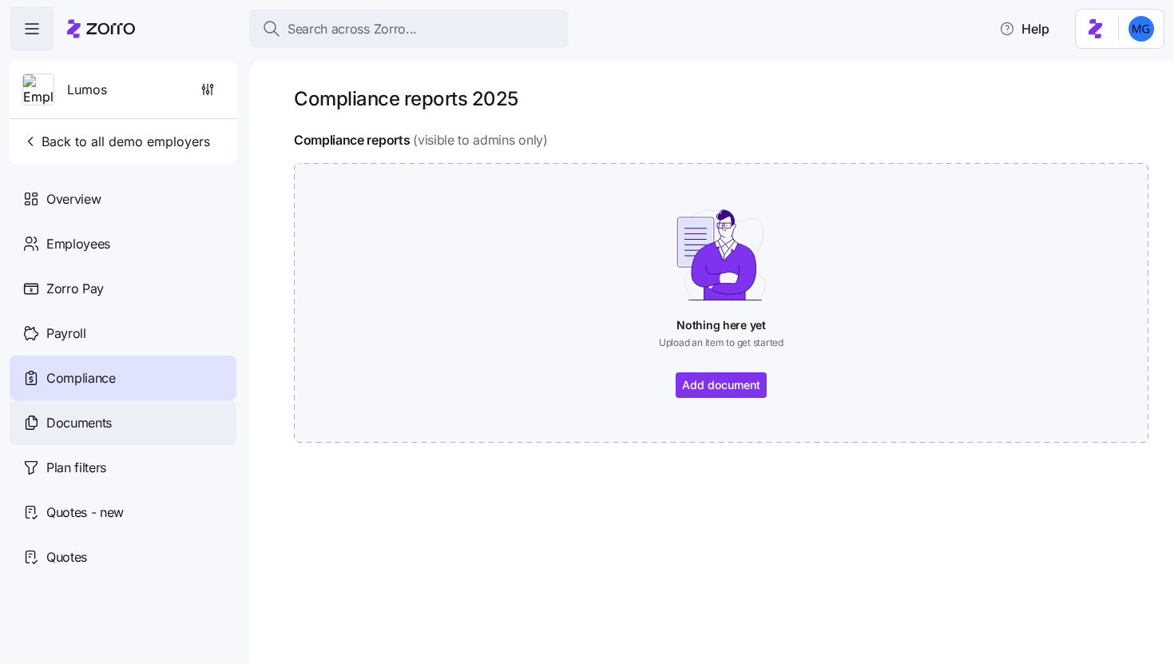
click at [123, 431] on div "Documents" at bounding box center [123, 422] width 227 height 45
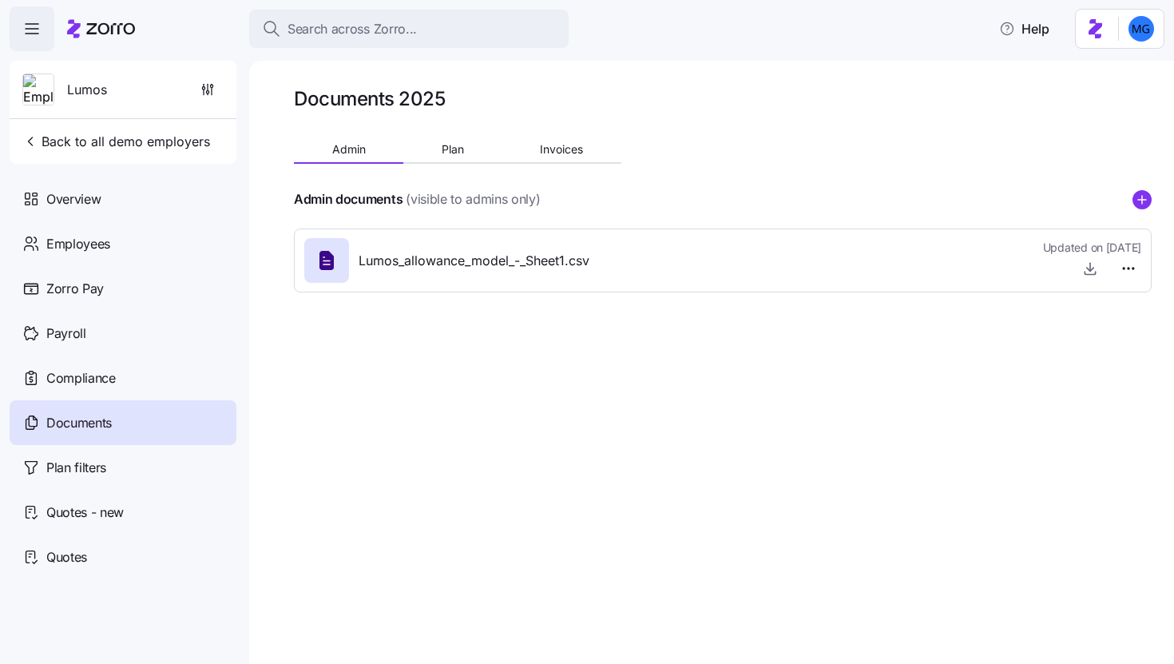
click at [550, 166] on div at bounding box center [723, 177] width 858 height 26
click at [550, 153] on span "Invoices" at bounding box center [561, 149] width 43 height 11
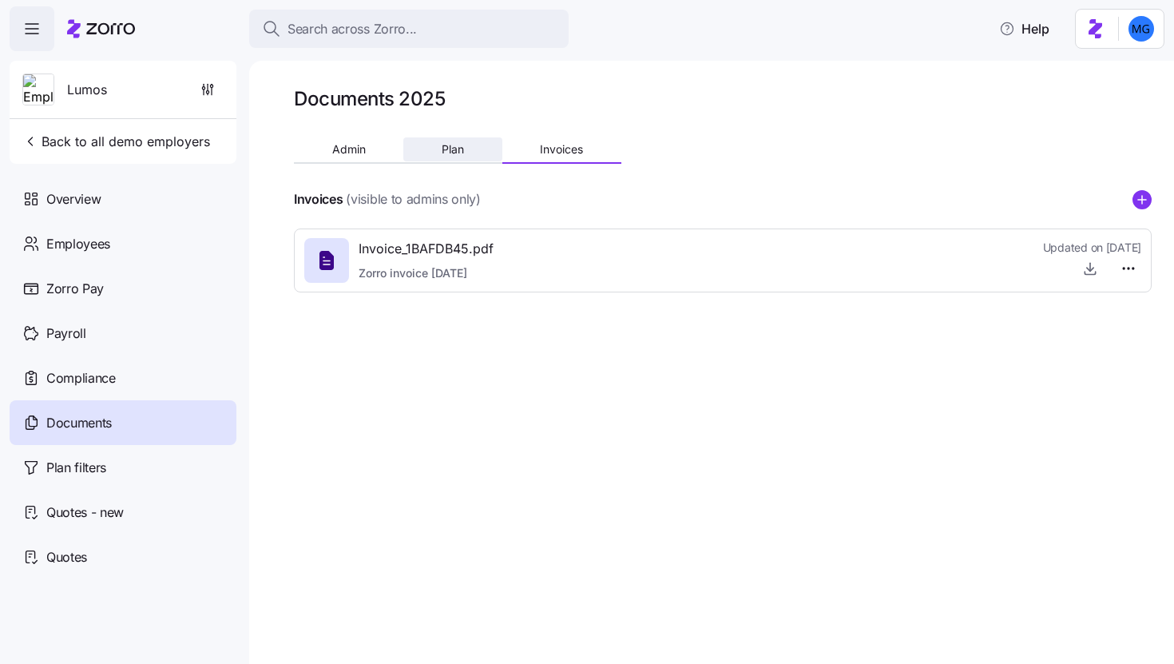
click at [452, 156] on button "Plan" at bounding box center [452, 149] width 98 height 24
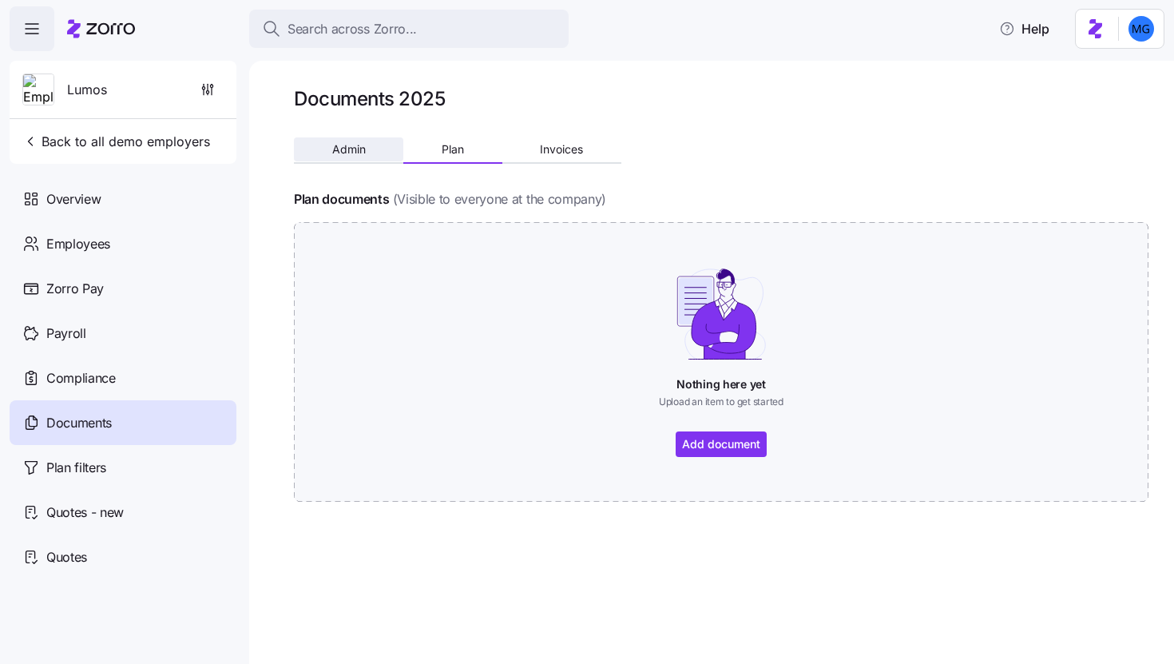
click at [345, 153] on span "Admin" at bounding box center [349, 149] width 34 height 11
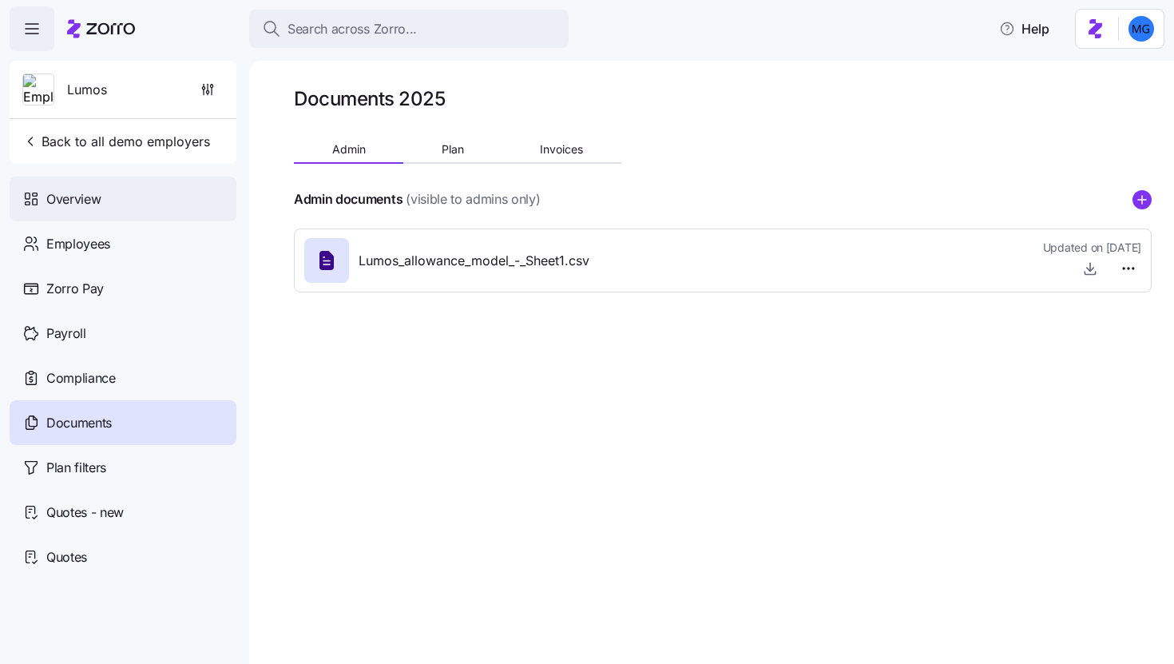
click at [114, 204] on div "Overview" at bounding box center [123, 199] width 227 height 45
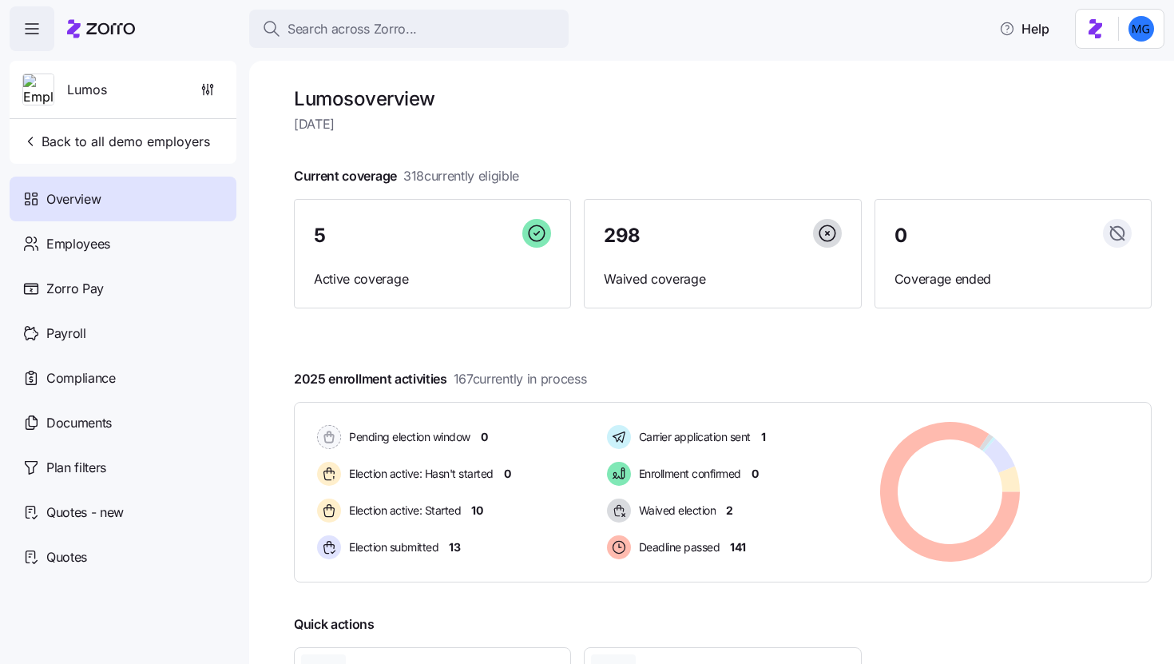
click at [774, 355] on div at bounding box center [723, 353] width 858 height 26
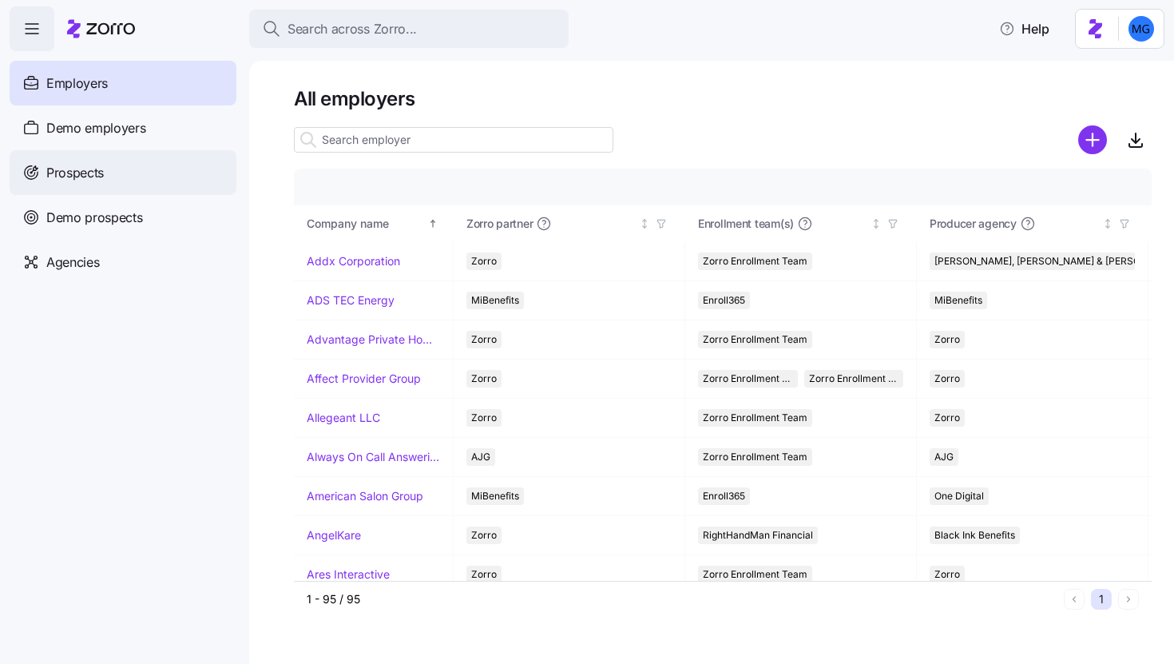
click at [176, 170] on div "Prospects" at bounding box center [123, 172] width 227 height 45
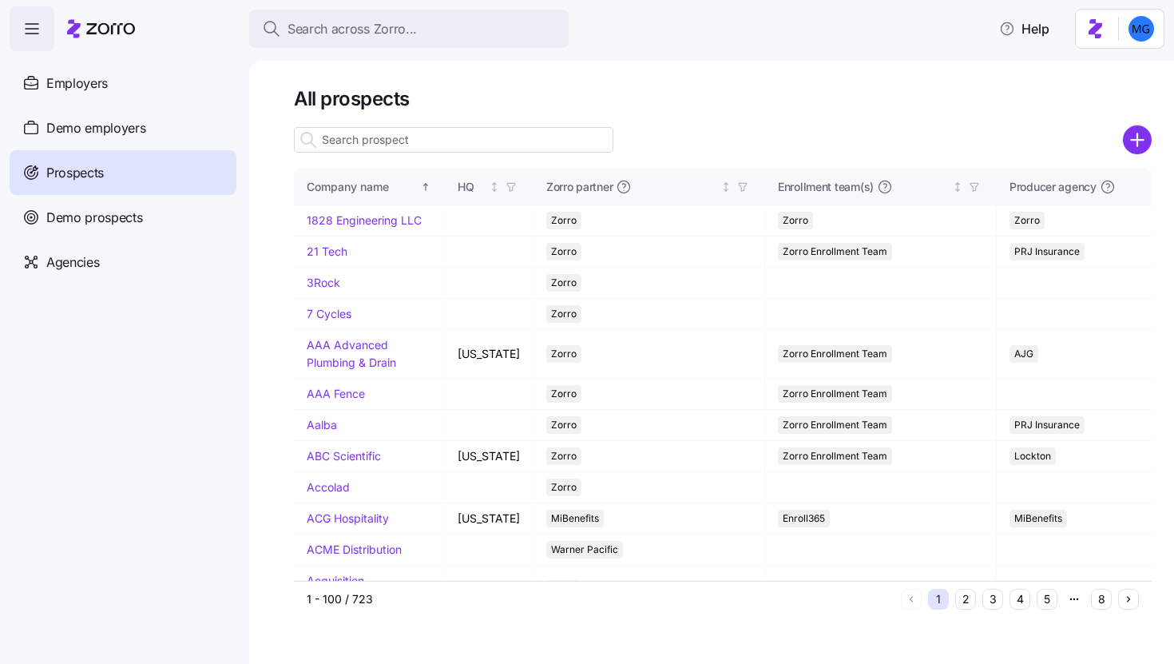
click at [482, 137] on input at bounding box center [454, 140] width 320 height 26
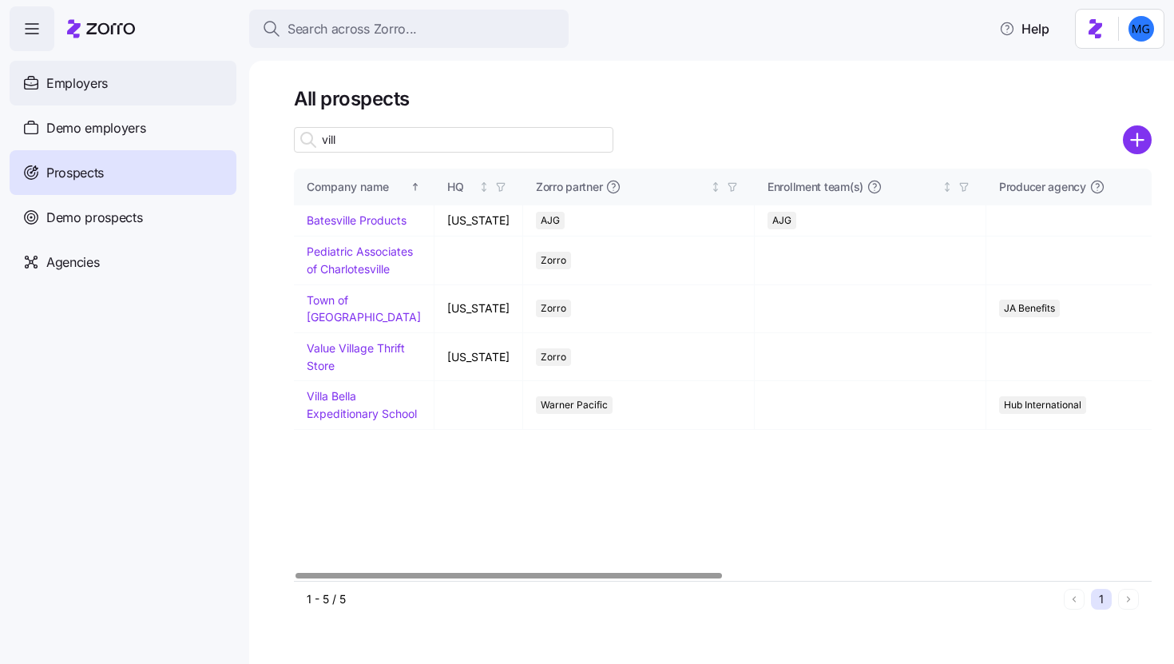
type input "vill"
click at [169, 61] on div "Employers" at bounding box center [123, 83] width 227 height 45
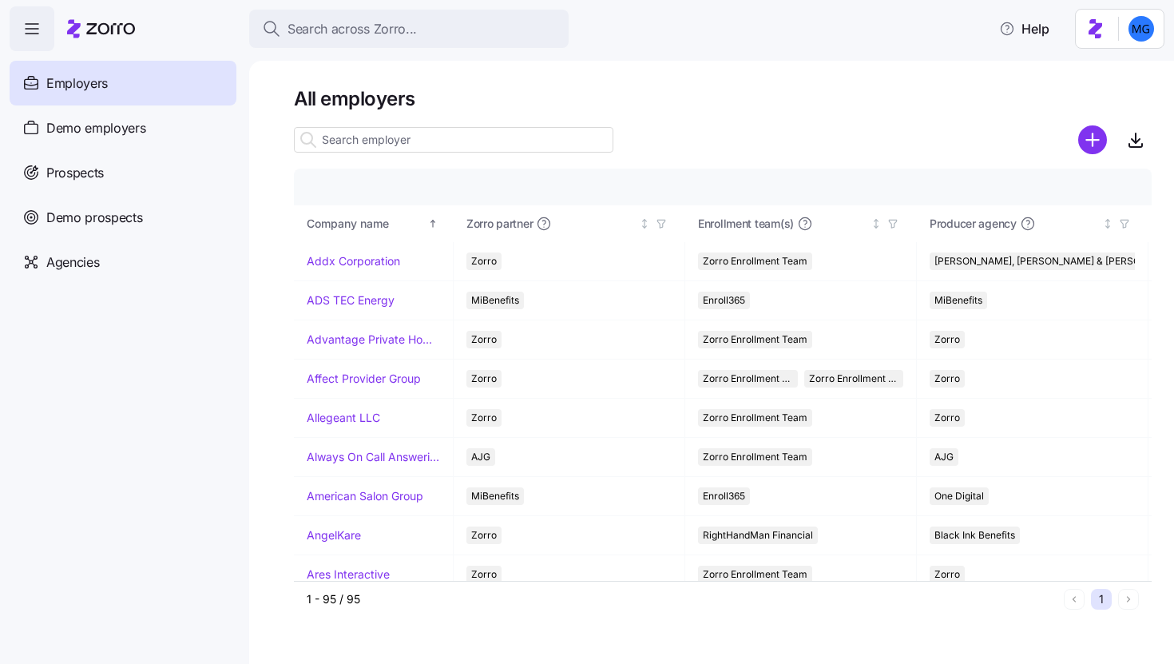
click at [482, 137] on input at bounding box center [454, 140] width 320 height 26
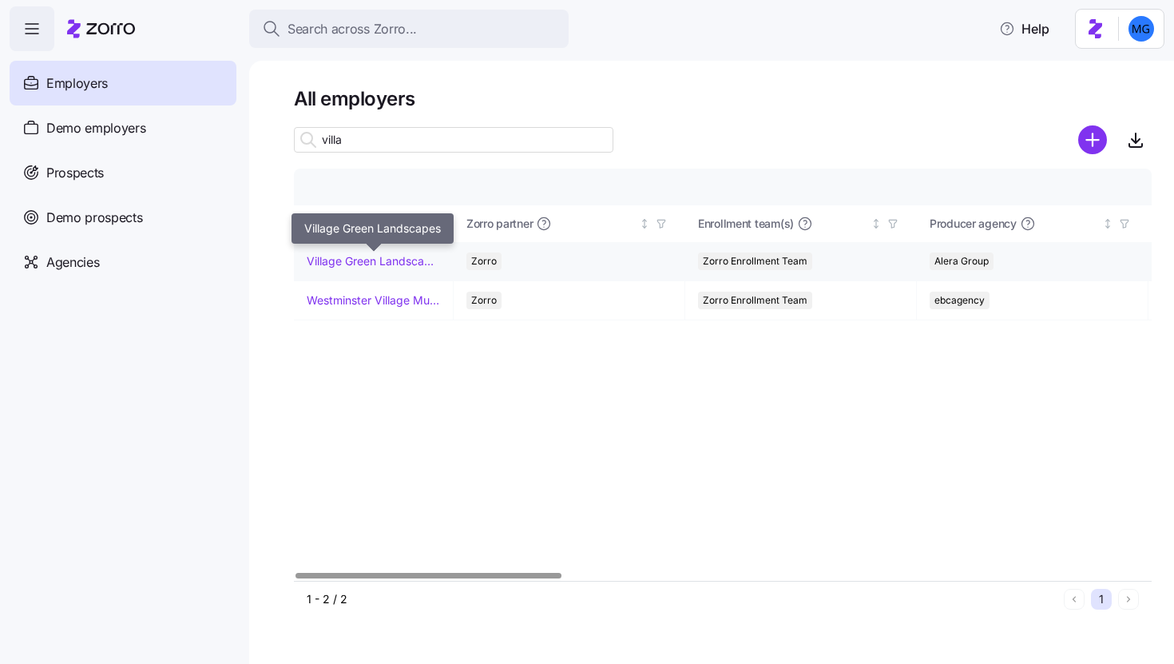
type input "villa"
click at [395, 263] on link "Village Green Landscapes" at bounding box center [373, 261] width 133 height 16
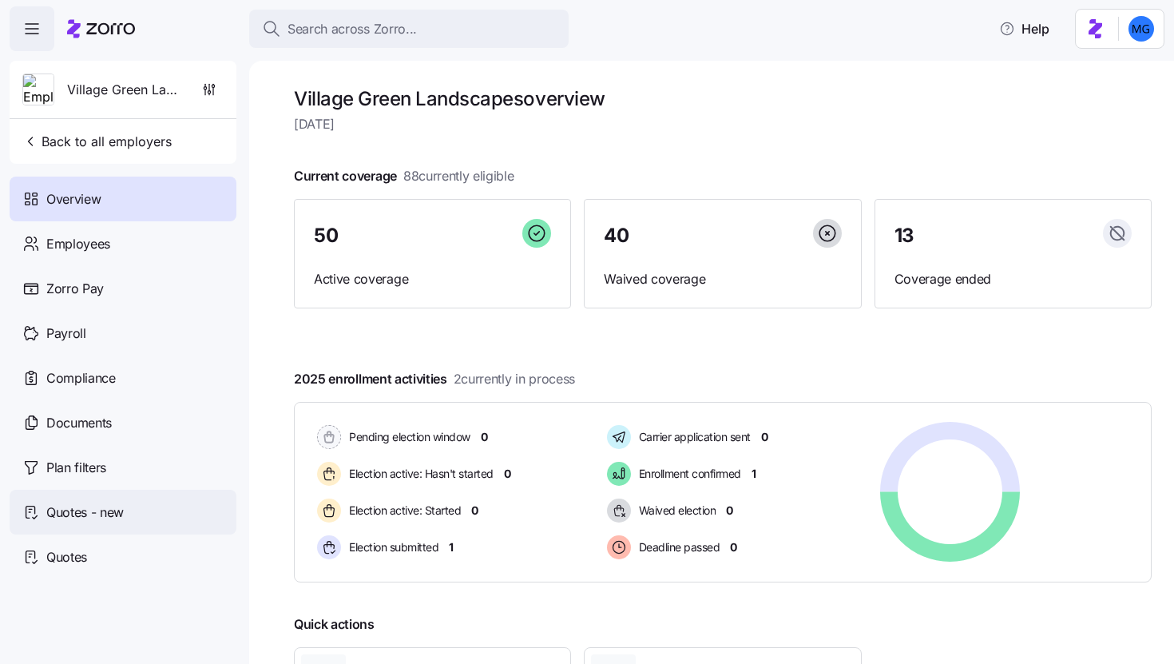
click at [120, 526] on div "Quotes - new" at bounding box center [123, 512] width 227 height 45
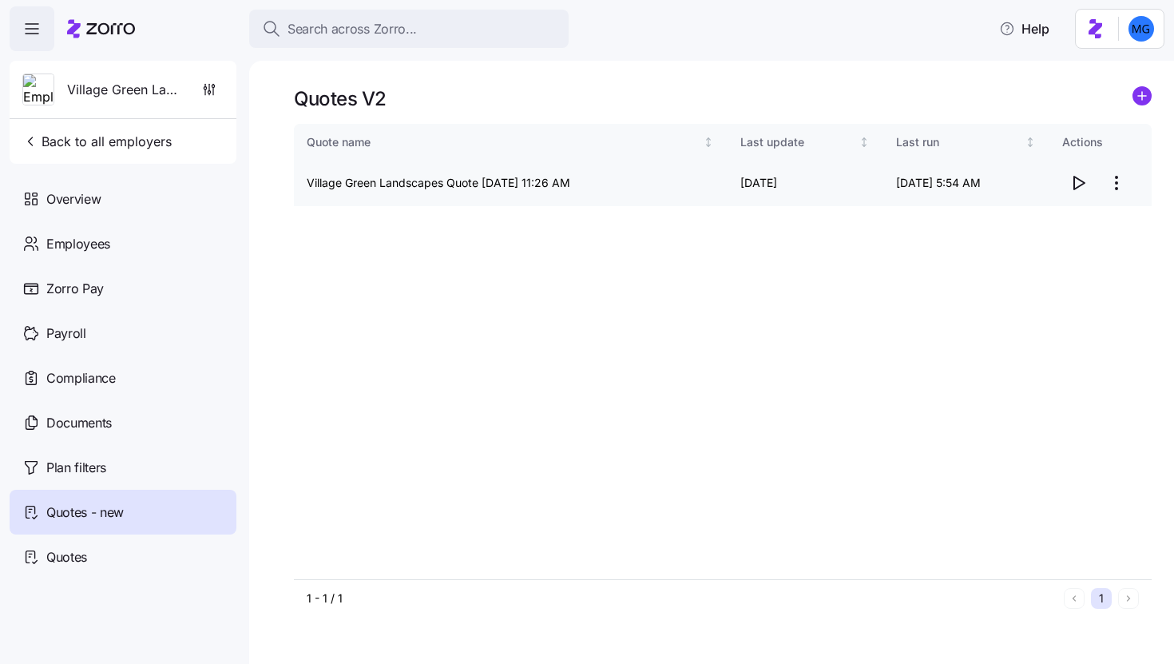
click at [1079, 185] on icon "button" at bounding box center [1078, 182] width 19 height 19
click at [135, 236] on div "Employees" at bounding box center [123, 243] width 227 height 45
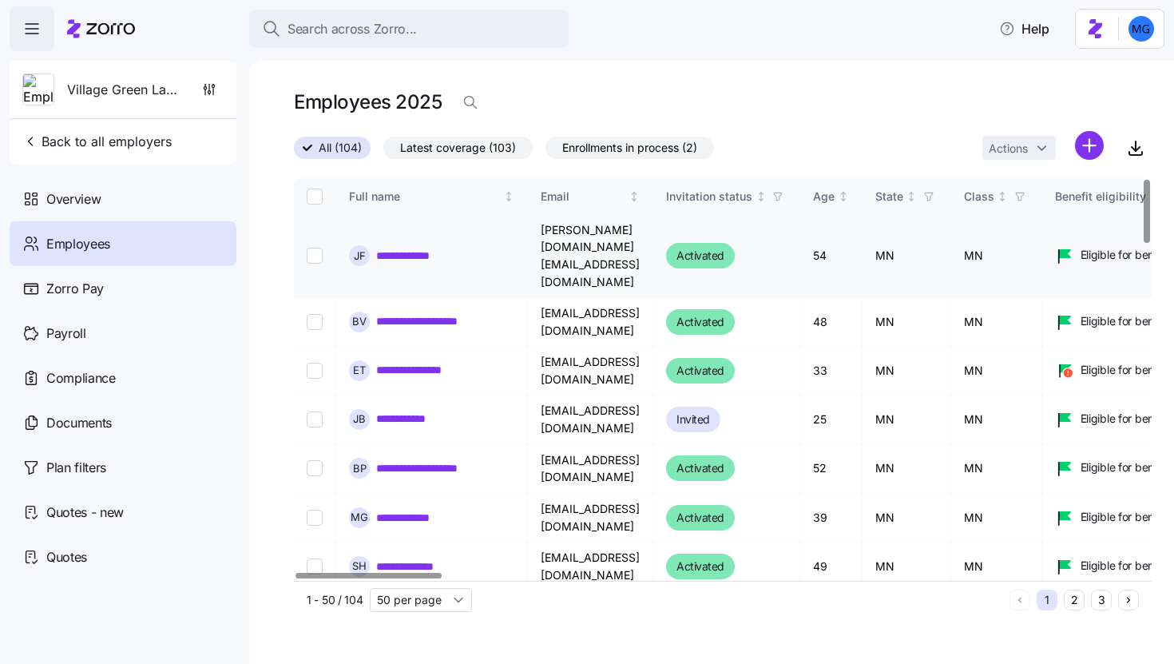
click at [426, 248] on link "**********" at bounding box center [411, 256] width 70 height 16
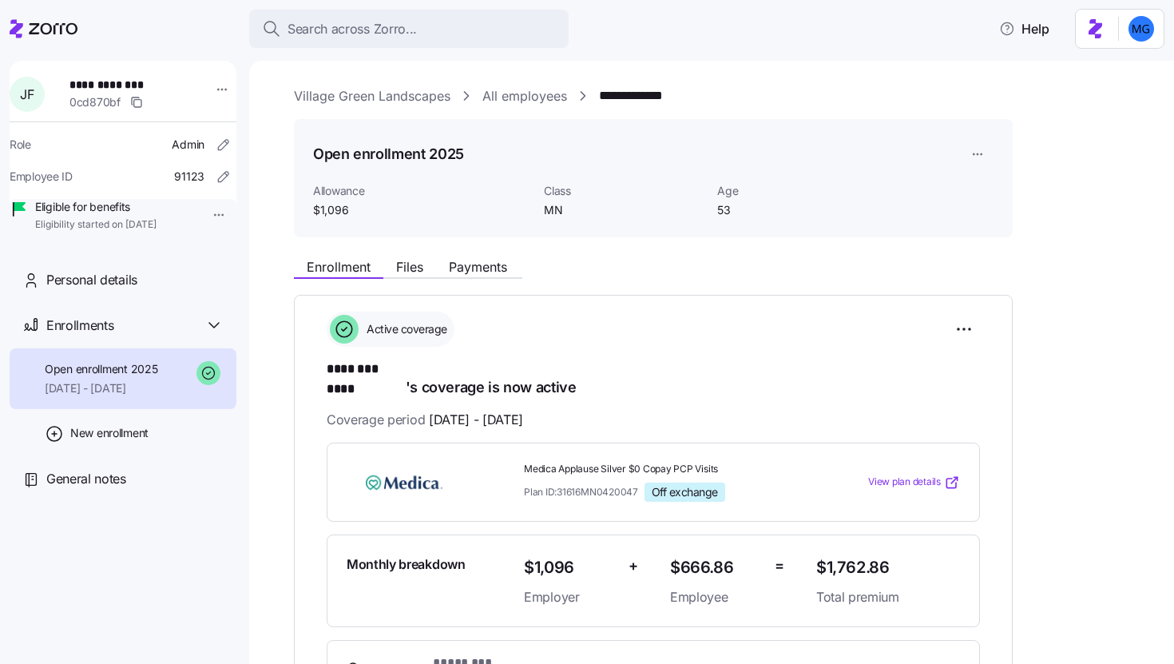
click at [441, 99] on link "Village Green Landscapes" at bounding box center [372, 96] width 157 height 20
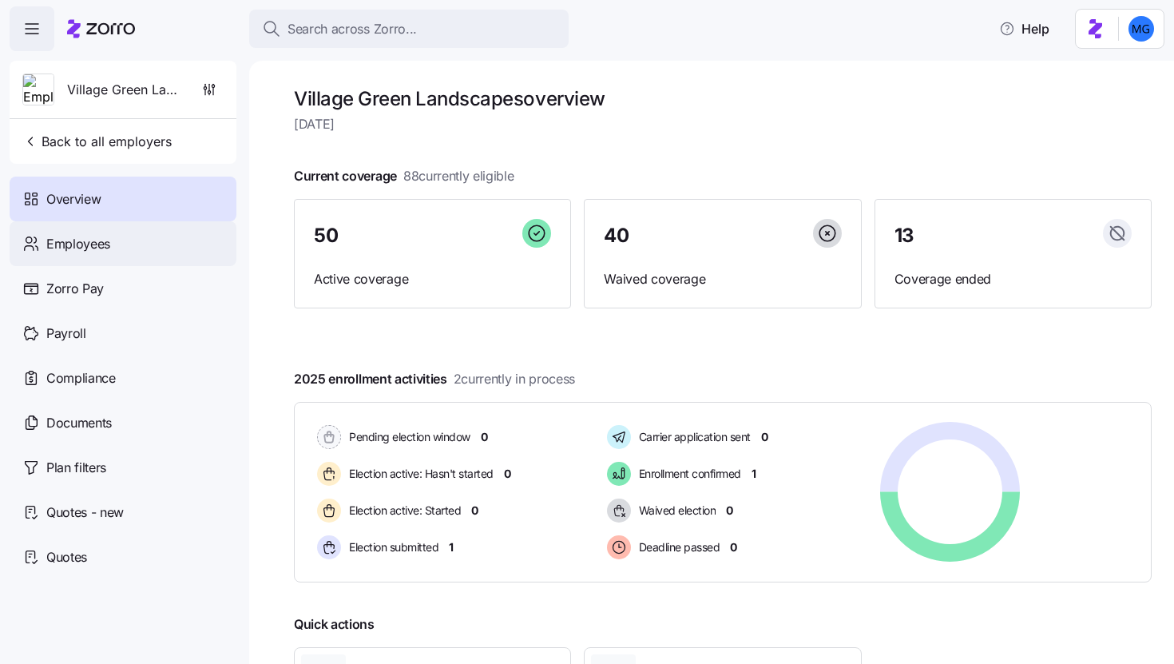
click at [159, 236] on div "Employees" at bounding box center [123, 243] width 227 height 45
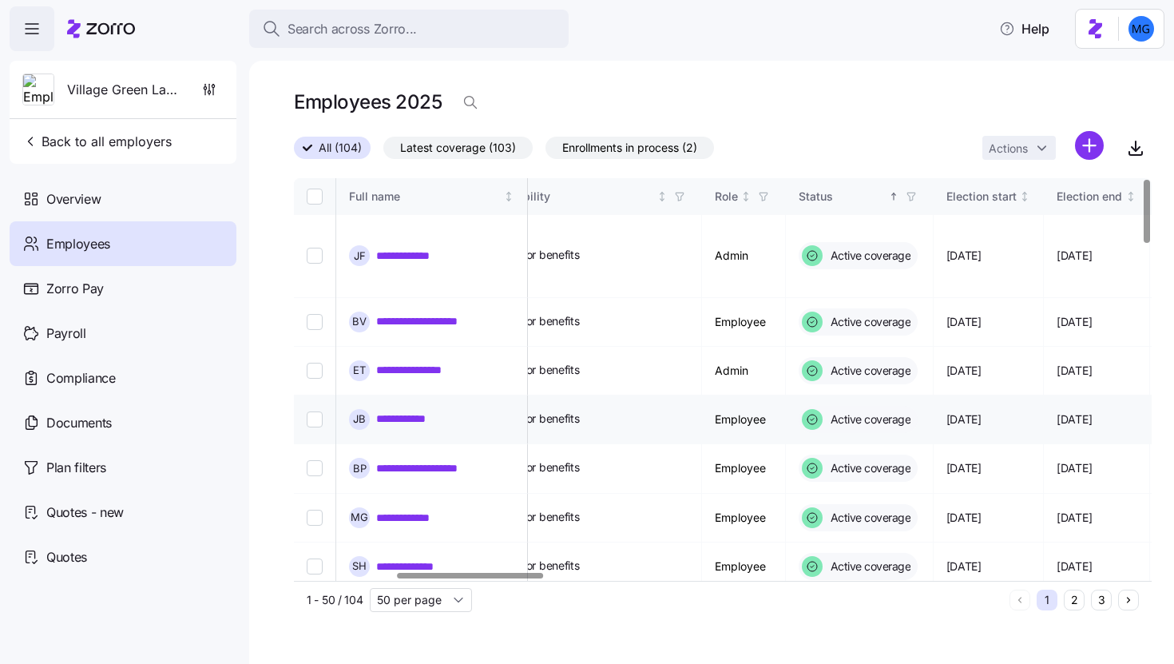
scroll to position [0, 597]
click at [681, 196] on icon "button" at bounding box center [677, 197] width 7 height 8
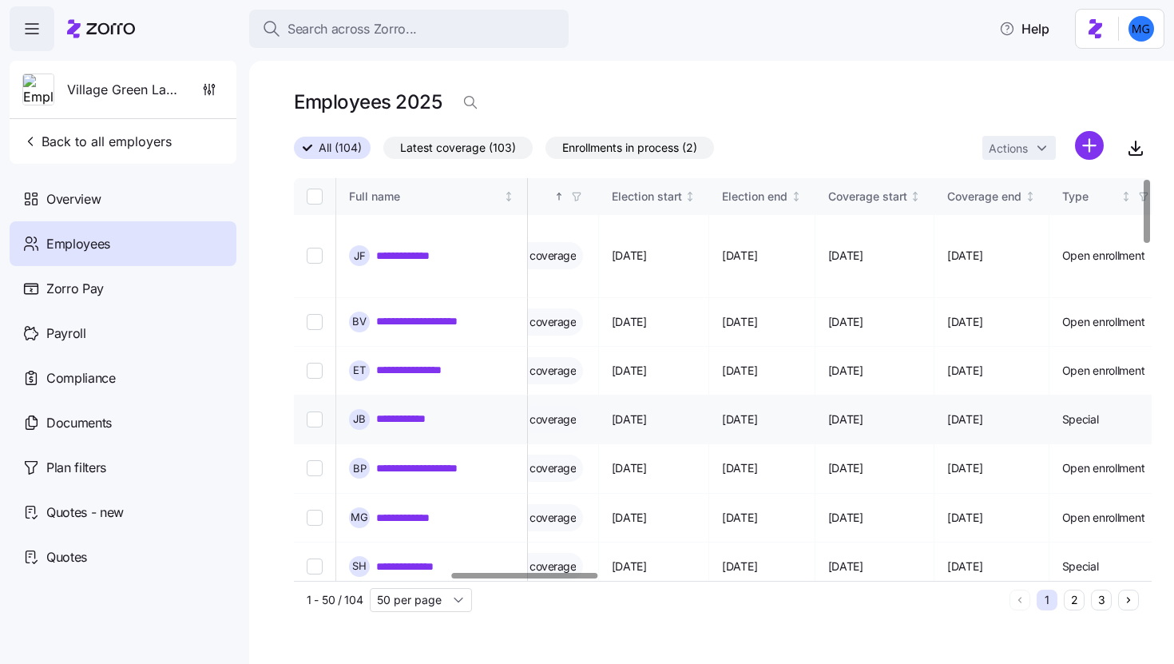
scroll to position [0, 978]
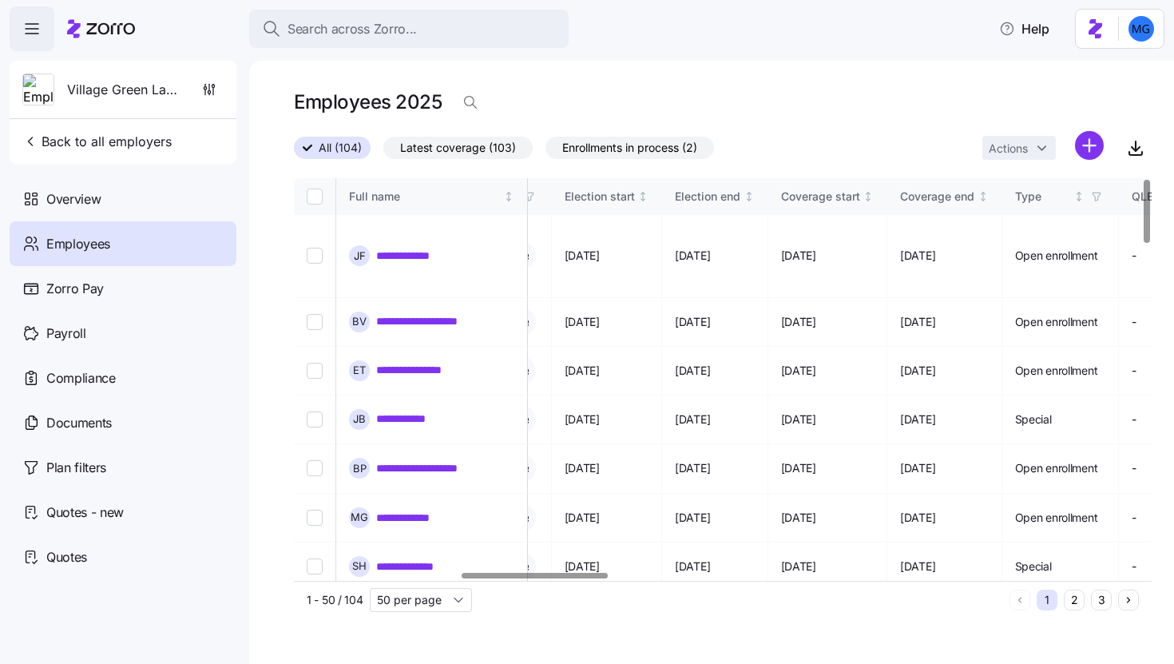
click at [535, 199] on icon "button" at bounding box center [529, 196] width 11 height 11
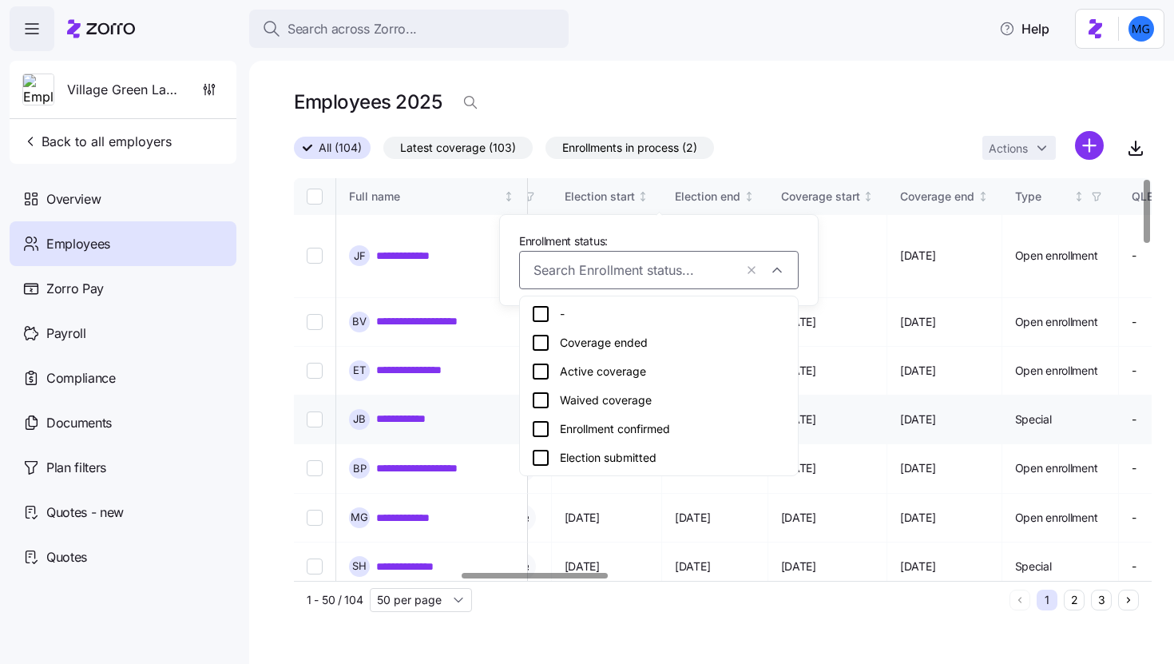
click at [409, 411] on link "**********" at bounding box center [410, 419] width 69 height 16
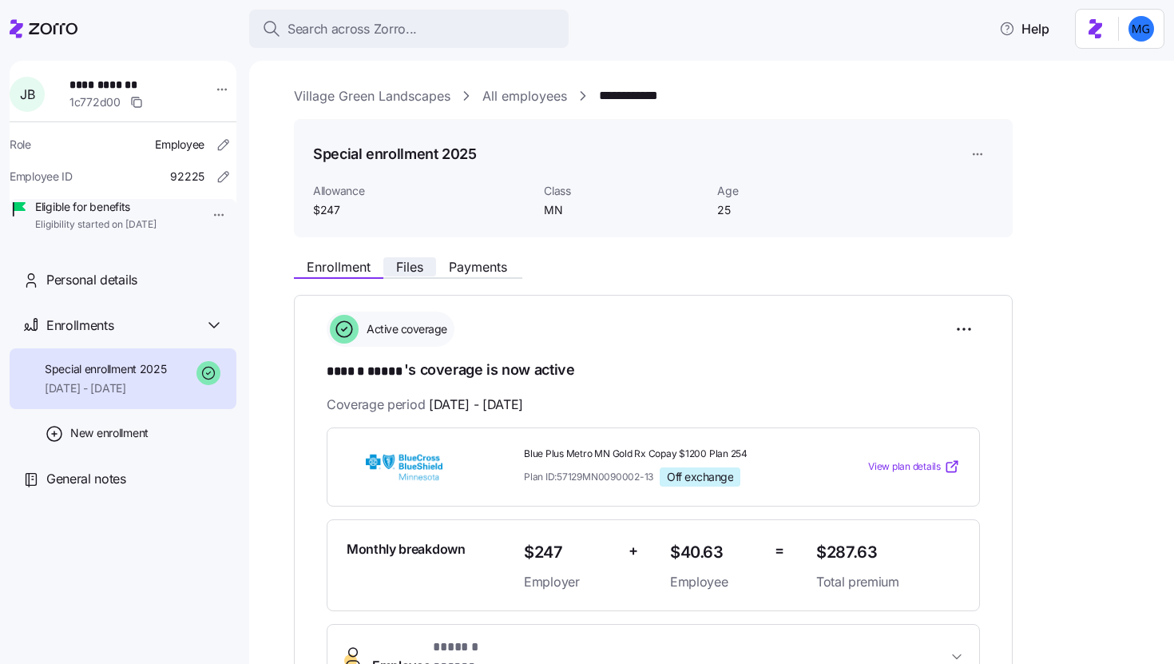
click at [415, 276] on button "Files" at bounding box center [409, 266] width 53 height 19
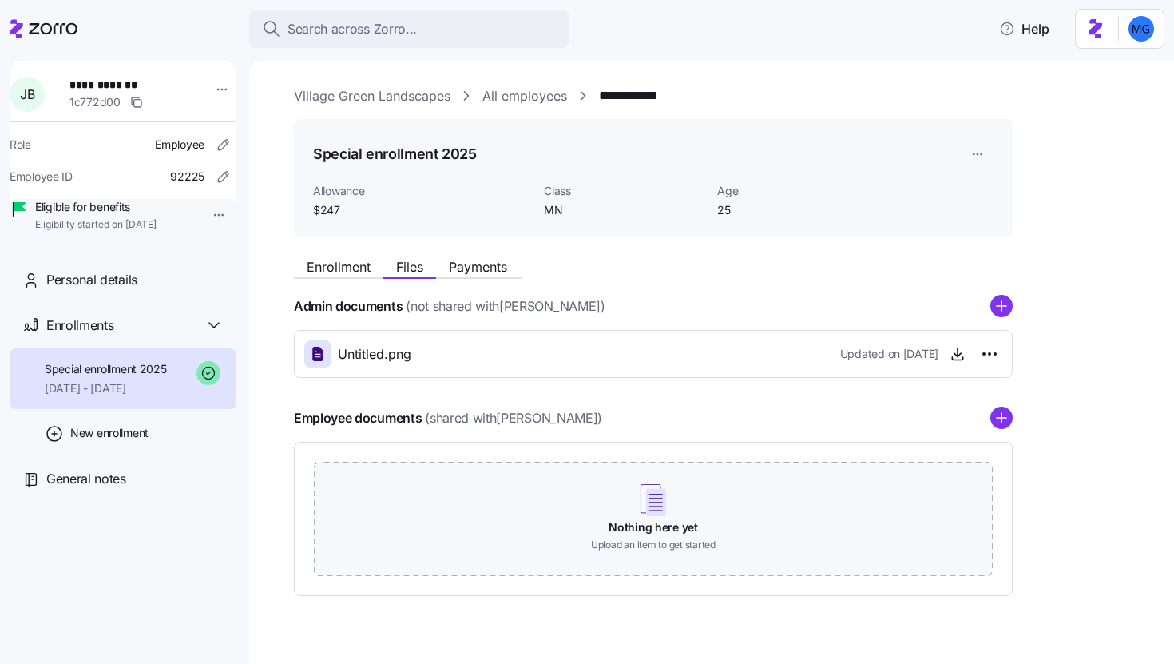
click at [460, 276] on button "Payments" at bounding box center [478, 266] width 84 height 19
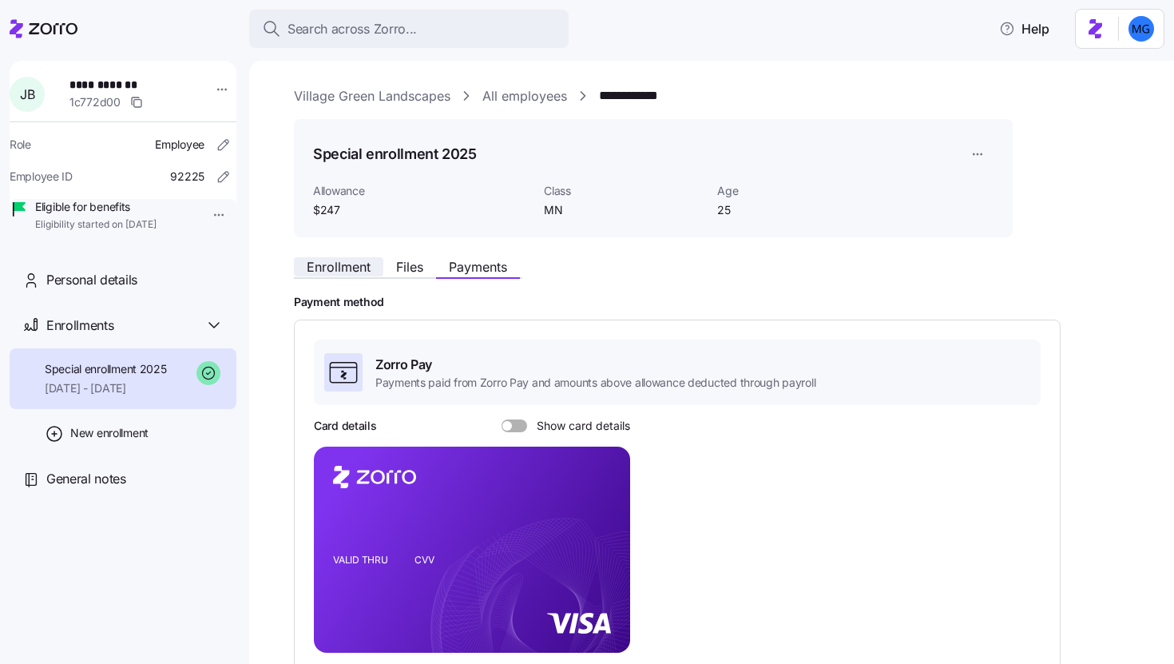
click at [356, 272] on span "Enrollment" at bounding box center [339, 266] width 64 height 13
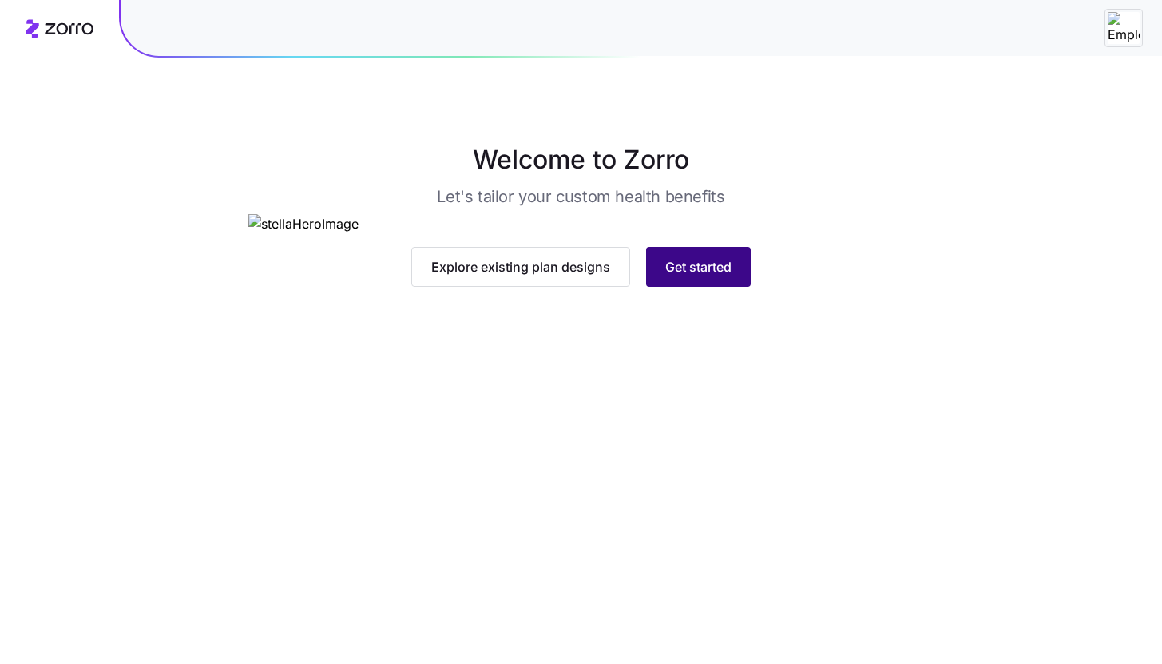
click at [701, 276] on span "Get started" at bounding box center [698, 266] width 66 height 19
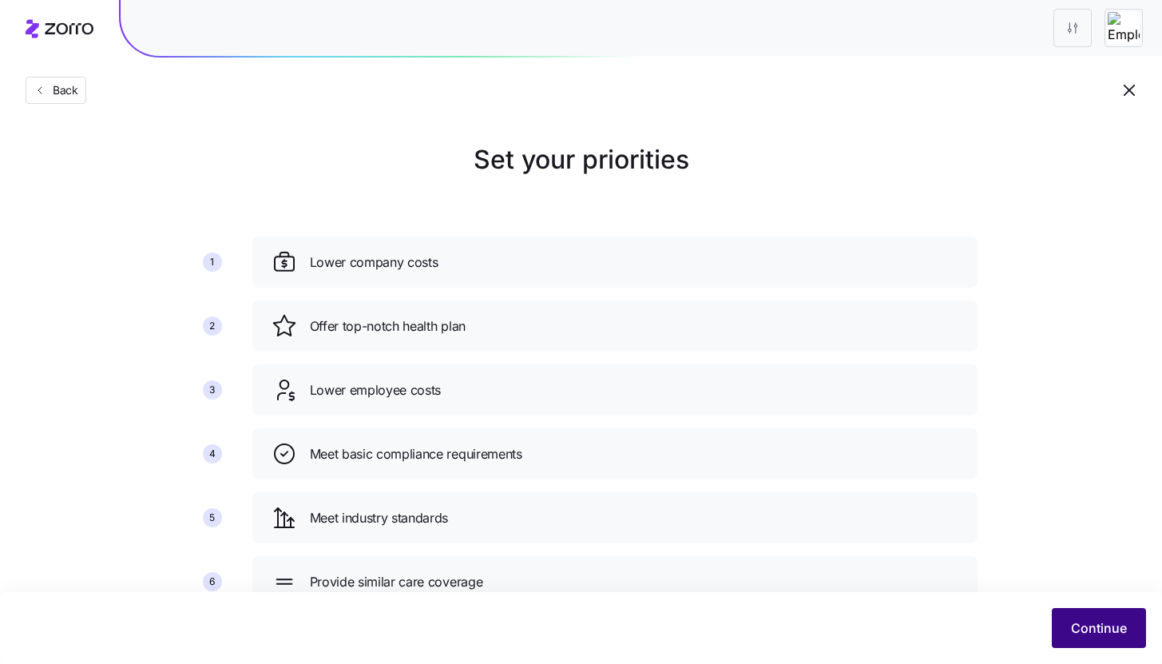
click at [1086, 628] on span "Continue" at bounding box center [1099, 627] width 56 height 19
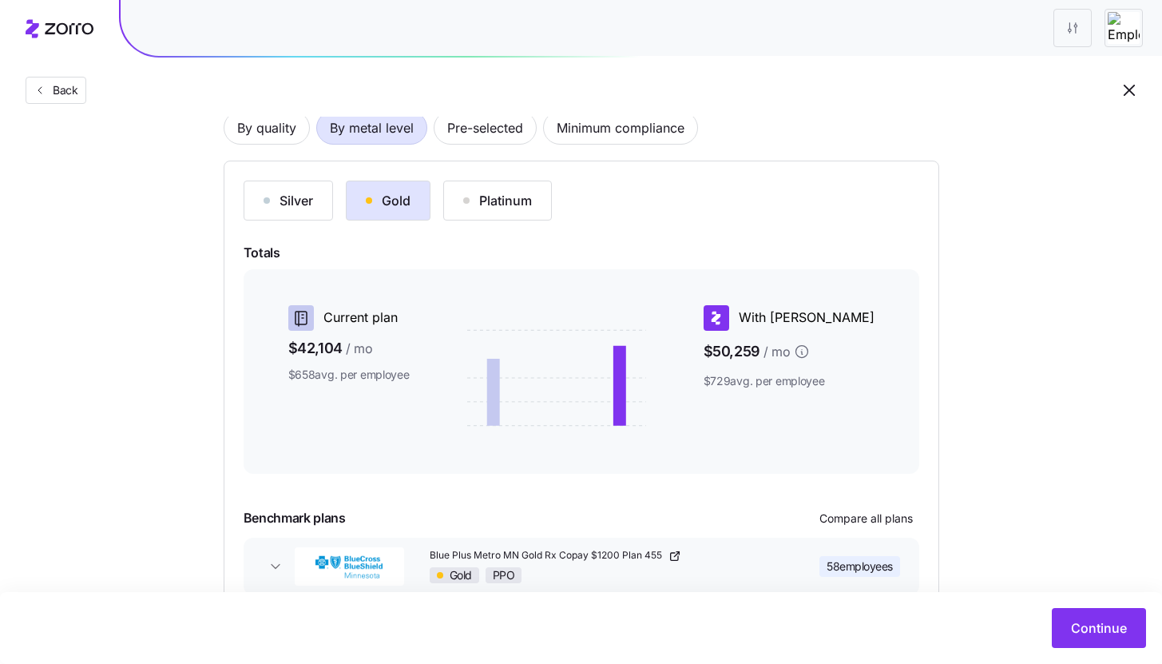
scroll to position [217, 0]
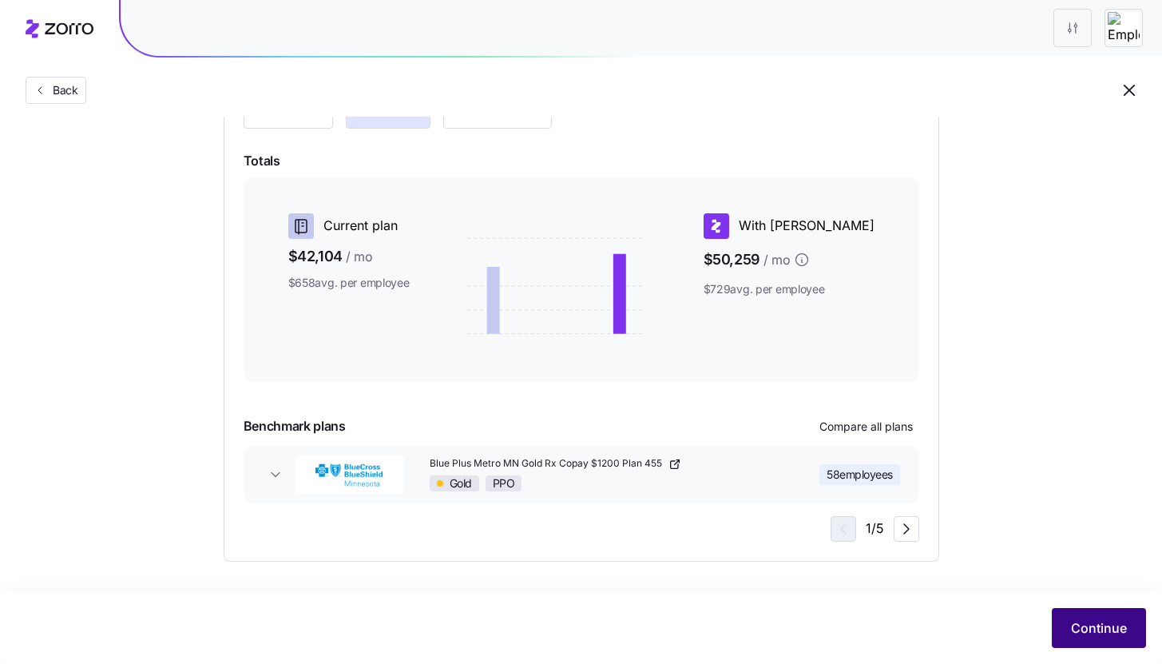
click at [1074, 628] on span "Continue" at bounding box center [1099, 627] width 56 height 19
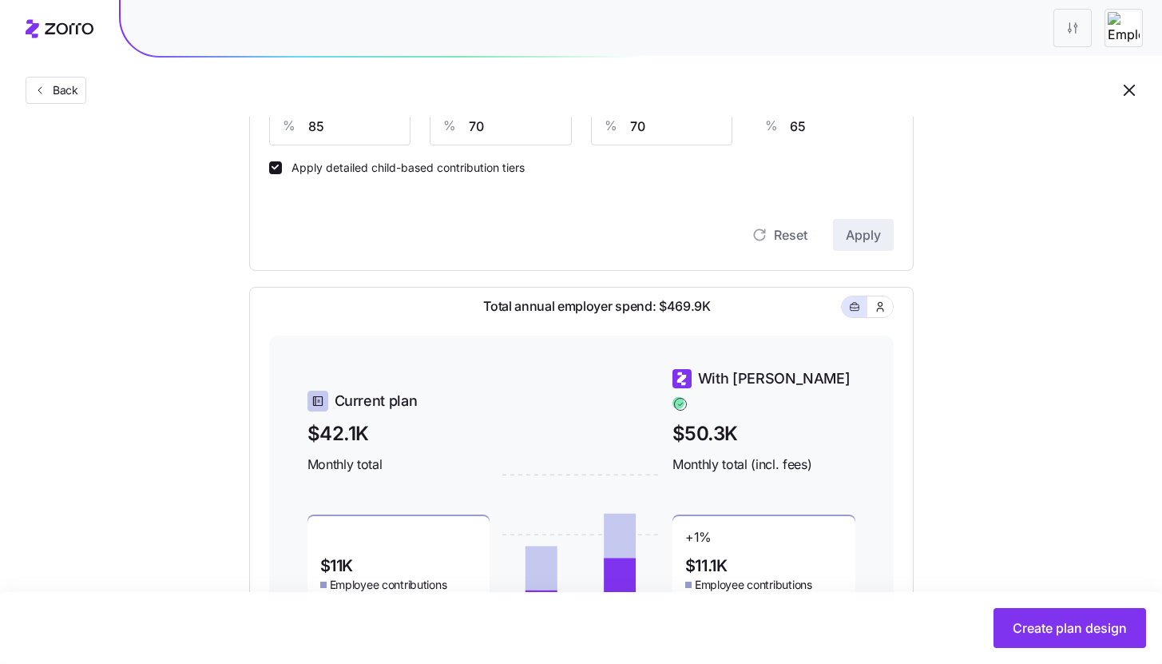
scroll to position [670, 0]
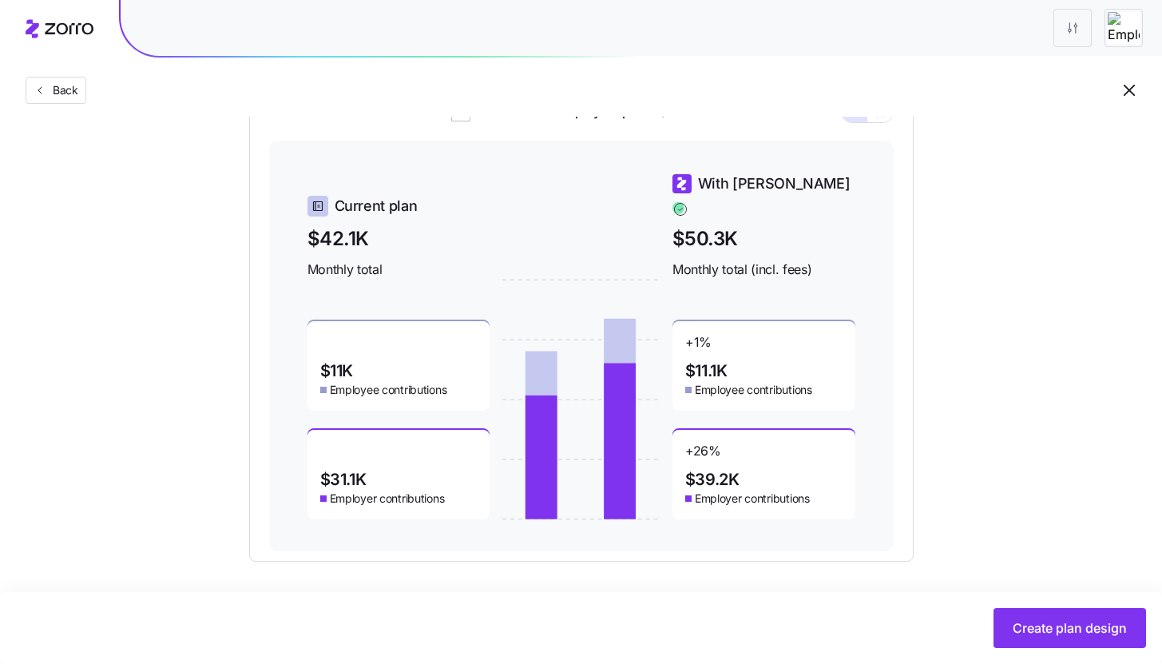
click at [1049, 314] on div "Set your contribution Compliant Industry Generous Current Contribution Classes …" at bounding box center [581, 16] width 1162 height 1090
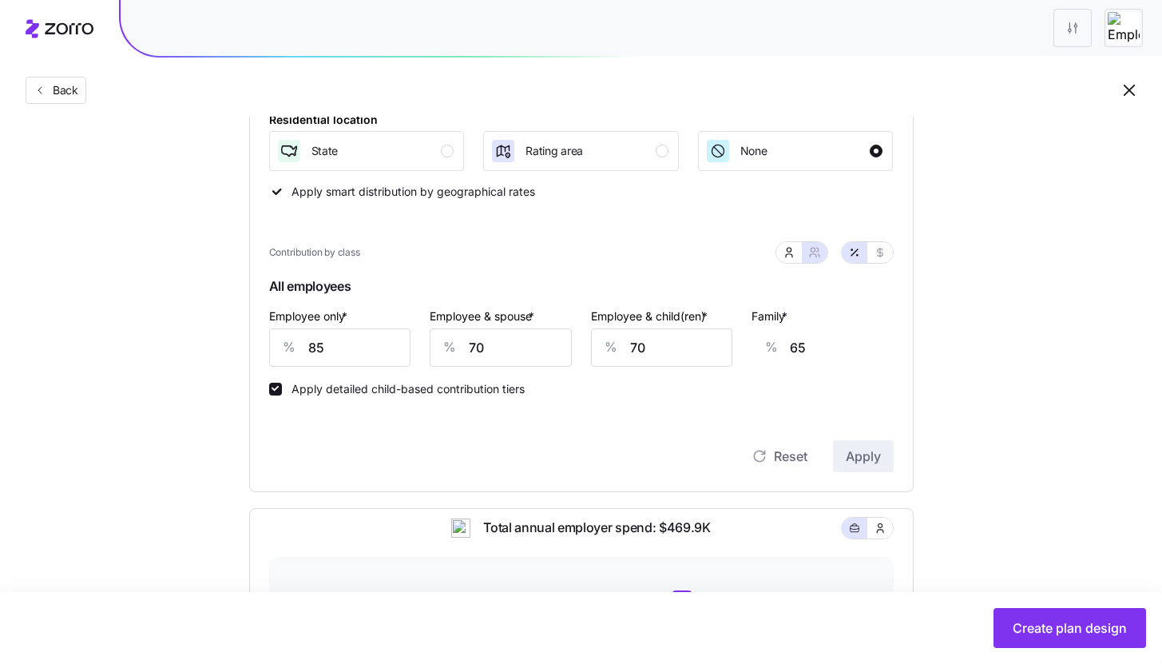
scroll to position [375, 0]
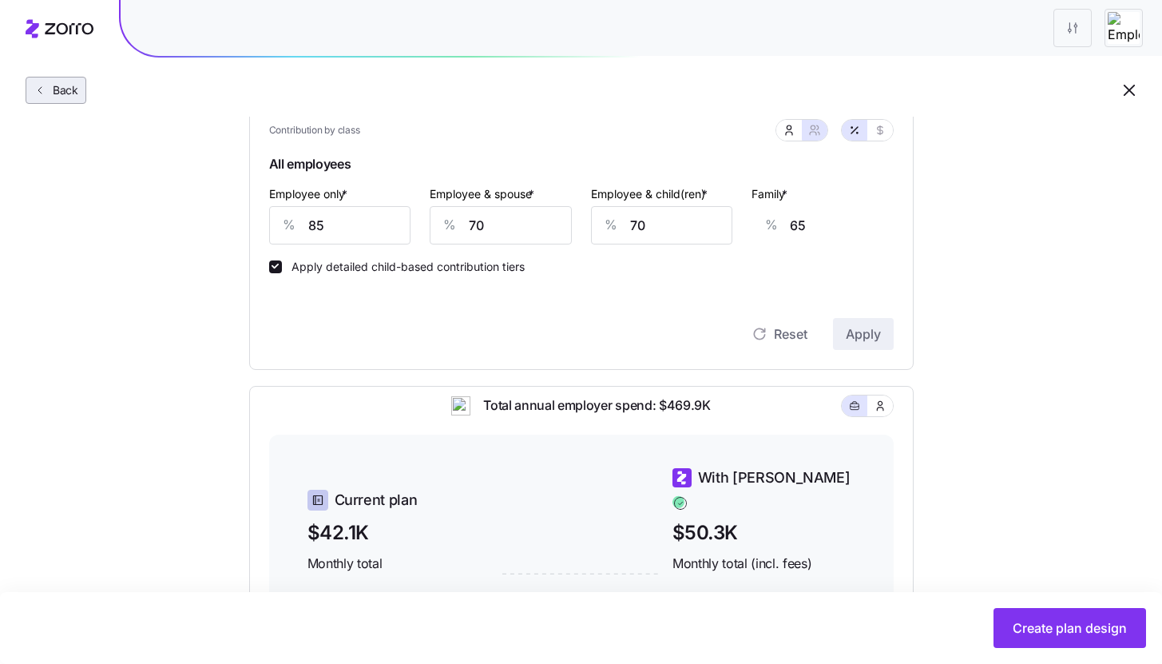
click at [63, 93] on span "Back" at bounding box center [62, 90] width 32 height 16
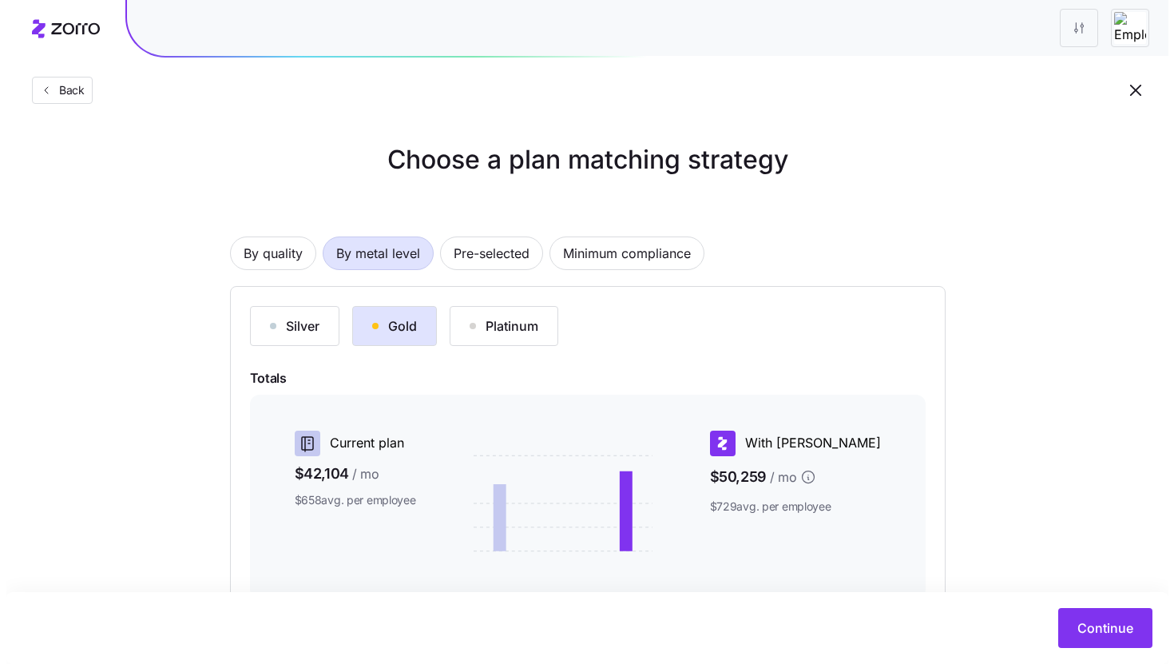
scroll to position [217, 0]
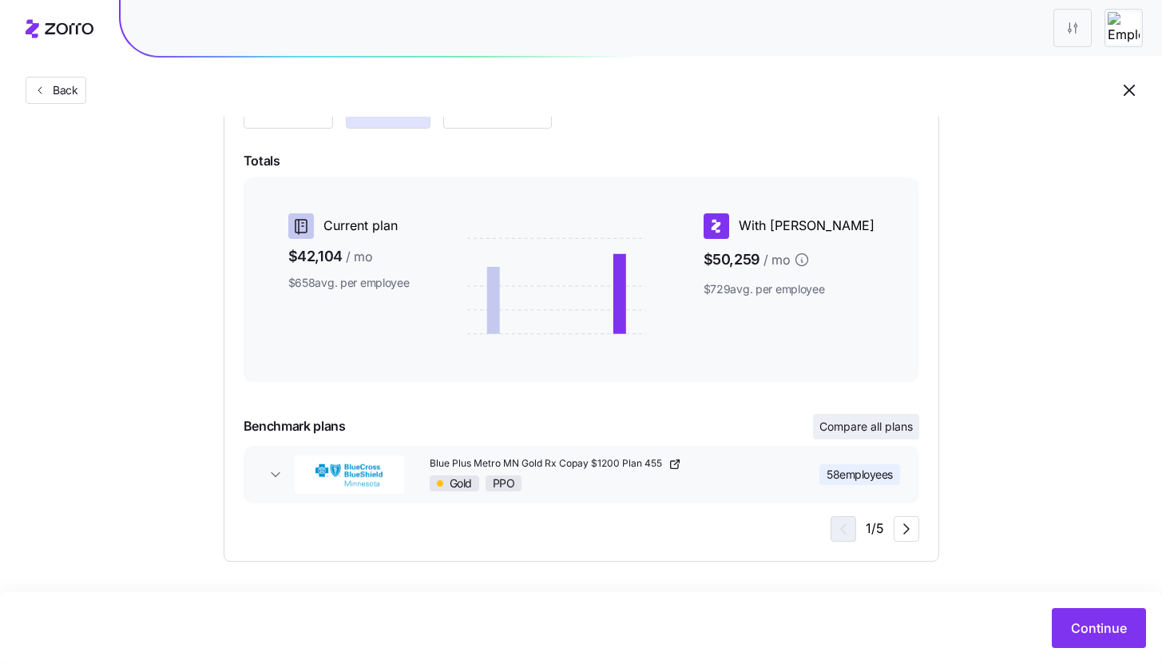
click at [885, 436] on button "Compare all plans" at bounding box center [866, 427] width 106 height 26
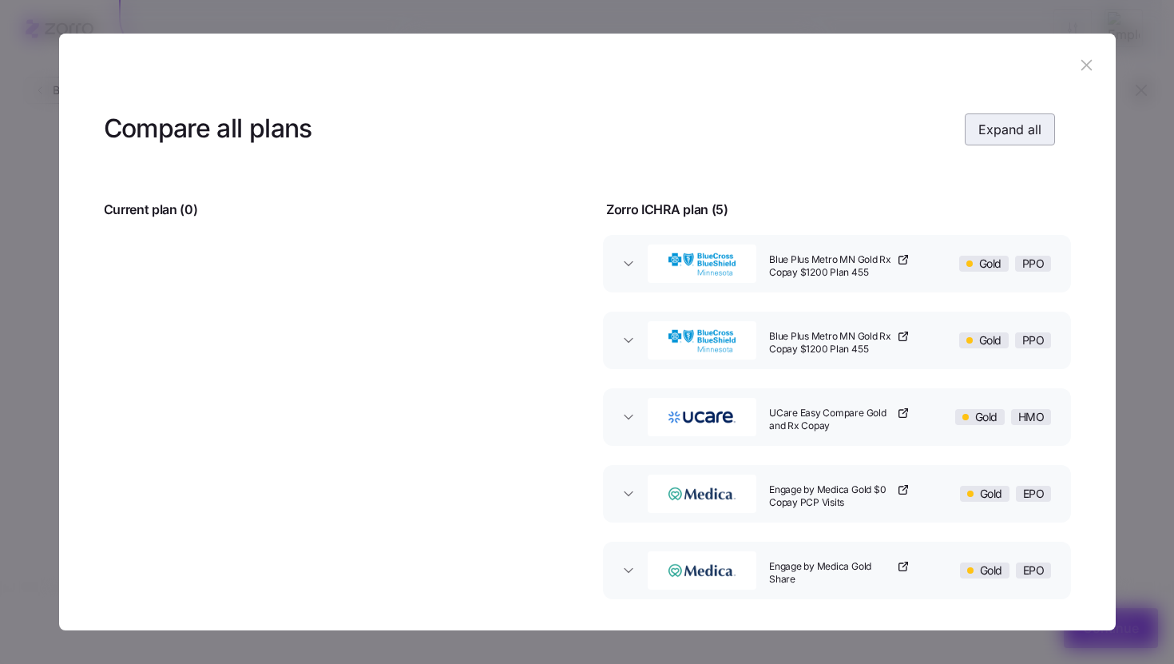
click at [1032, 125] on span "Expand all" at bounding box center [1009, 129] width 63 height 19
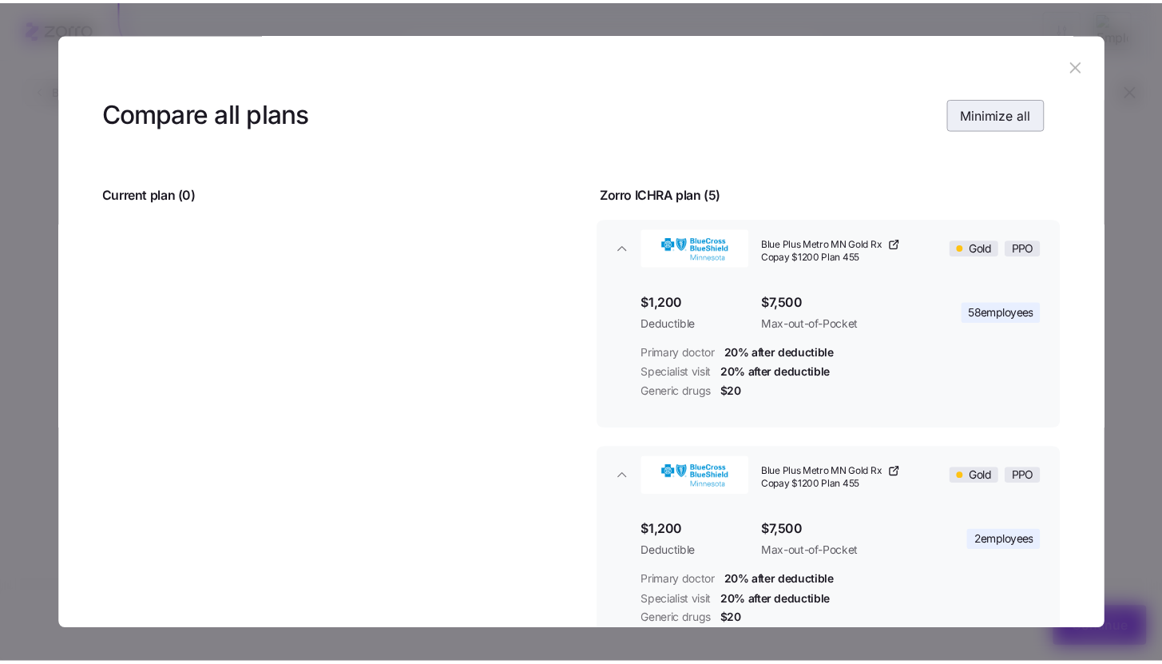
scroll to position [11, 0]
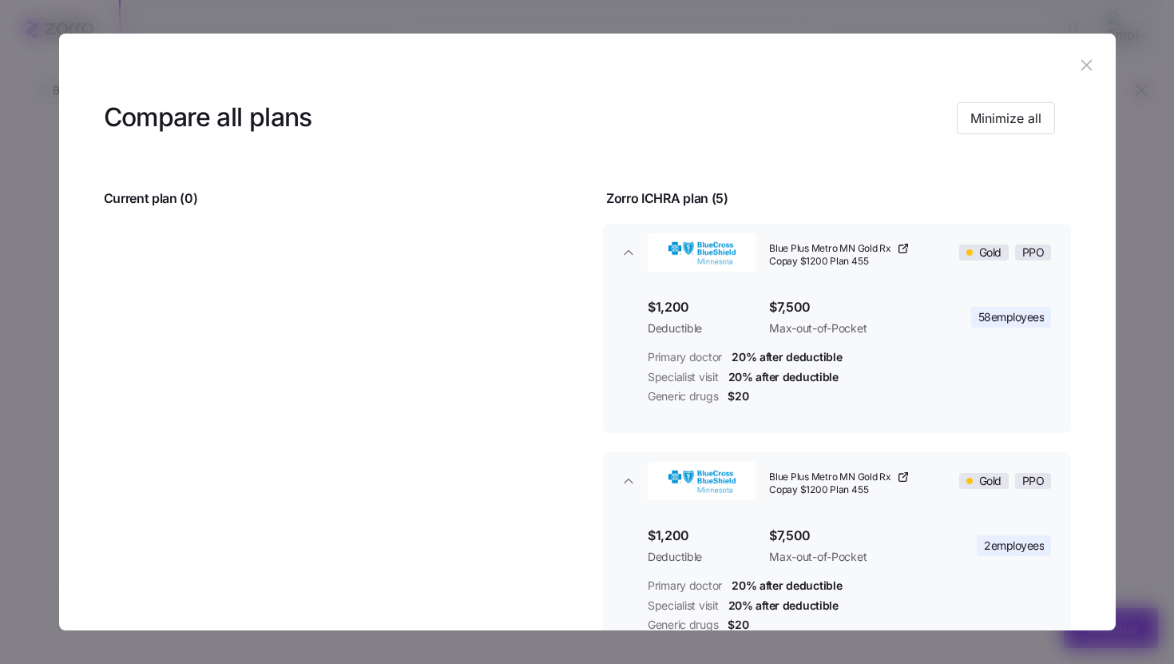
click at [1083, 72] on icon "button" at bounding box center [1087, 65] width 18 height 18
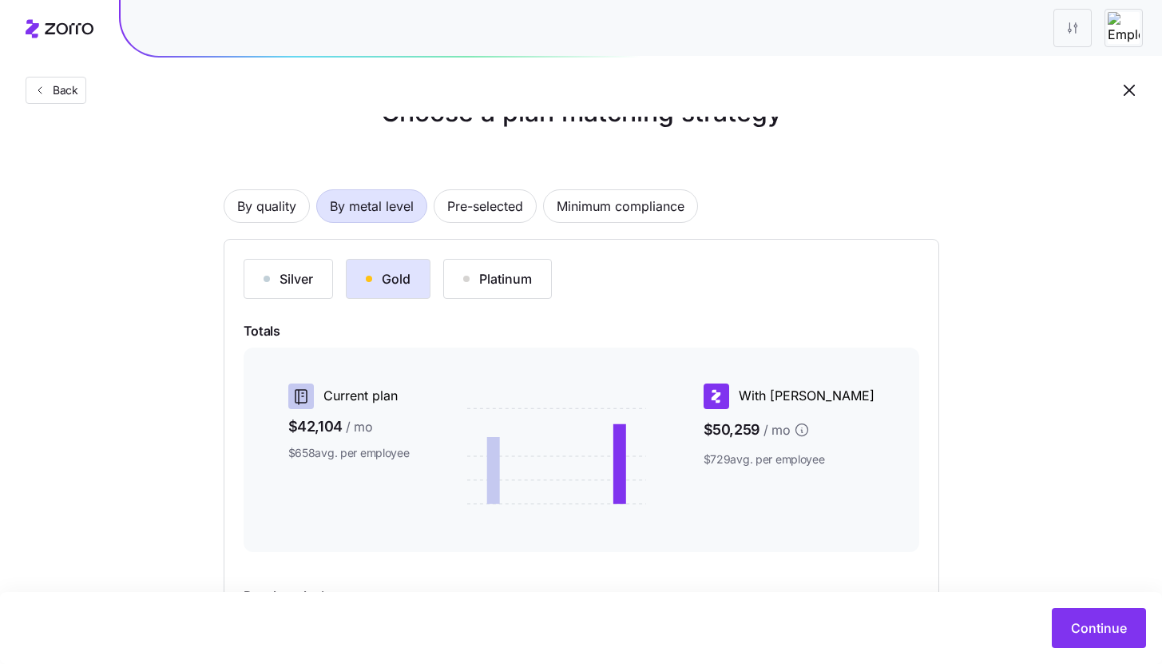
scroll to position [0, 0]
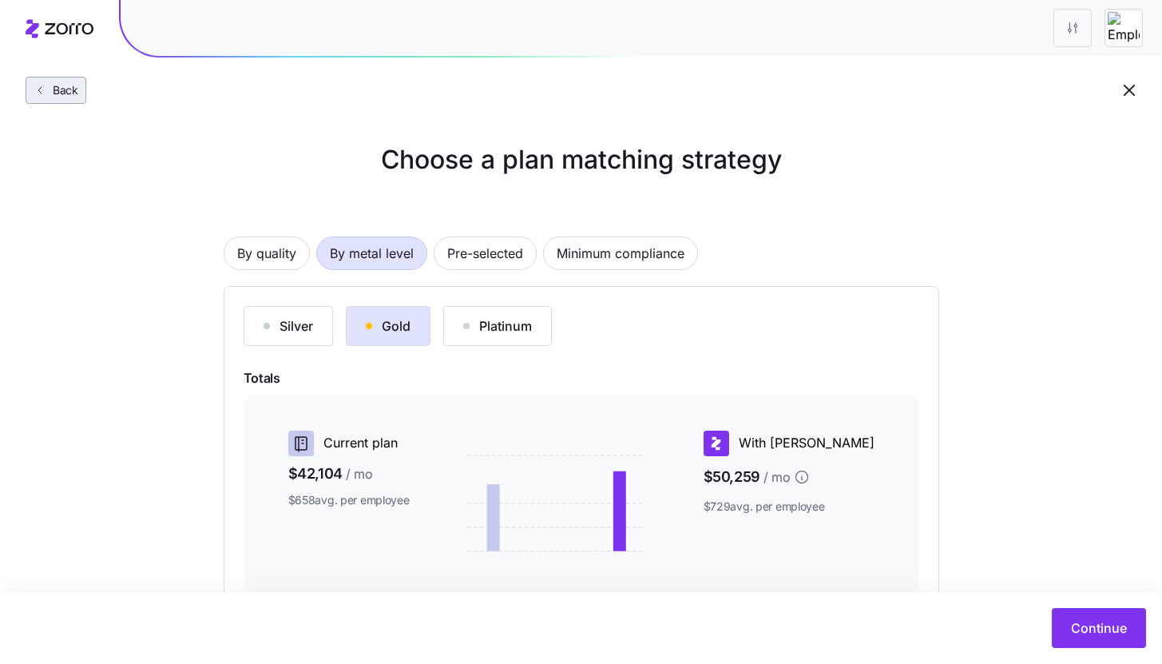
click at [50, 98] on button "Back" at bounding box center [56, 90] width 61 height 27
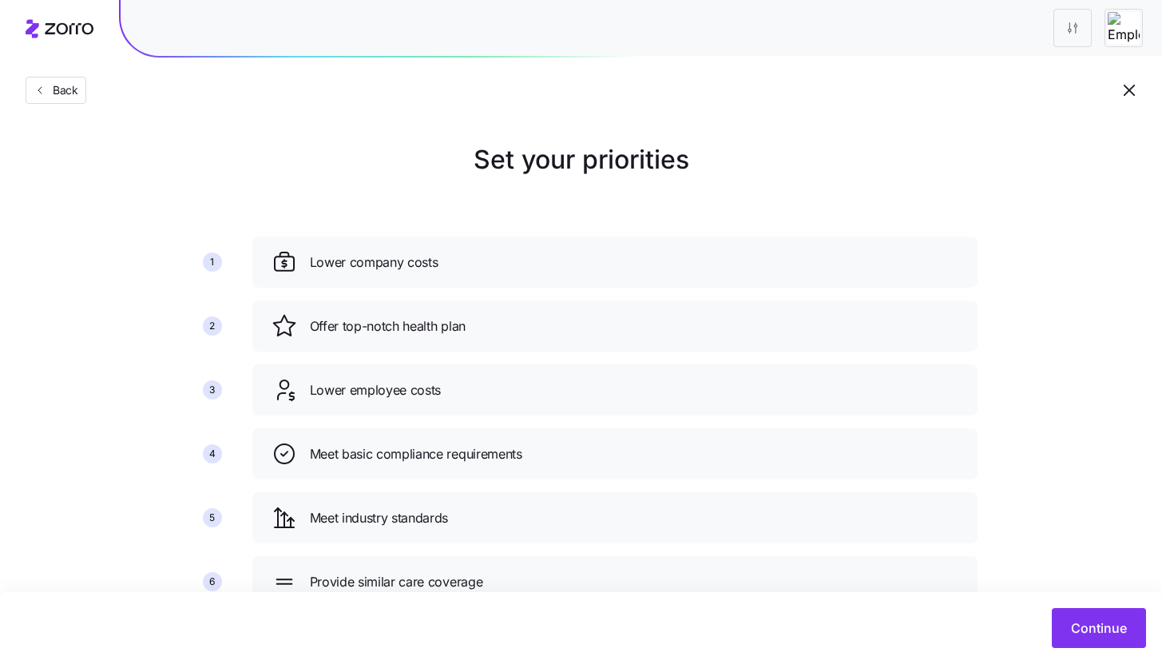
click at [50, 98] on button "Back" at bounding box center [56, 90] width 61 height 27
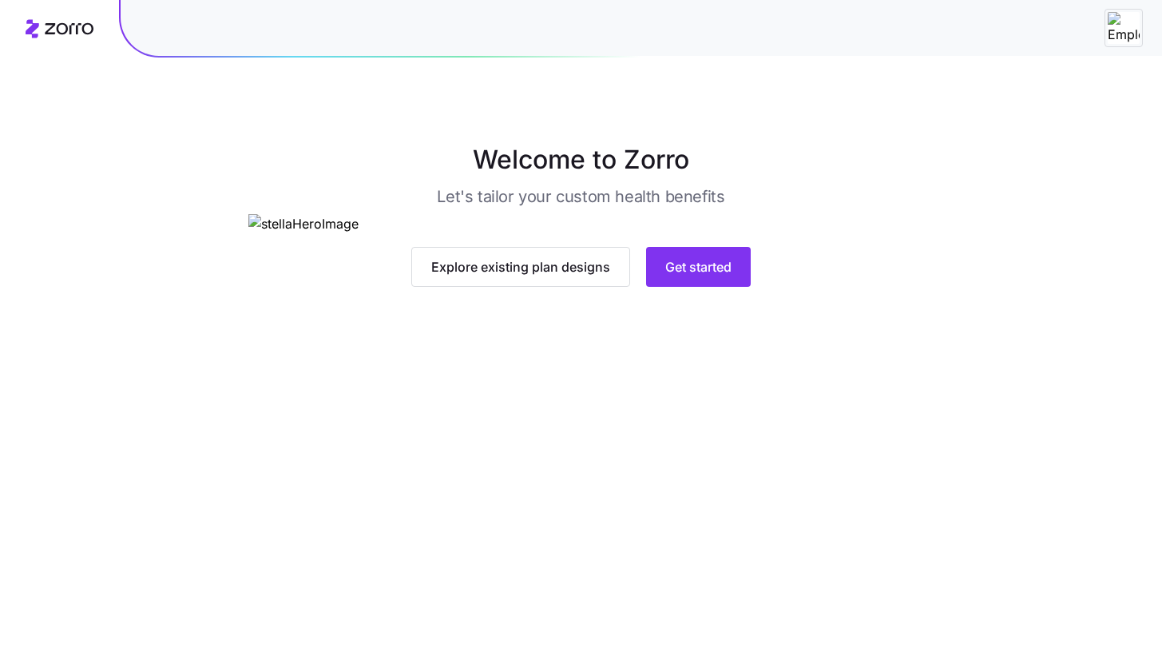
scroll to position [26, 0]
click at [701, 276] on span "Get started" at bounding box center [698, 266] width 66 height 19
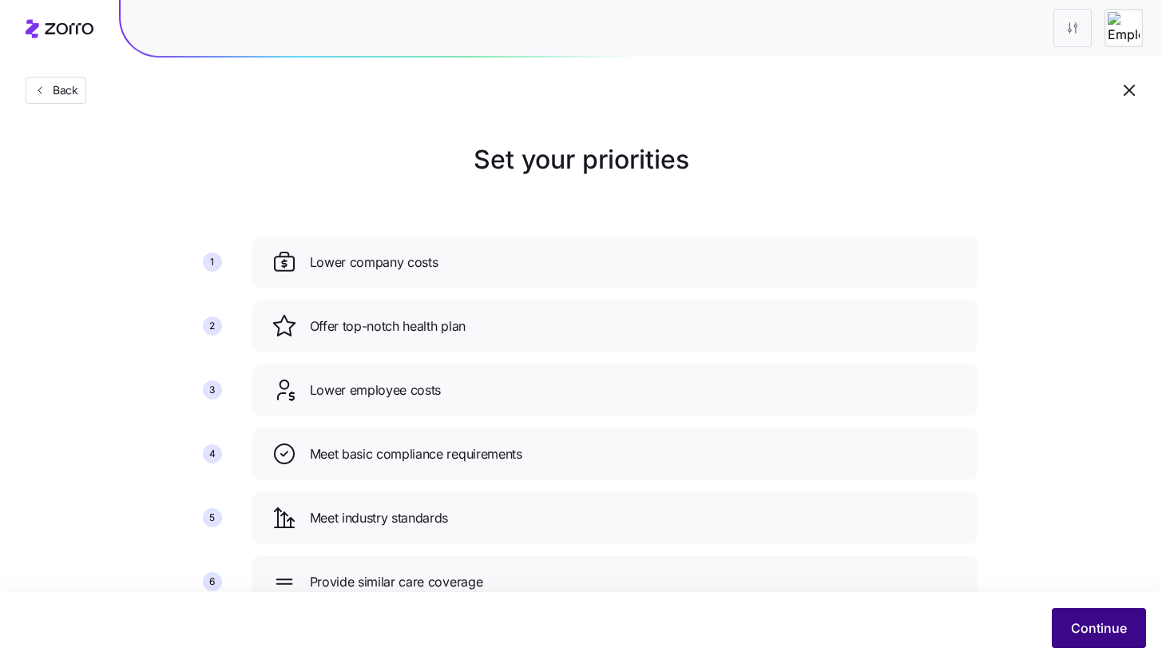
click at [1096, 609] on button "Continue" at bounding box center [1099, 628] width 94 height 40
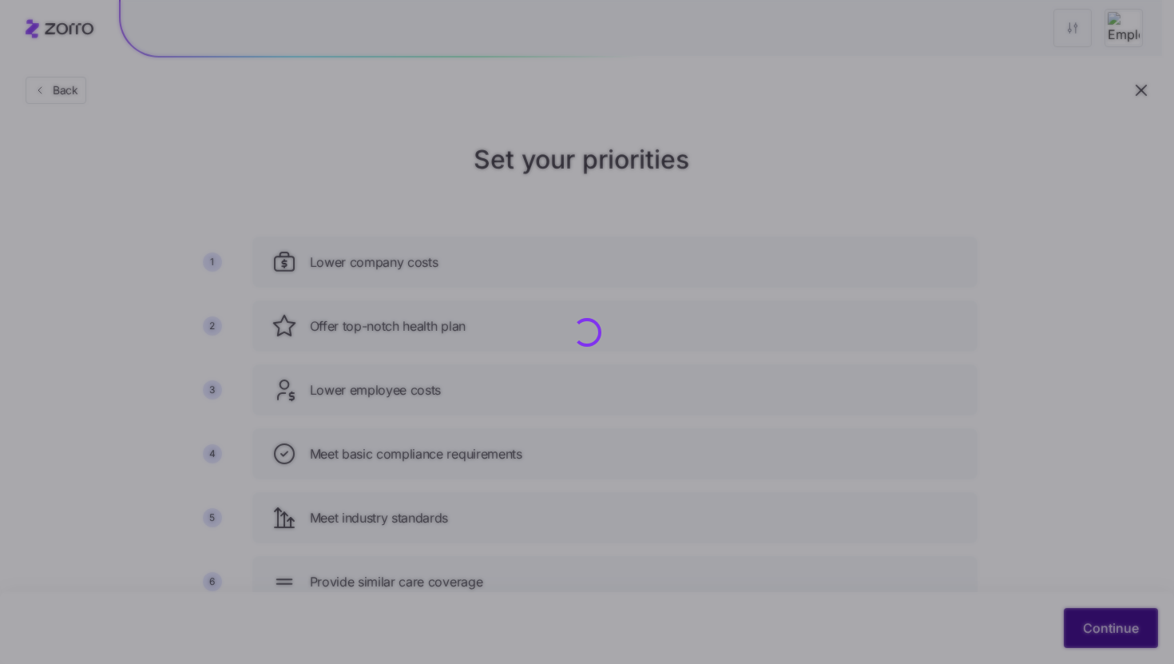
click at [1096, 609] on div at bounding box center [587, 332] width 1174 height 664
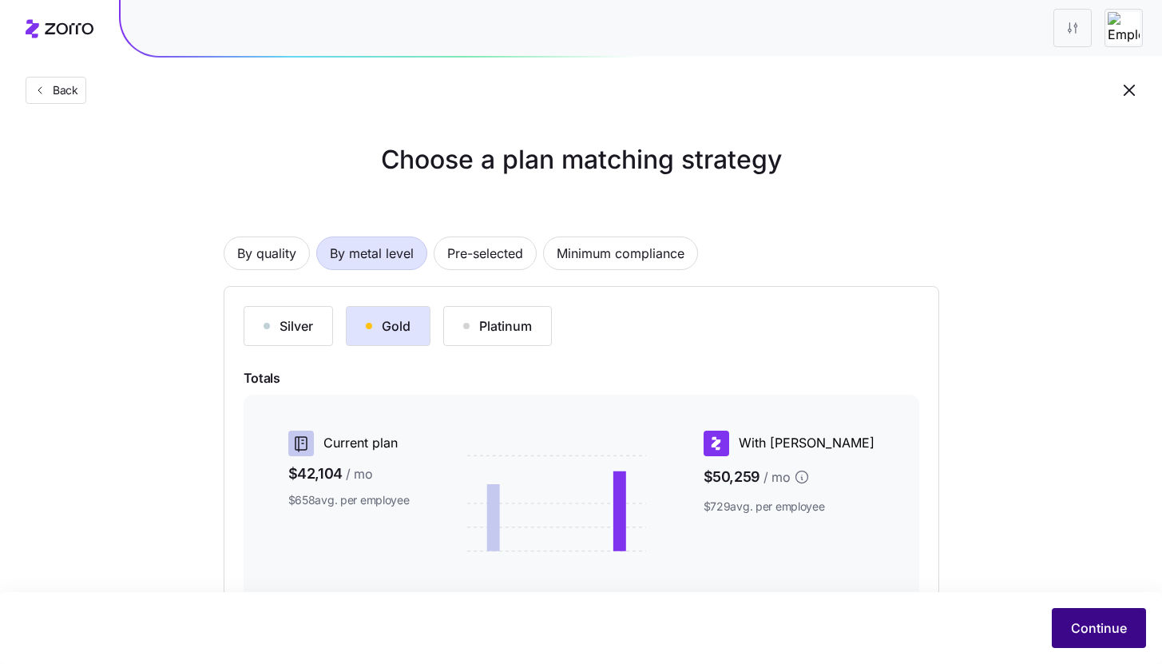
click at [1078, 624] on span "Continue" at bounding box center [1099, 627] width 56 height 19
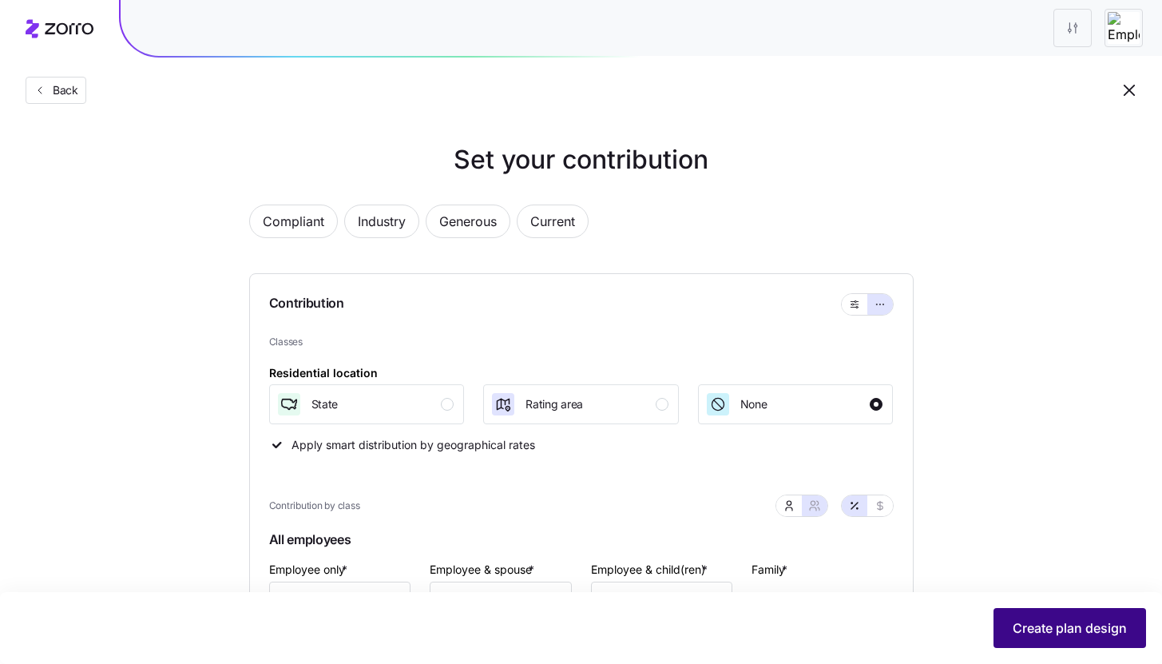
click at [1075, 637] on span "Create plan design" at bounding box center [1070, 627] width 114 height 19
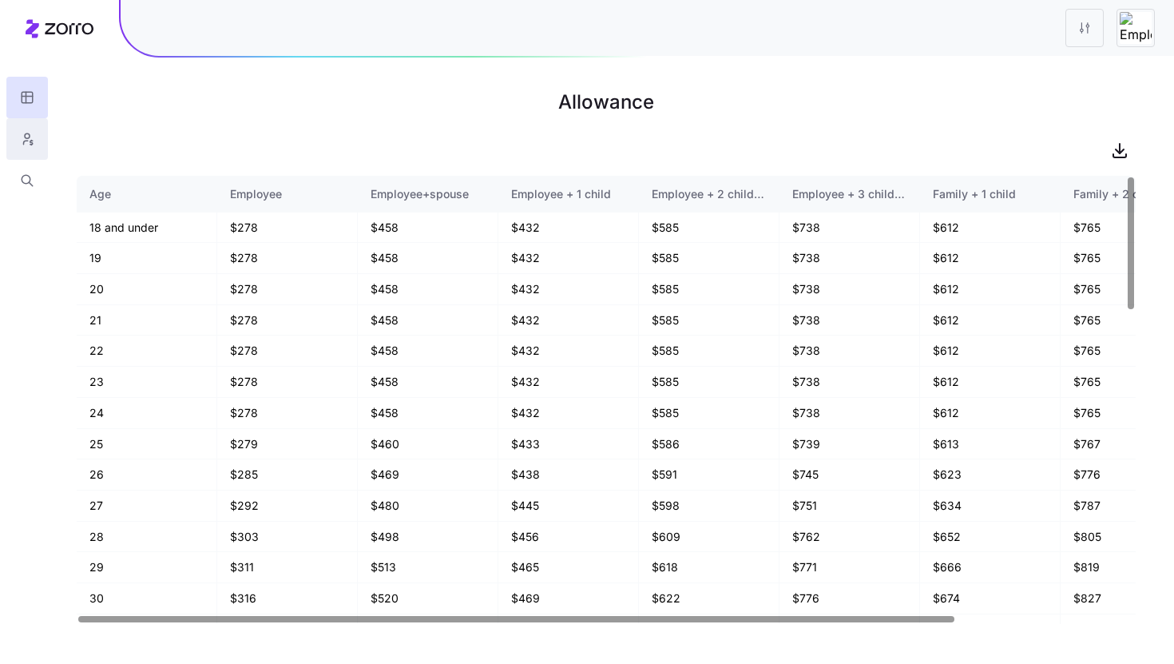
click at [10, 141] on button "button" at bounding box center [27, 139] width 42 height 42
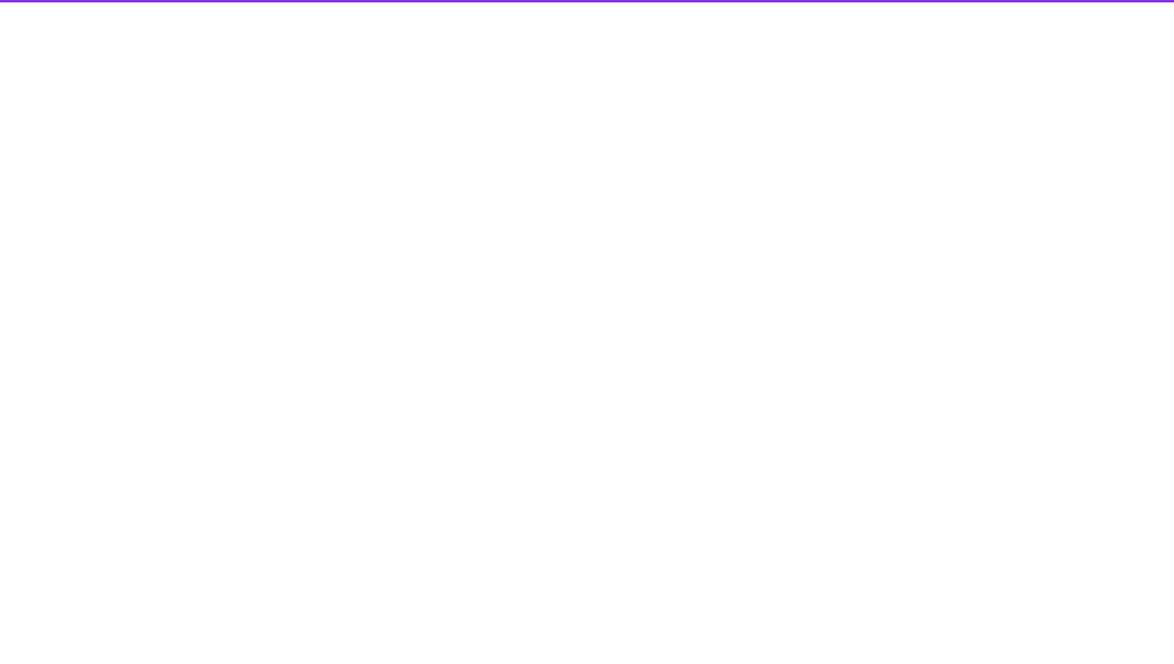
click at [19, 0] on html "Welcome to Zorro Quote! current" at bounding box center [587, 0] width 1174 height 0
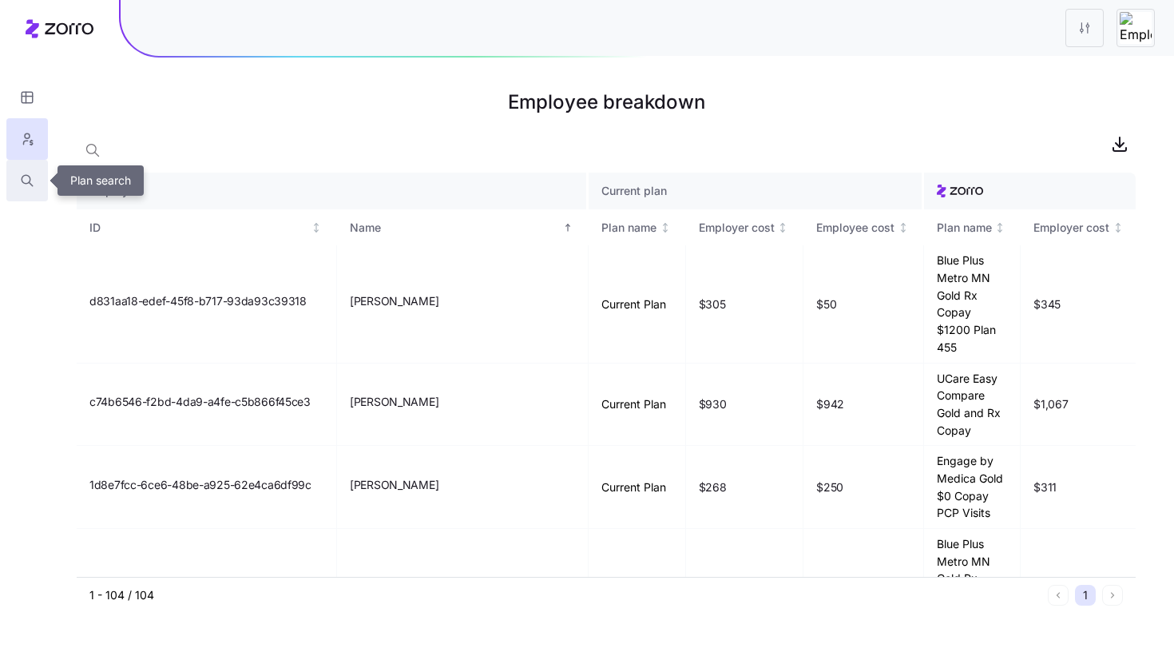
click at [30, 181] on icon "button" at bounding box center [27, 181] width 14 height 16
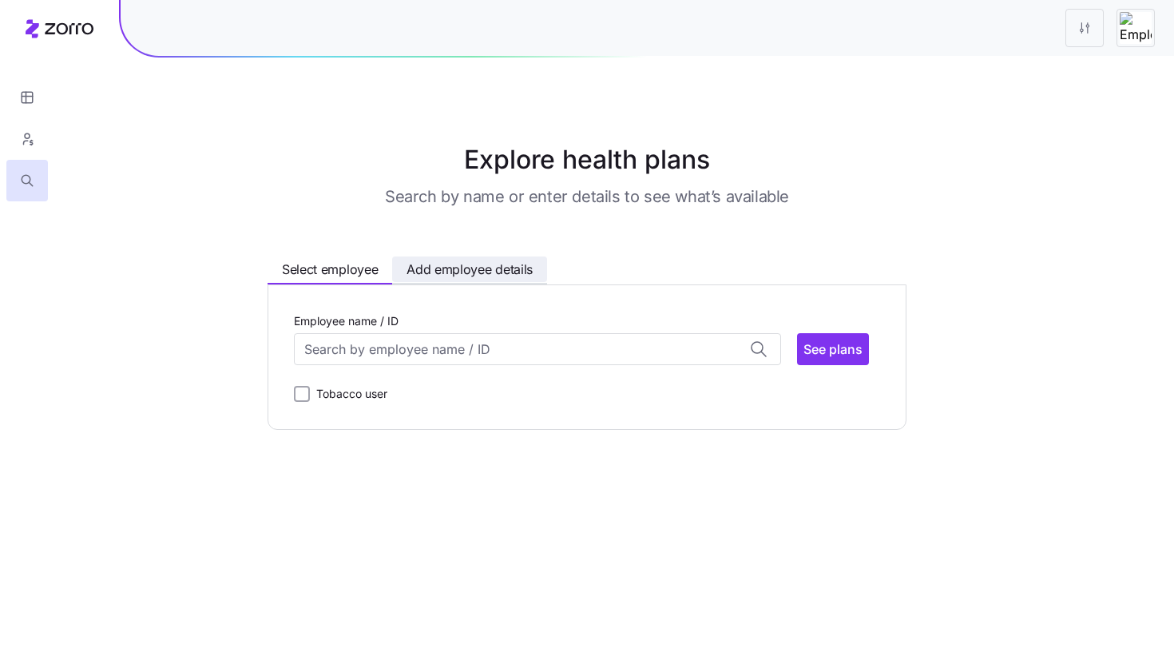
click at [482, 263] on span "Add employee details" at bounding box center [470, 270] width 126 height 20
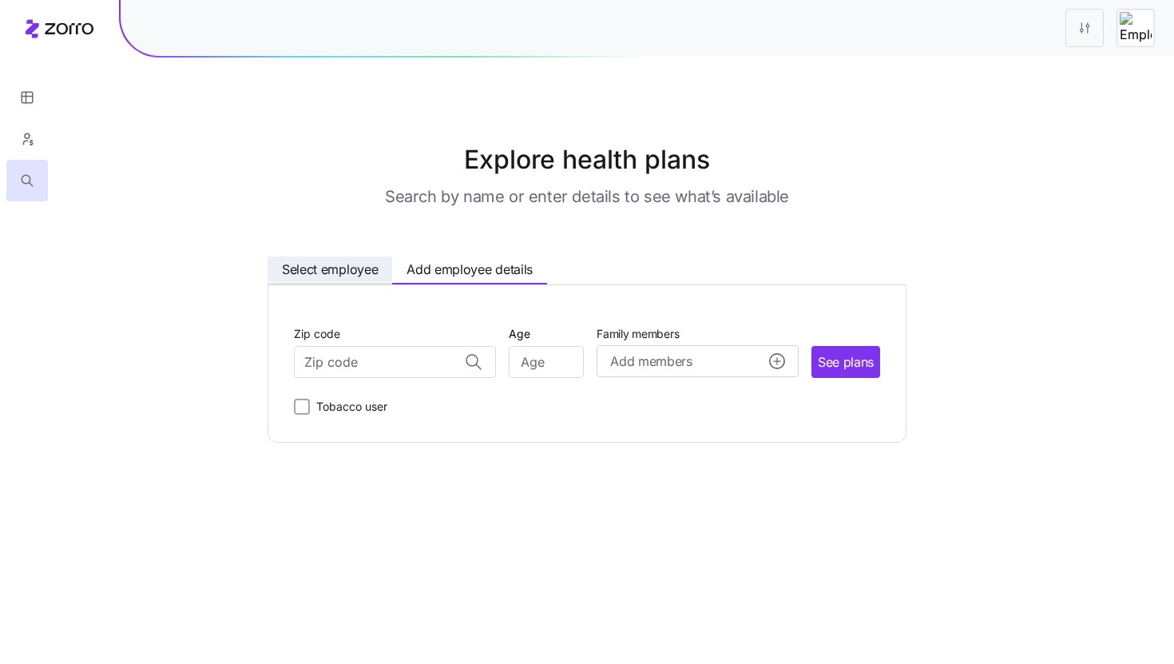
click at [379, 257] on button "Select employee" at bounding box center [330, 269] width 125 height 26
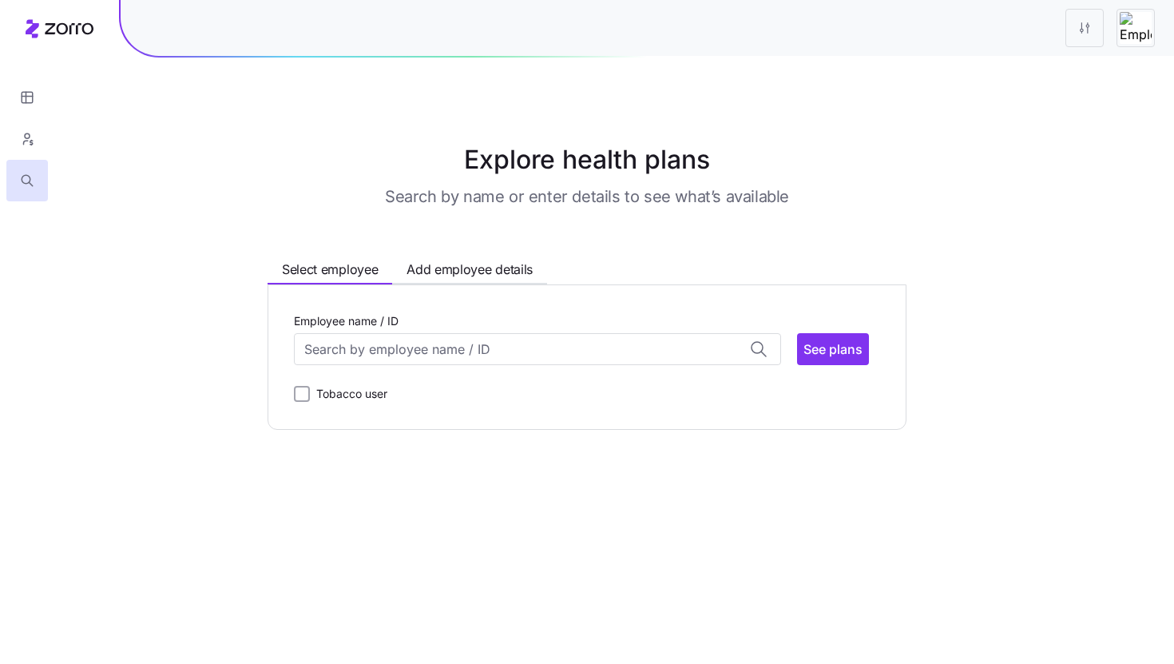
click at [385, 380] on div "Employee name / ID Aaron Roseboom (37) ID: d831aa18-edef-45f8-b717-93da93c39318…" at bounding box center [587, 357] width 586 height 93
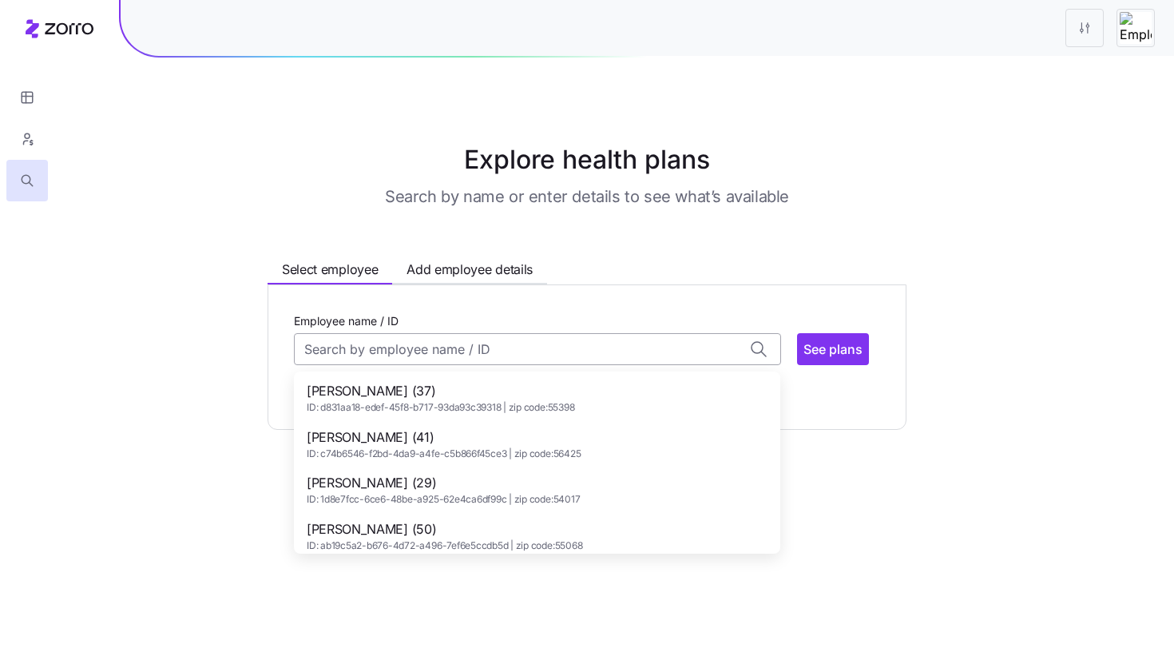
click at [387, 361] on input "Employee name / ID" at bounding box center [537, 349] width 487 height 32
click at [847, 426] on div "Employee name / ID Aaron Roseboom (37) ID: d831aa18-edef-45f8-b717-93da93c39318…" at bounding box center [587, 356] width 639 height 145
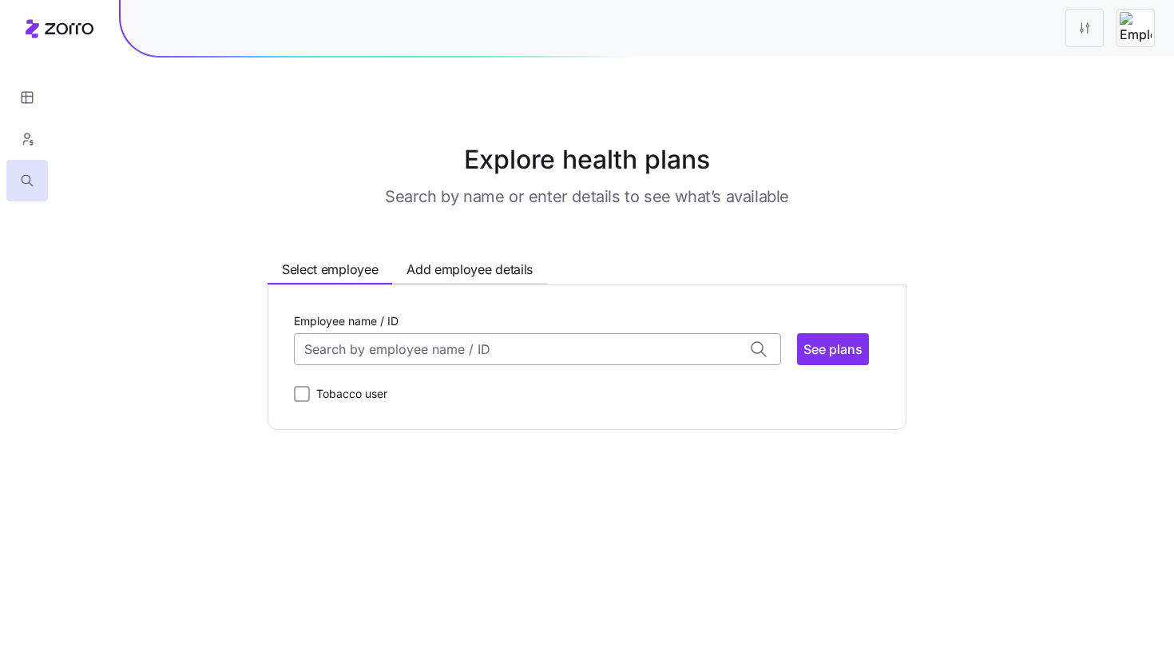
click at [589, 351] on input "Employee name / ID" at bounding box center [537, 349] width 487 height 32
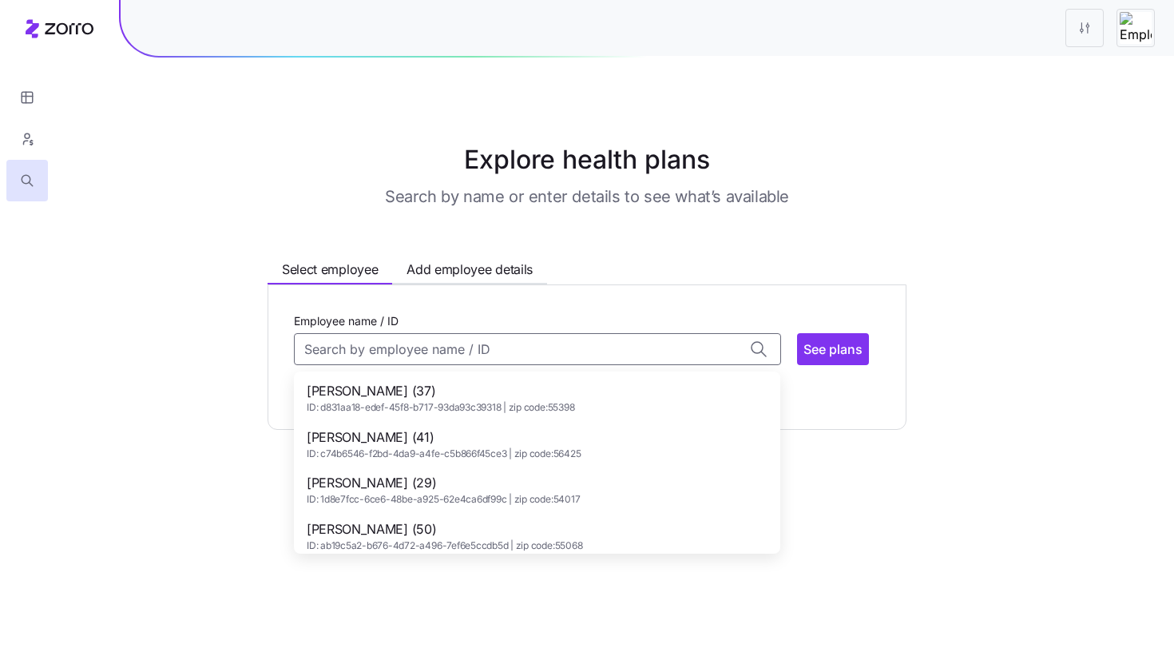
click at [565, 391] on span "Aaron Roseboom (37)" at bounding box center [441, 391] width 268 height 20
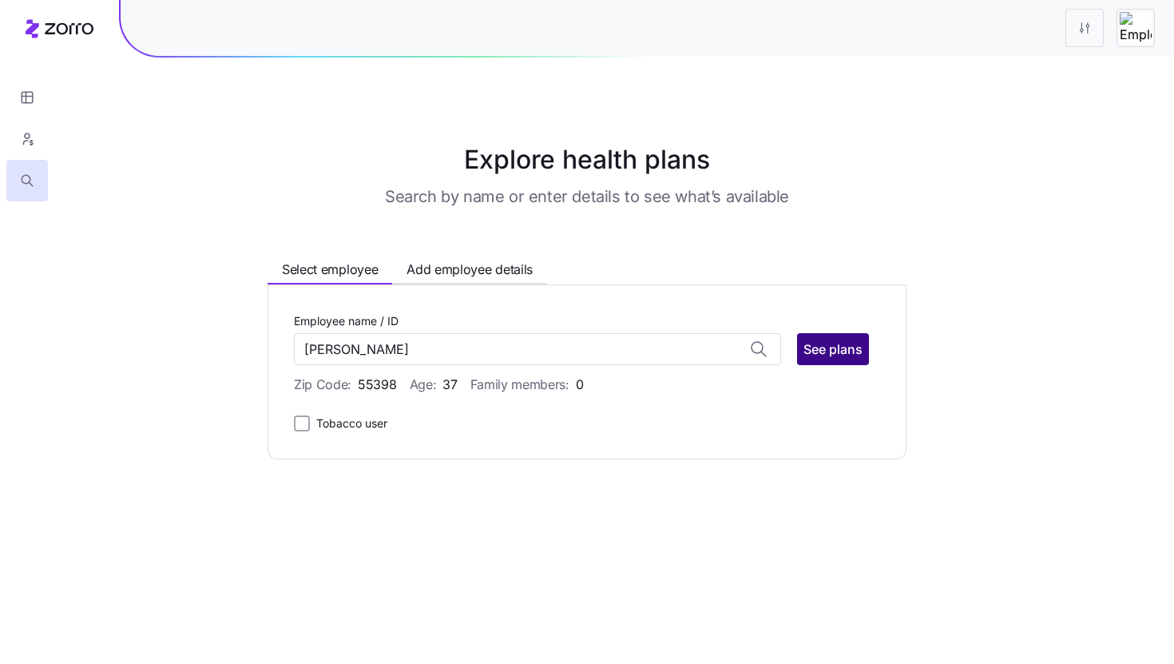
click at [851, 343] on span "See plans" at bounding box center [833, 348] width 59 height 19
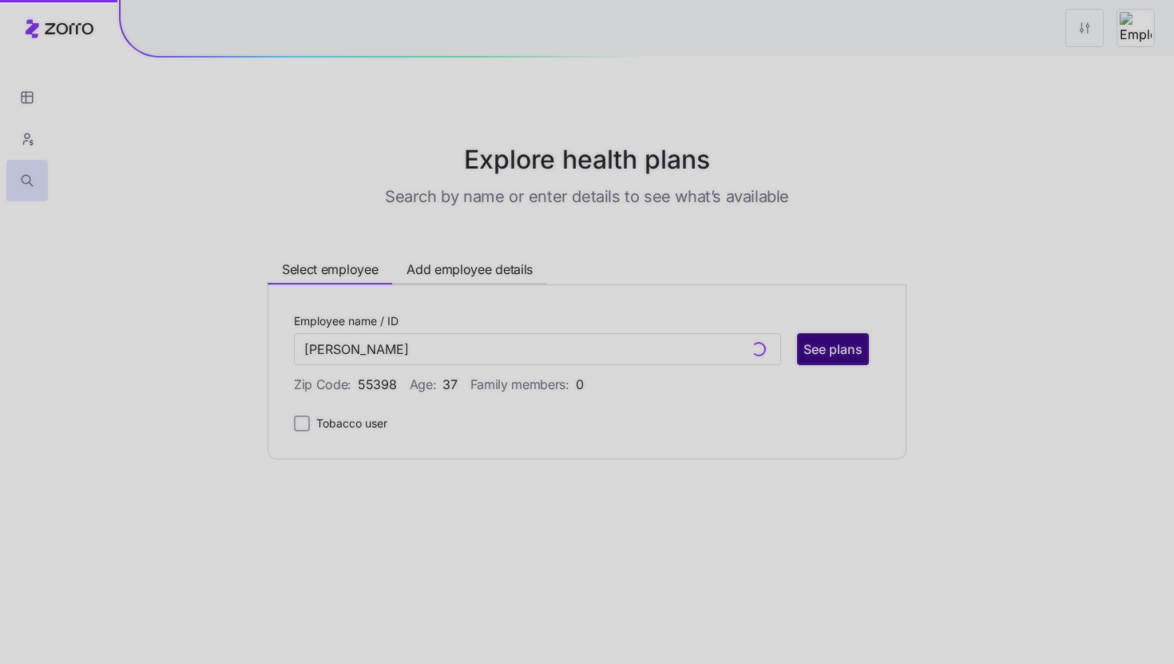
type input "Aaron Roseboom (ID: d831aa18-edef-45f8-b717-93da93c39318)"
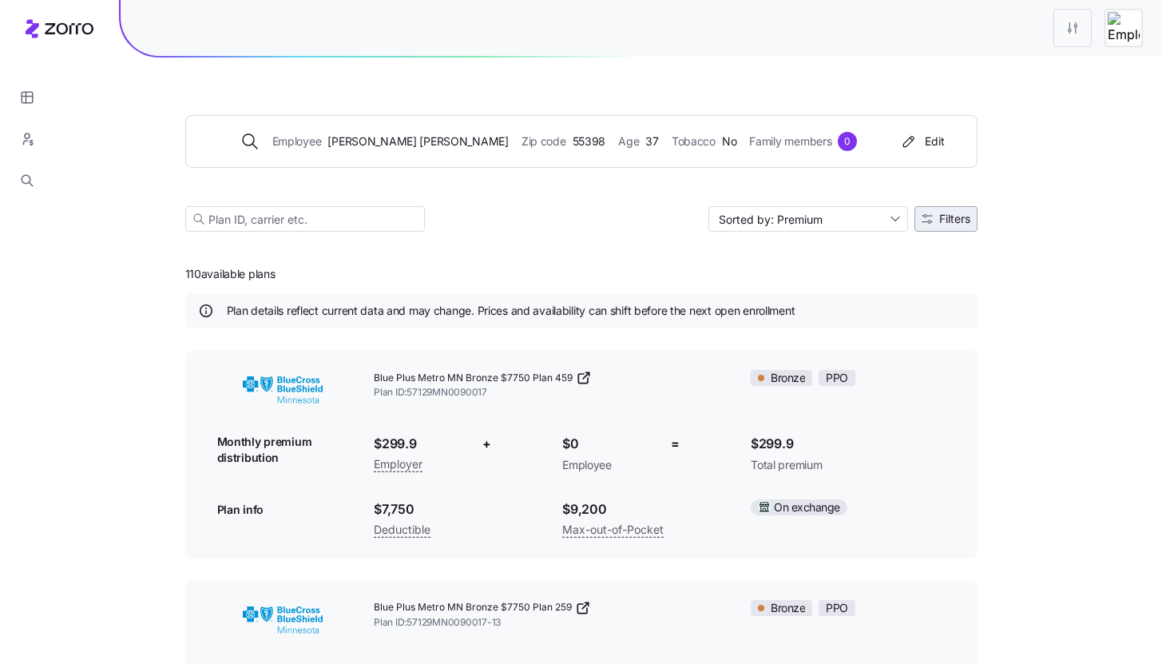
click at [959, 229] on button "Filters" at bounding box center [946, 219] width 63 height 26
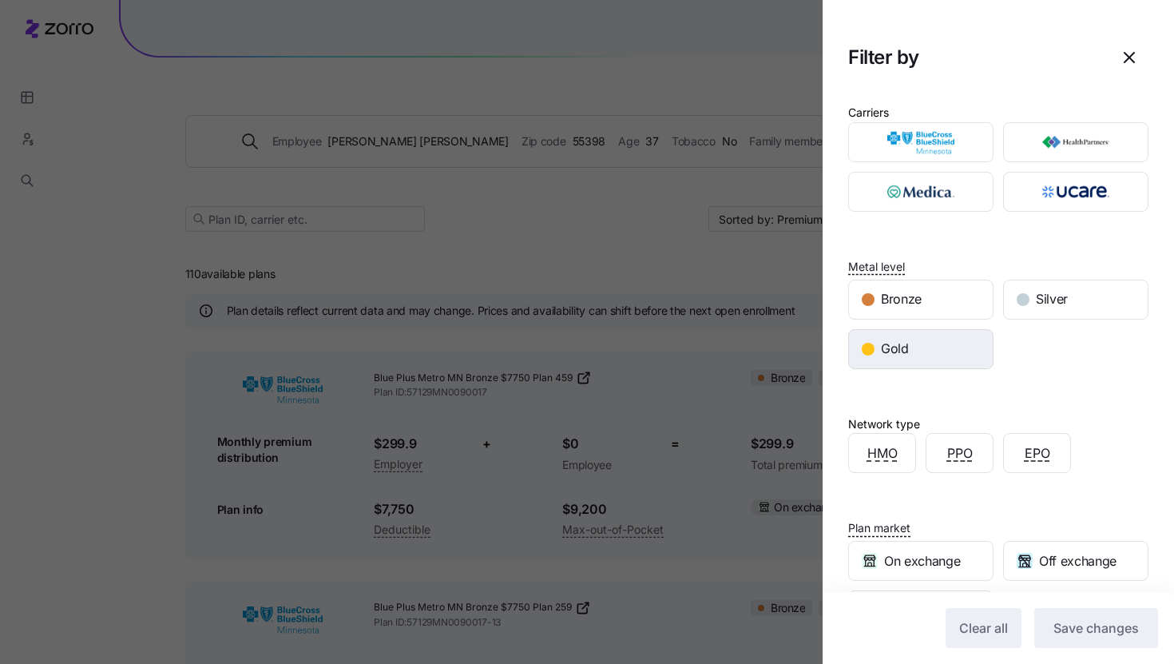
click at [941, 335] on div "Gold" at bounding box center [921, 349] width 144 height 38
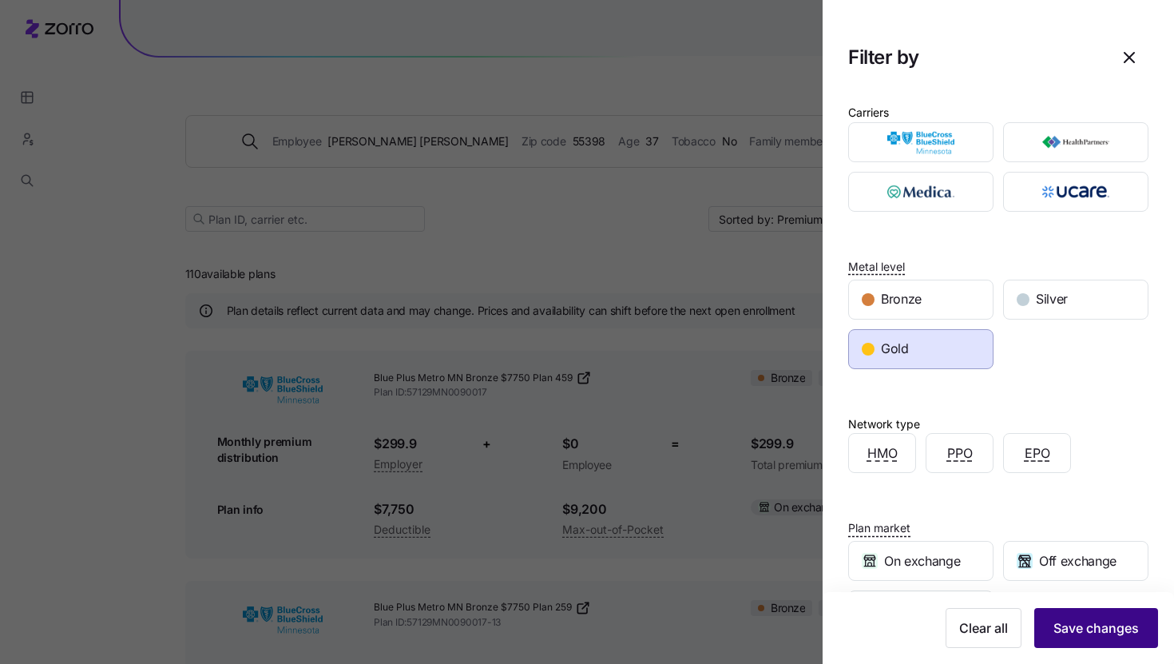
click at [1057, 634] on span "Save changes" at bounding box center [1096, 627] width 85 height 19
